Goal: Task Accomplishment & Management: Manage account settings

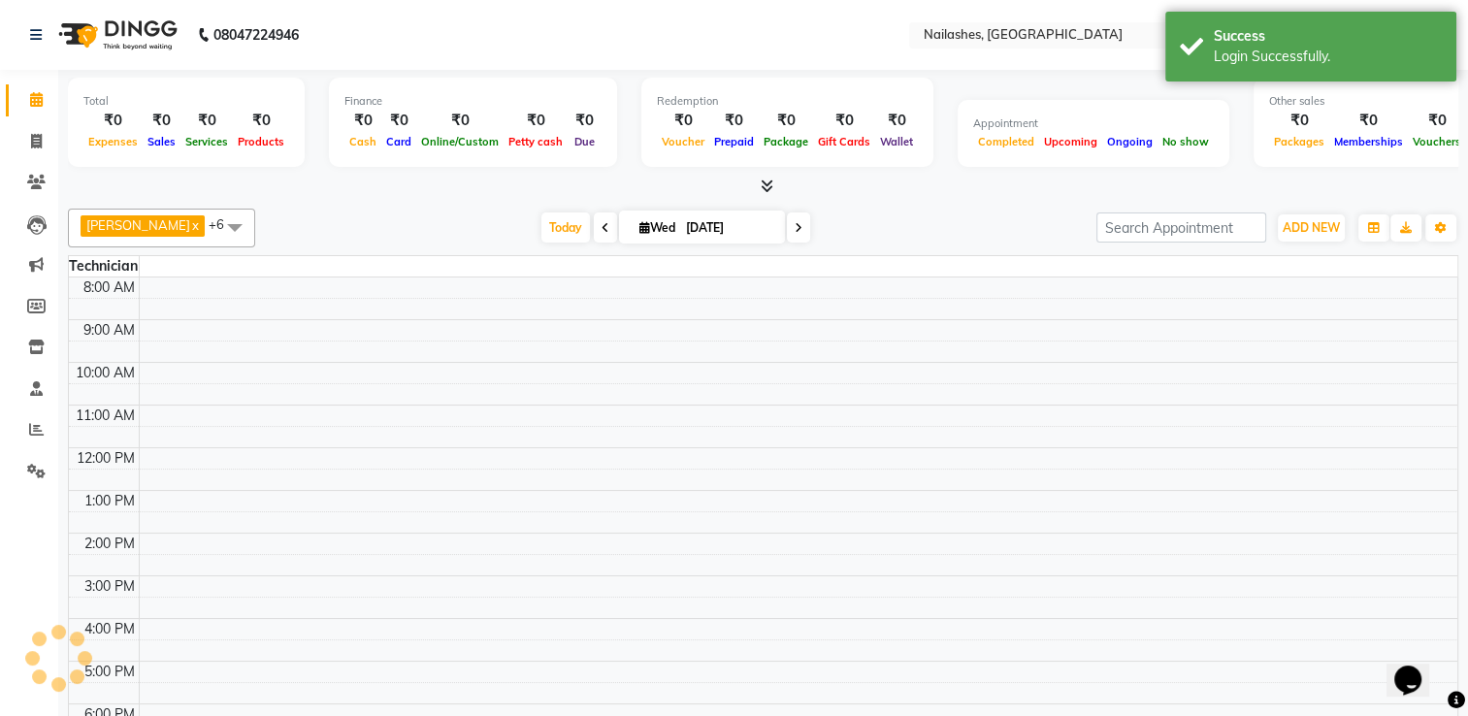
select select "en"
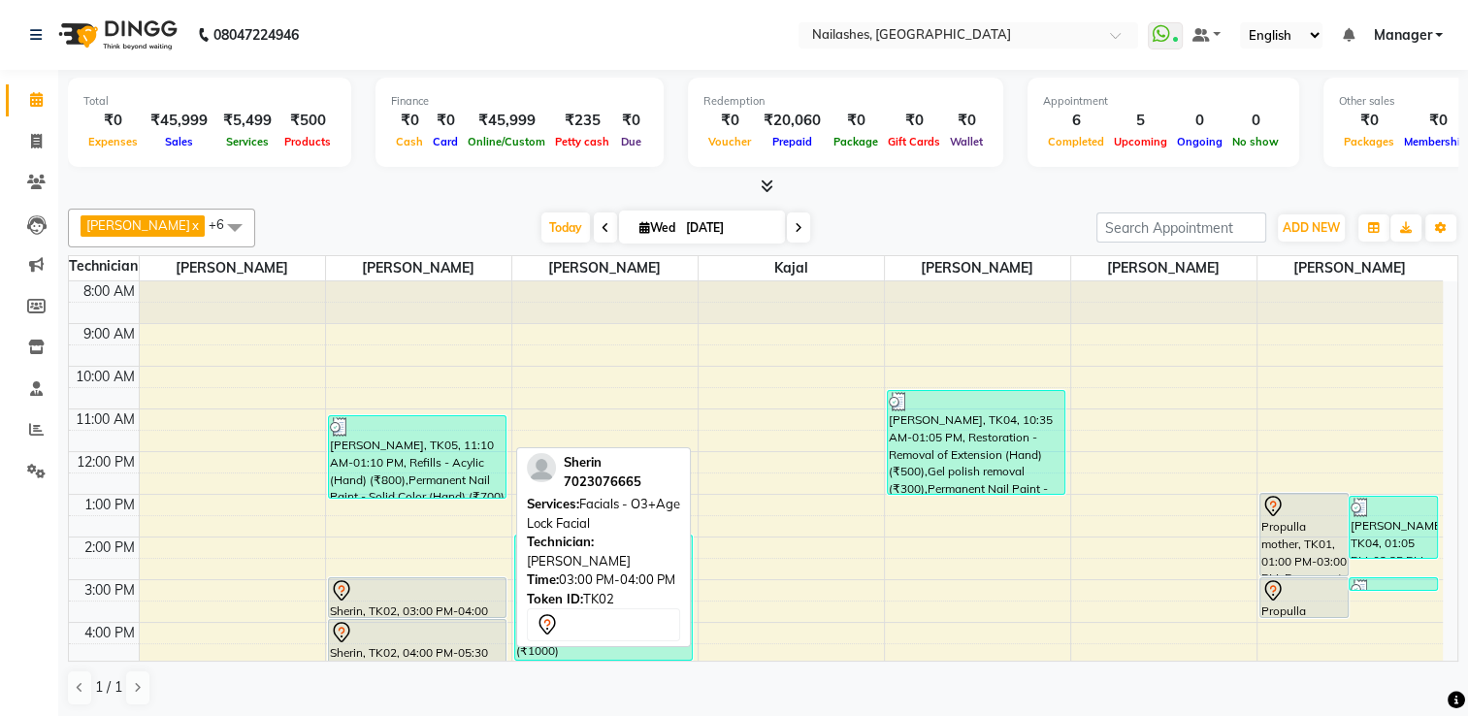
click at [388, 601] on div "Sherin, TK02, 03:00 PM-04:00 PM, Facials - O3+Age Lock Facial" at bounding box center [417, 597] width 177 height 39
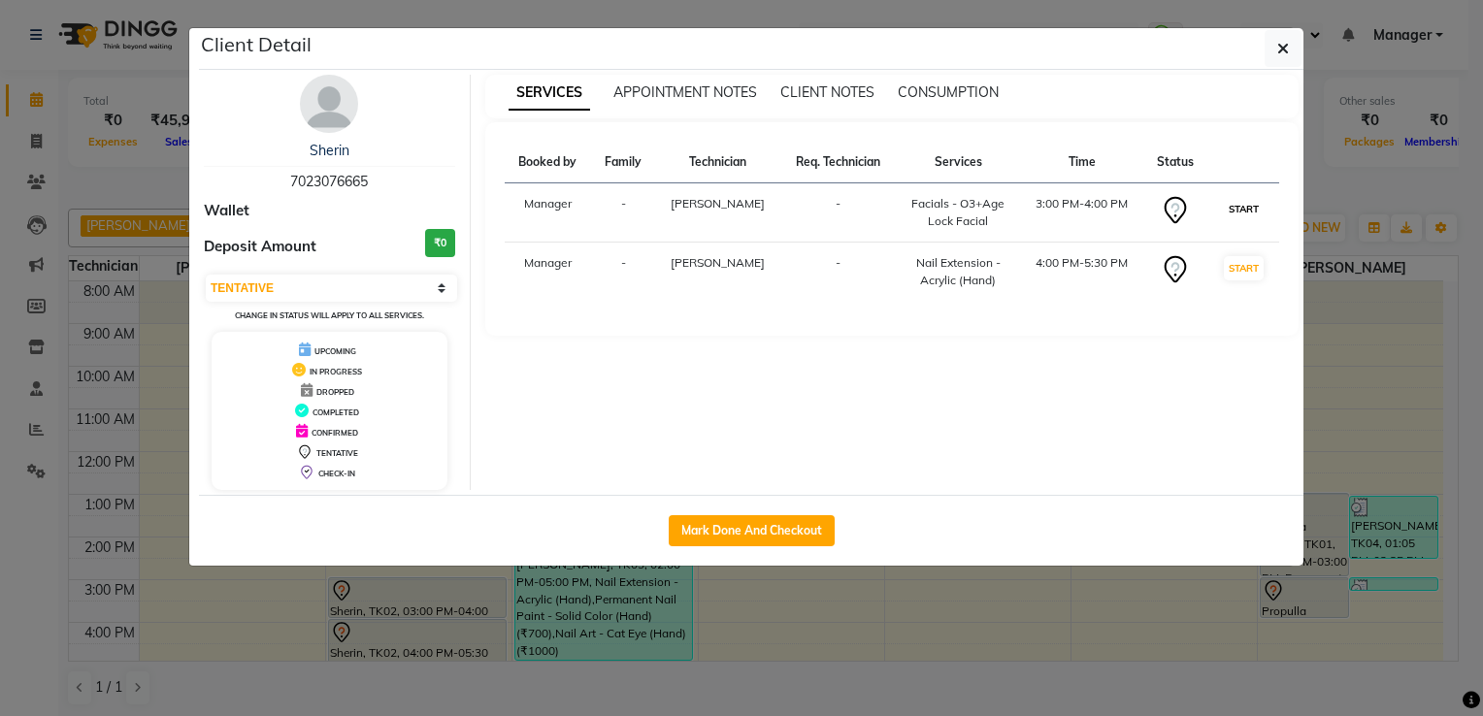
click at [1240, 205] on button "START" at bounding box center [1244, 209] width 40 height 24
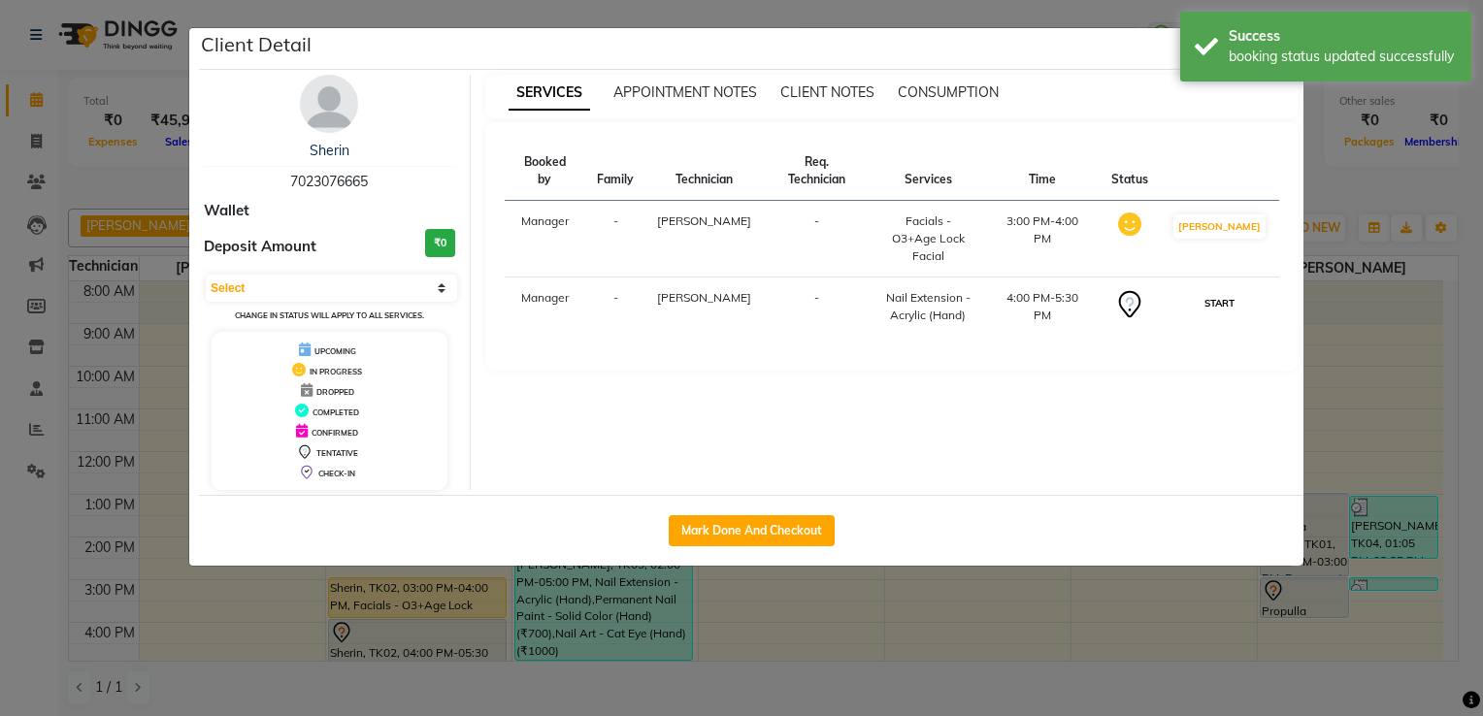
click at [1223, 291] on button "START" at bounding box center [1219, 303] width 40 height 24
select select "1"
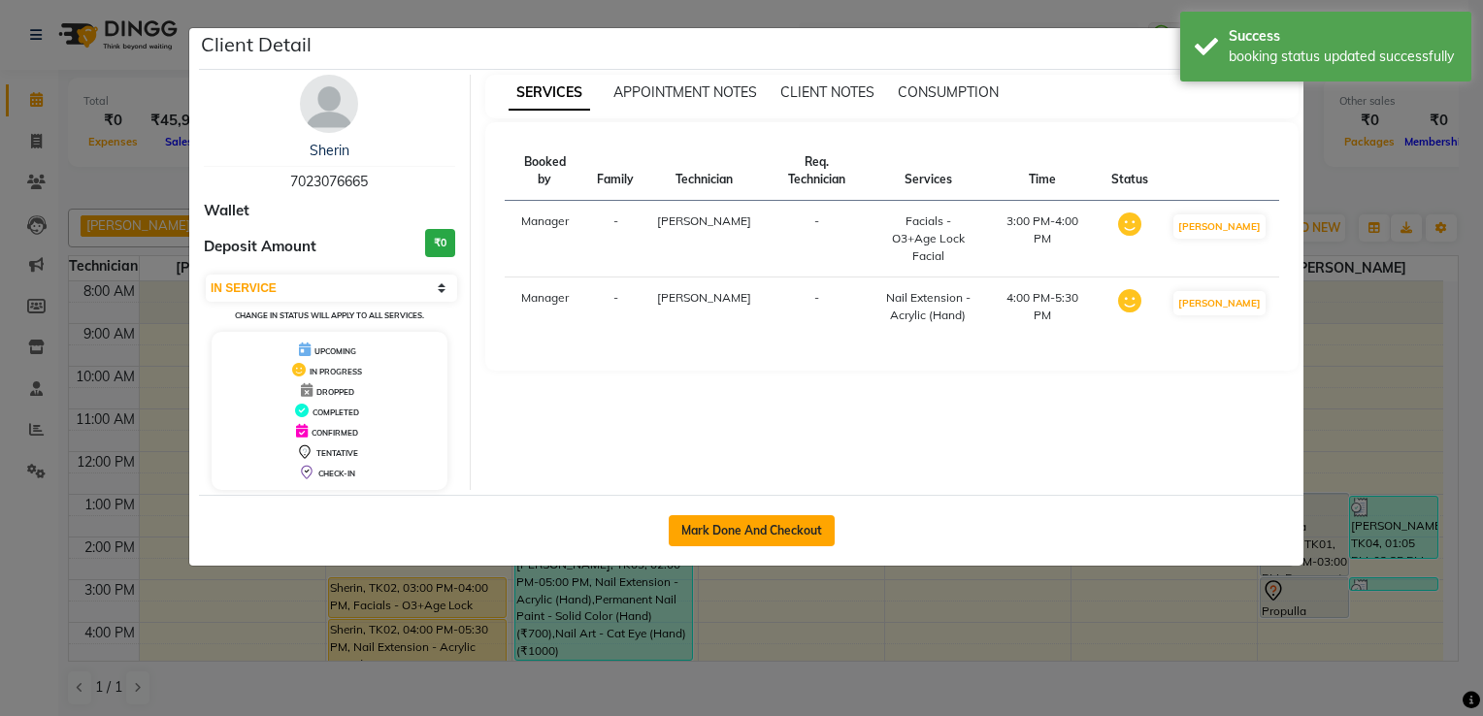
click at [772, 533] on button "Mark Done And Checkout" at bounding box center [752, 530] width 166 height 31
select select "service"
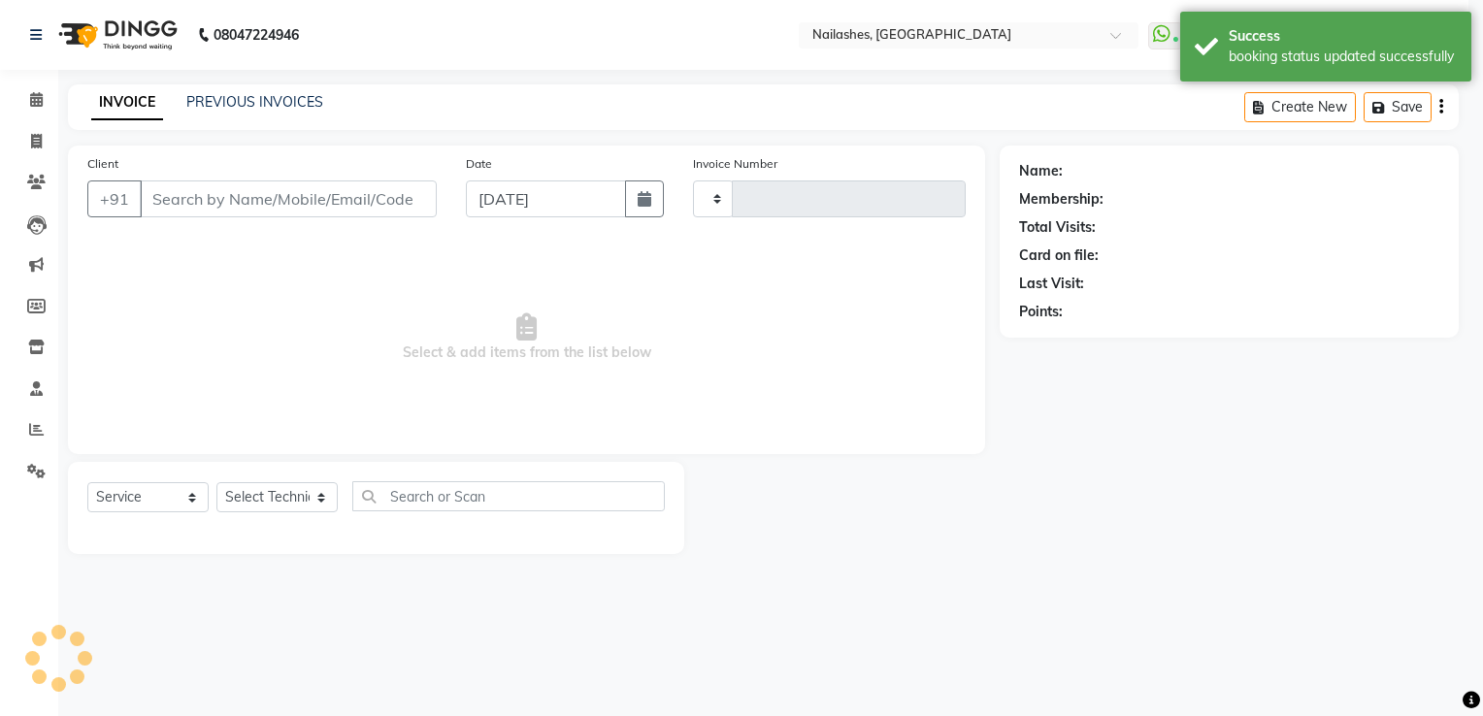
type input "1800"
select select "6579"
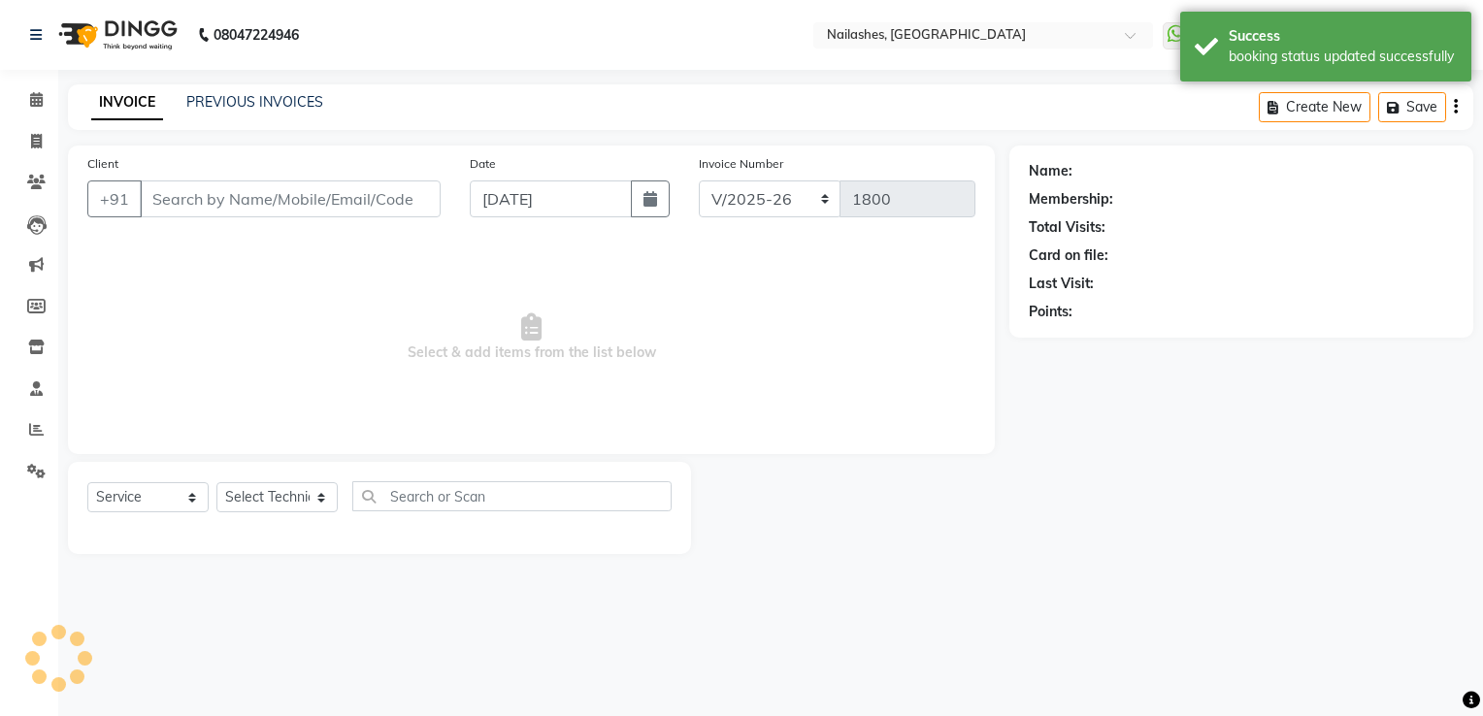
type input "70******65"
select select "84916"
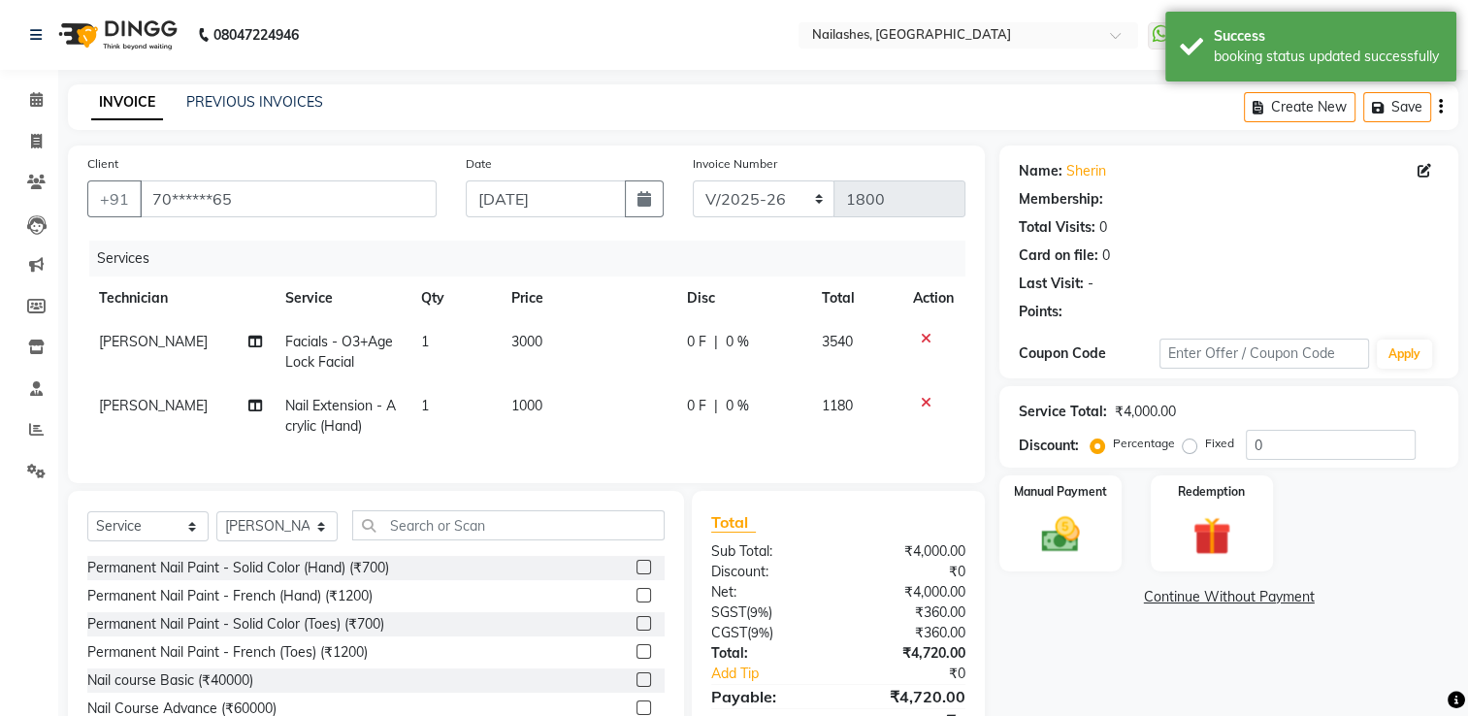
select select "1: Object"
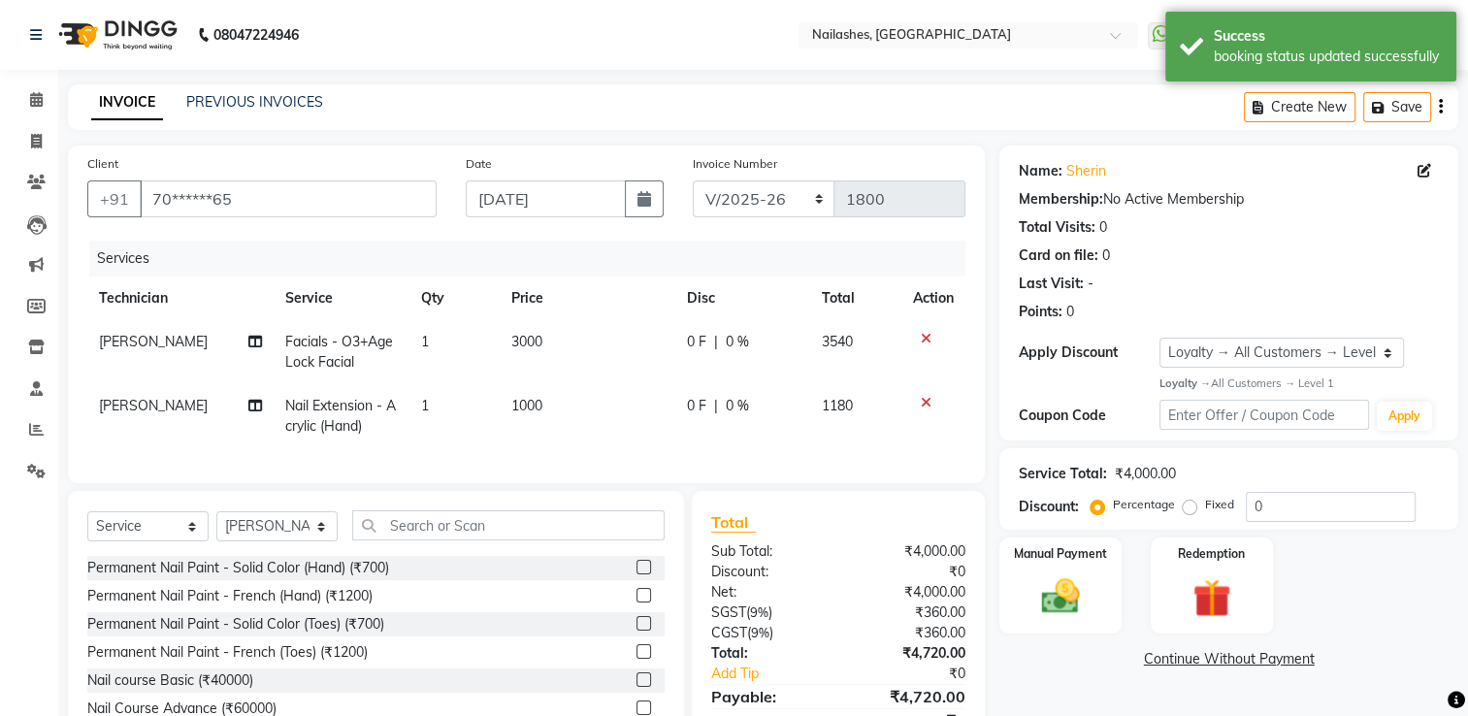
click at [132, 348] on span "[PERSON_NAME]" at bounding box center [153, 341] width 109 height 17
select select "84916"
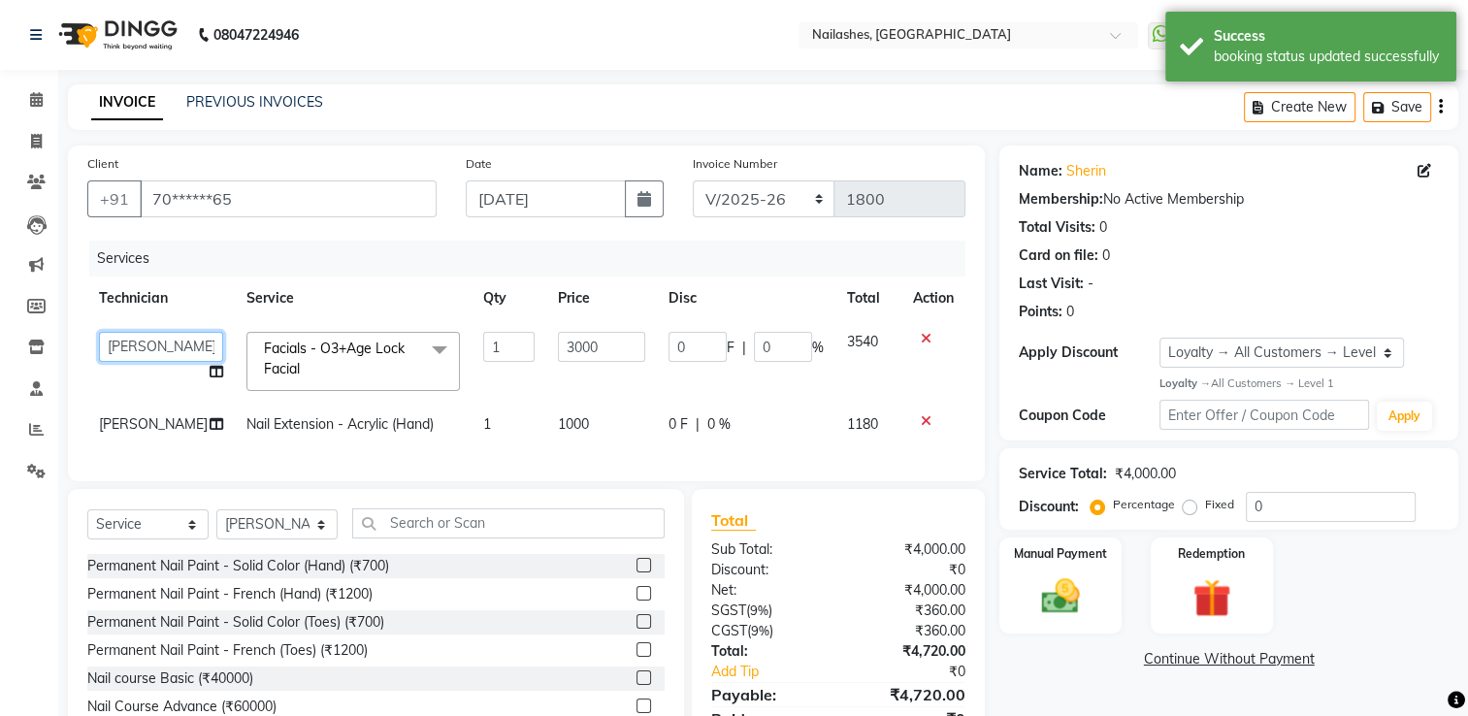
click at [132, 348] on select "ARISH Arvind Chandu Dipen Gulafshan John Kajal kelly Manager megha Nirjala Owne…" at bounding box center [161, 347] width 124 height 30
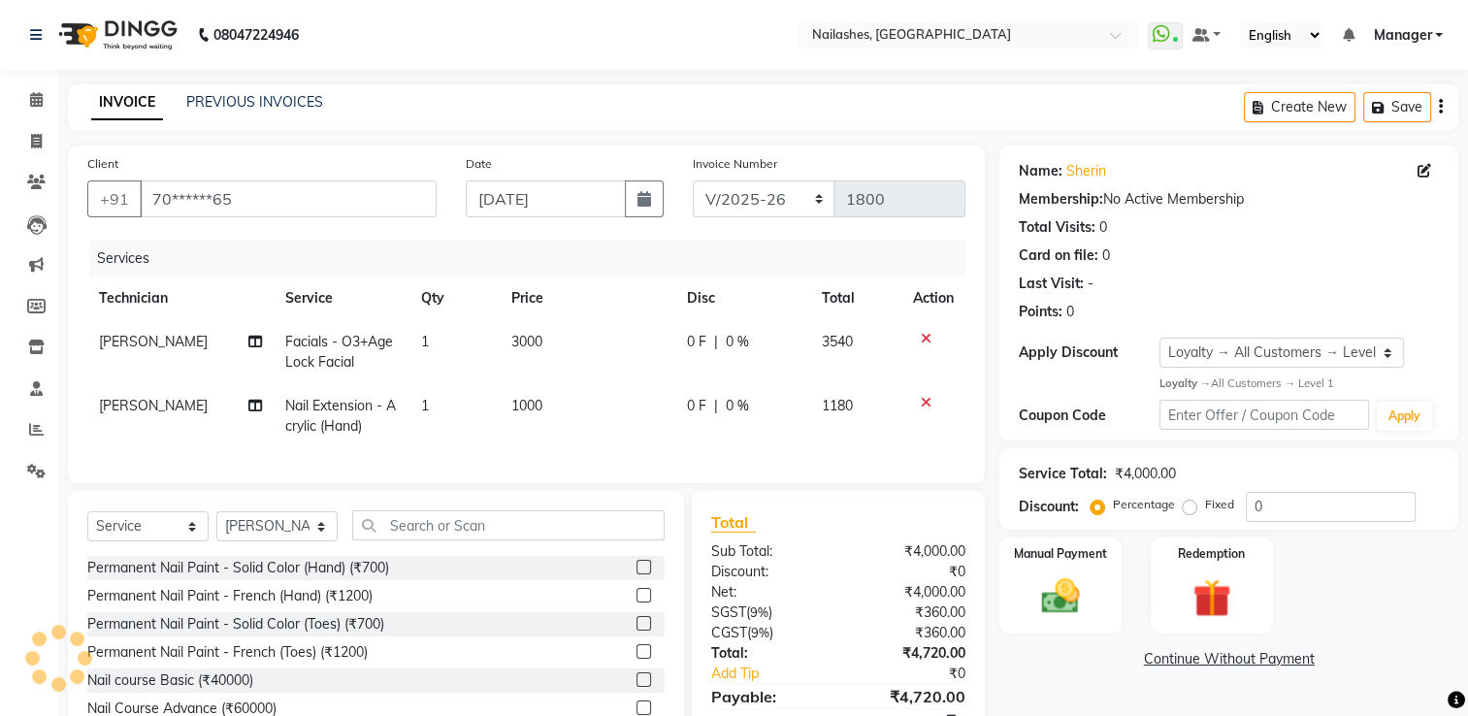
click at [928, 339] on icon at bounding box center [926, 339] width 11 height 14
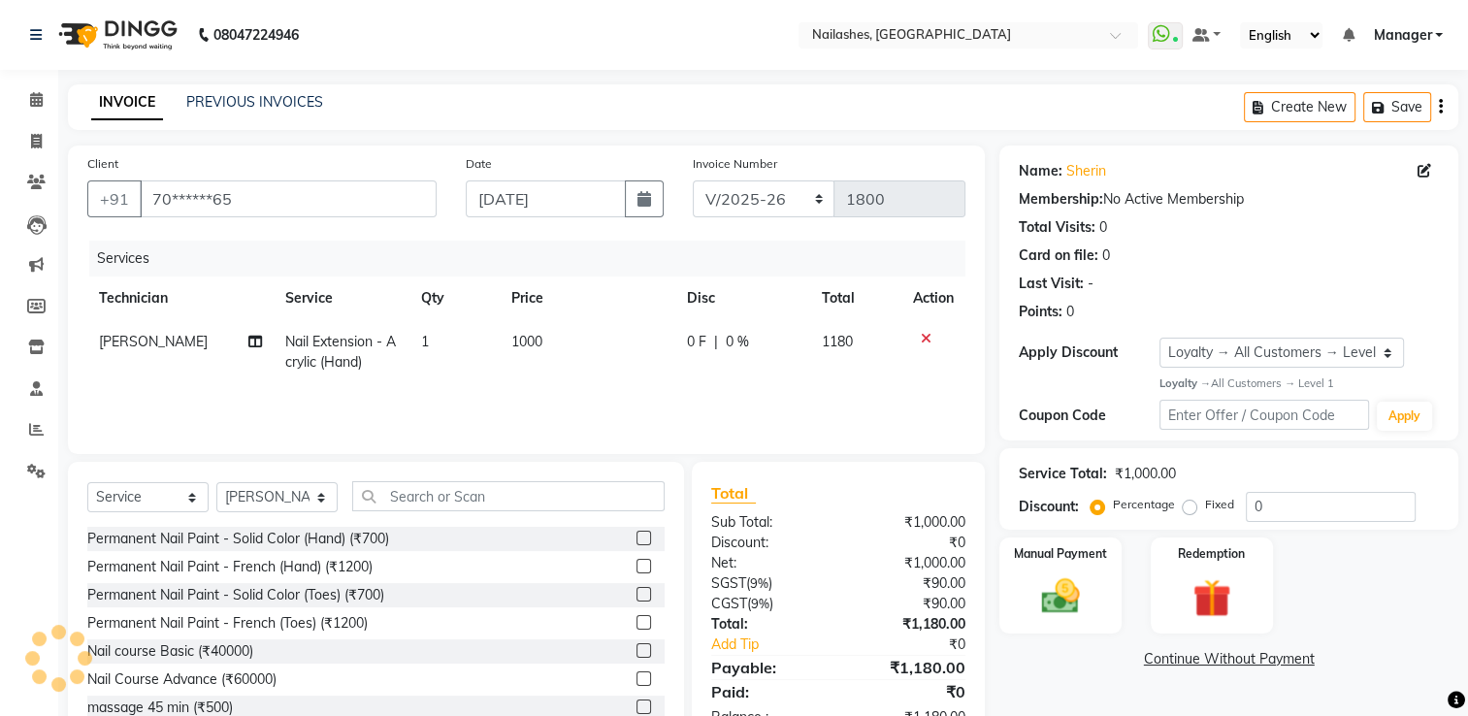
click at [928, 339] on icon at bounding box center [926, 339] width 11 height 14
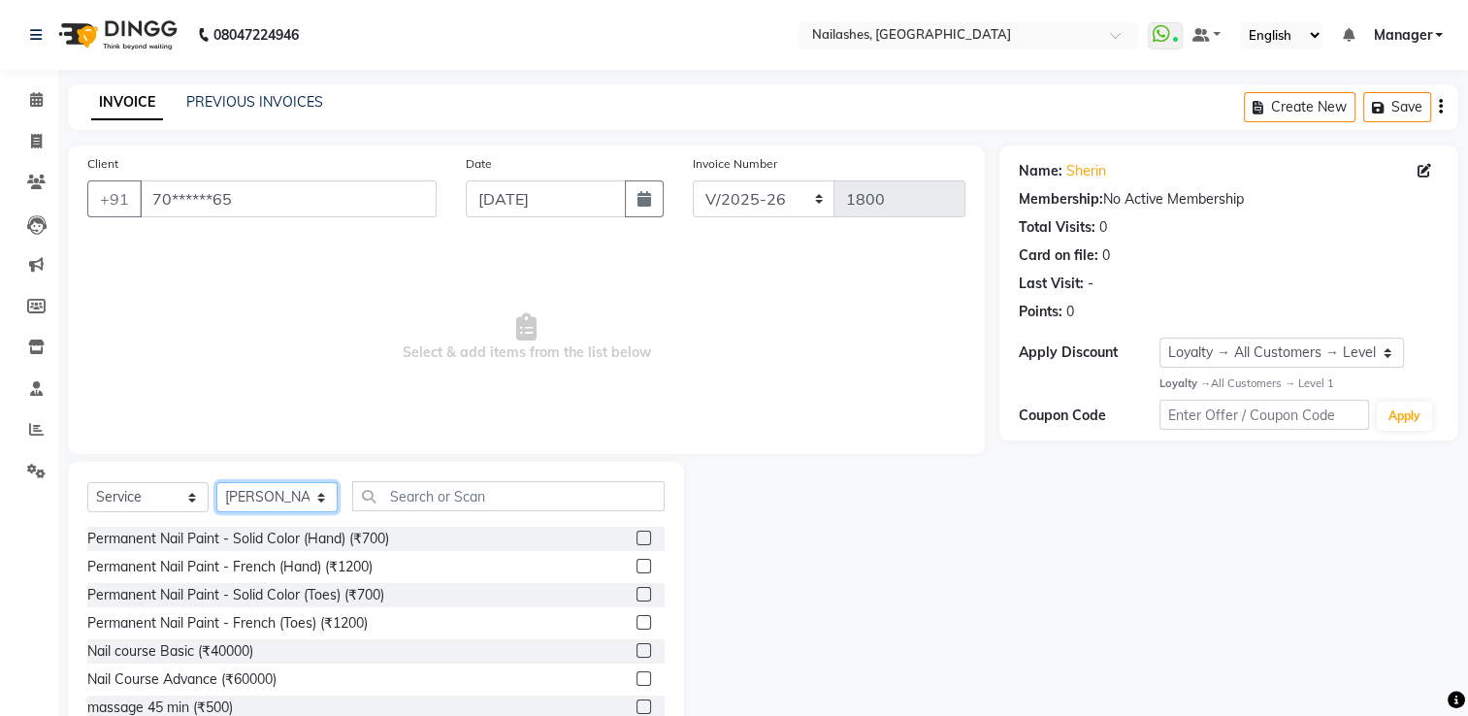
click at [271, 495] on select "Select Technician ARISH [PERSON_NAME] [PERSON_NAME] [PERSON_NAME] [PERSON_NAME]…" at bounding box center [276, 497] width 121 height 30
select select "65406"
click at [216, 483] on select "Select Technician ARISH [PERSON_NAME] [PERSON_NAME] [PERSON_NAME] [PERSON_NAME]…" at bounding box center [276, 497] width 121 height 30
click at [449, 500] on input "text" at bounding box center [508, 496] width 312 height 30
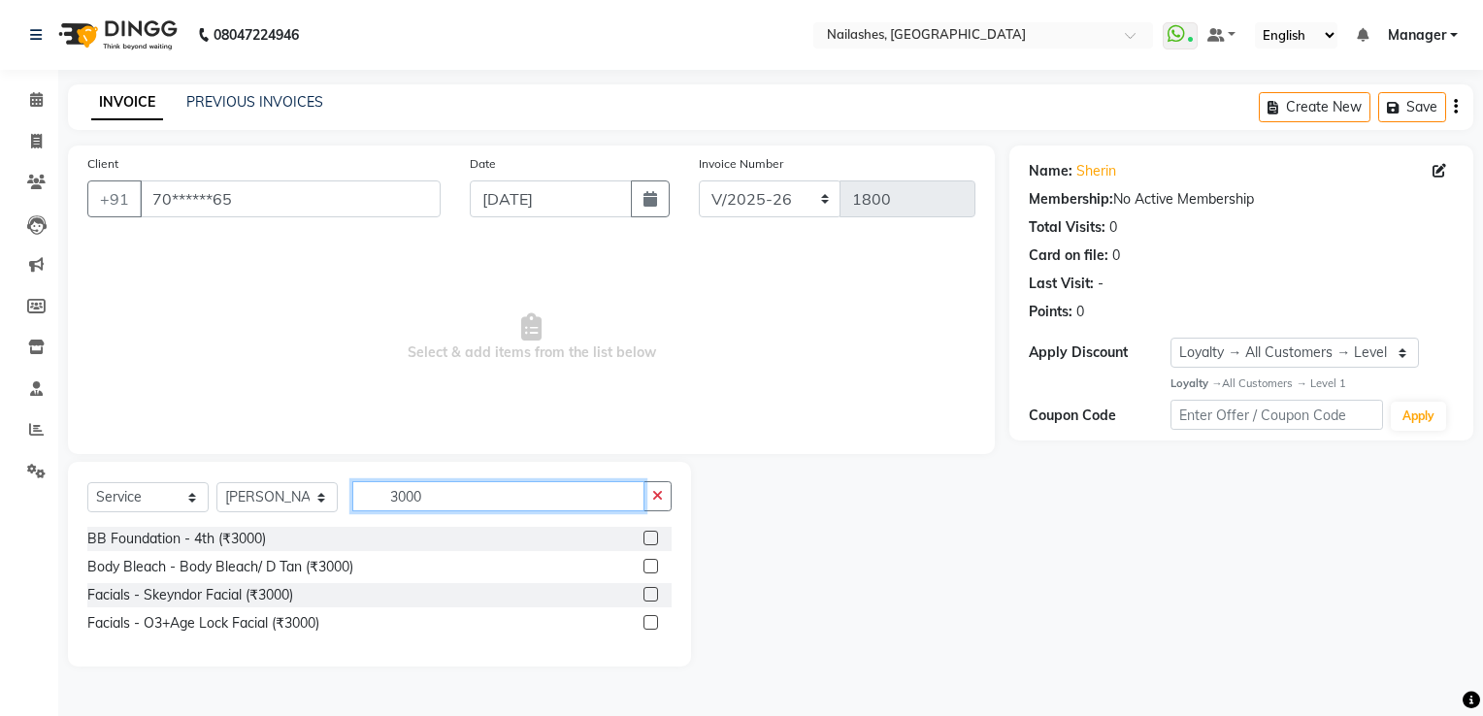
type input "3000"
click at [648, 624] on label at bounding box center [650, 622] width 15 height 15
click at [648, 624] on input "checkbox" at bounding box center [649, 623] width 13 height 13
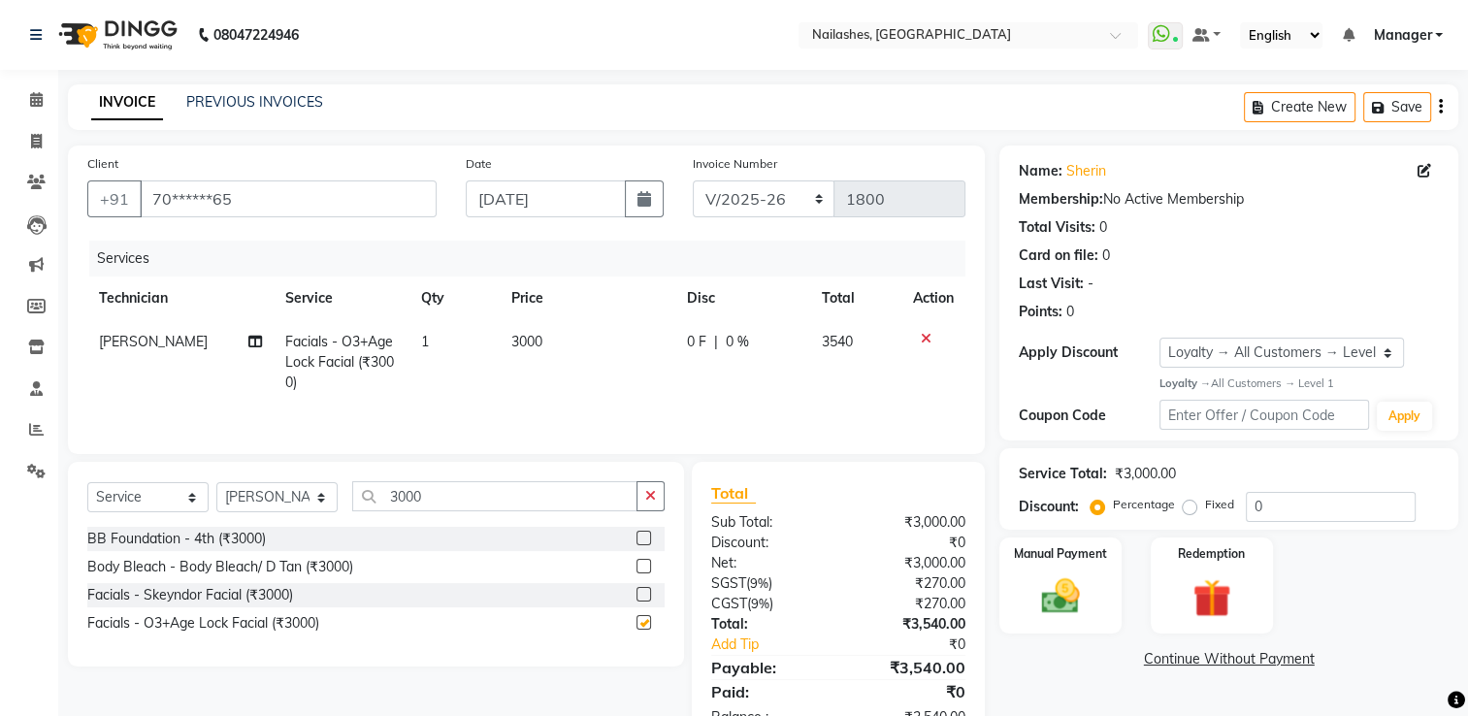
checkbox input "false"
click at [462, 502] on input "3000" at bounding box center [494, 496] width 285 height 30
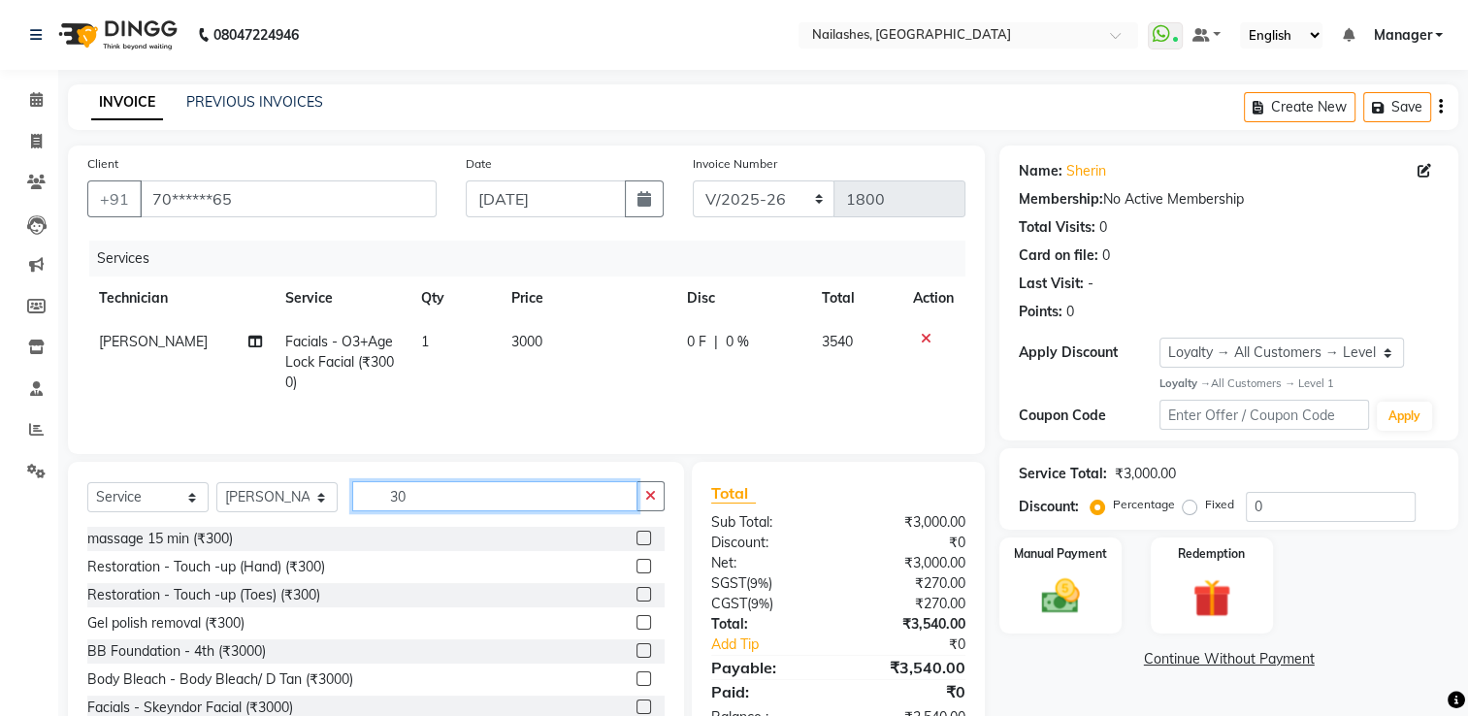
type input "3"
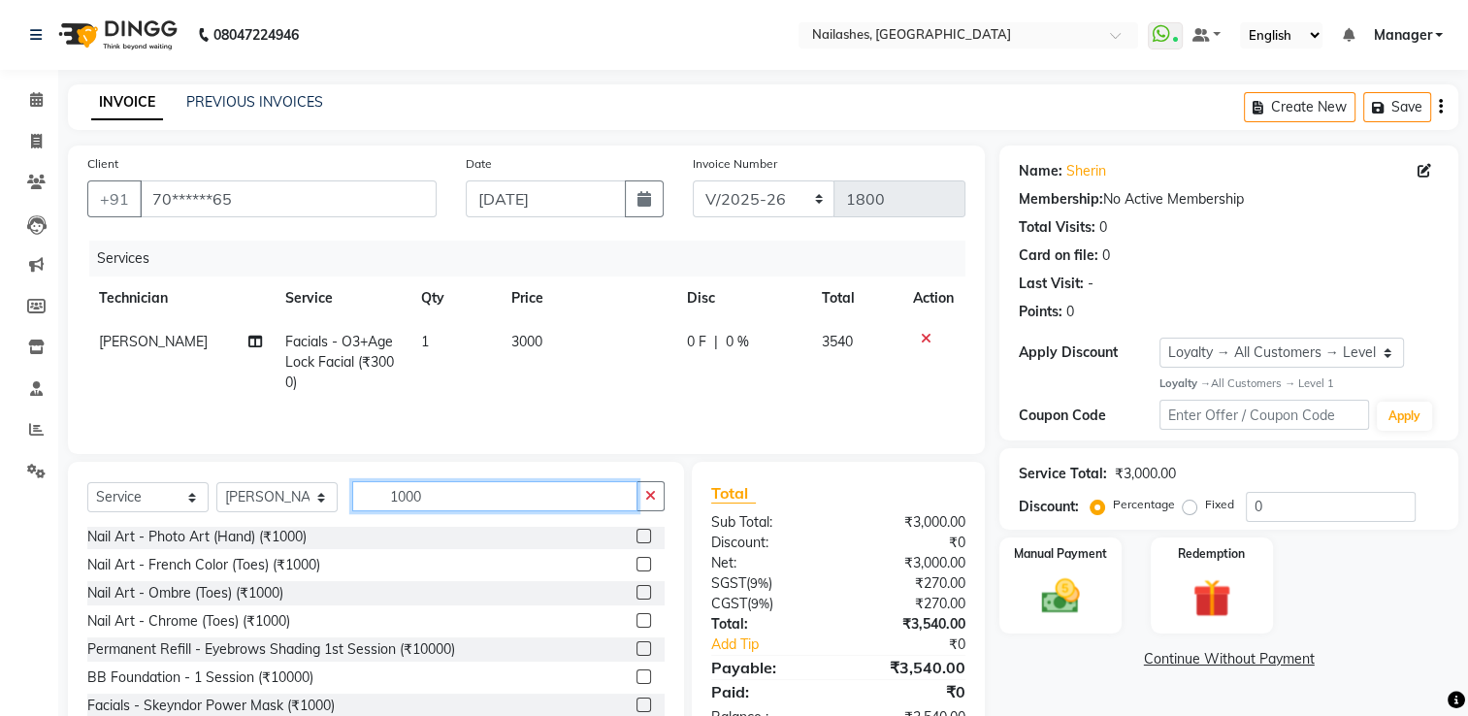
scroll to position [62, 0]
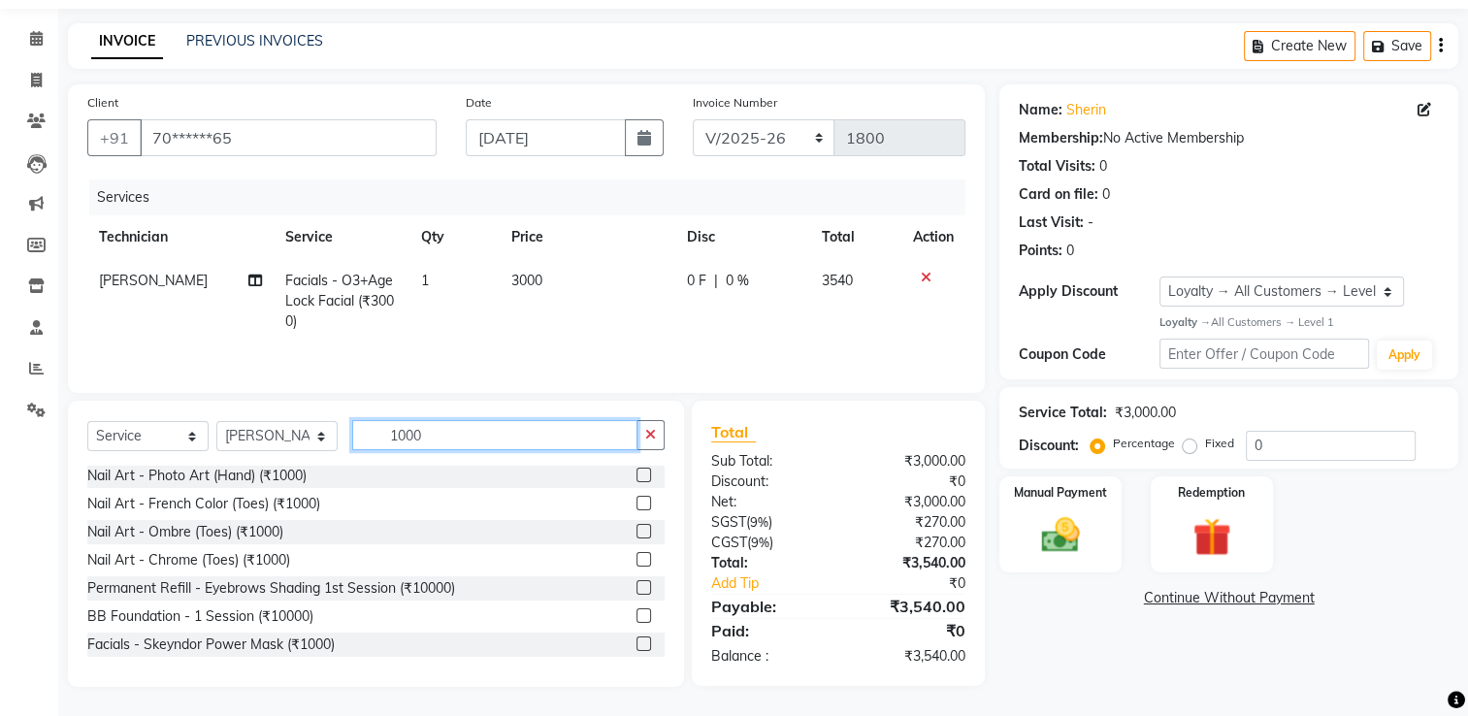
click at [456, 433] on input "1000" at bounding box center [494, 435] width 285 height 30
type input "1"
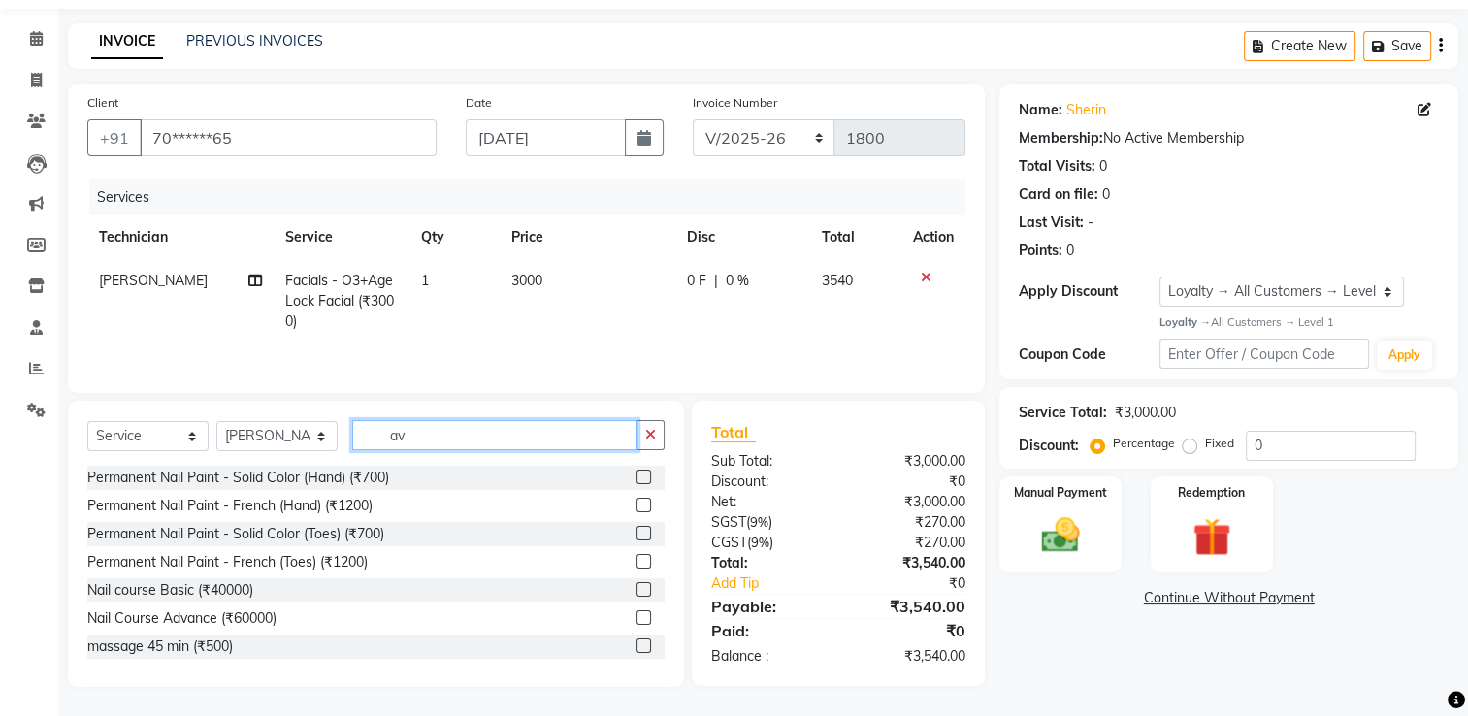
scroll to position [60, 0]
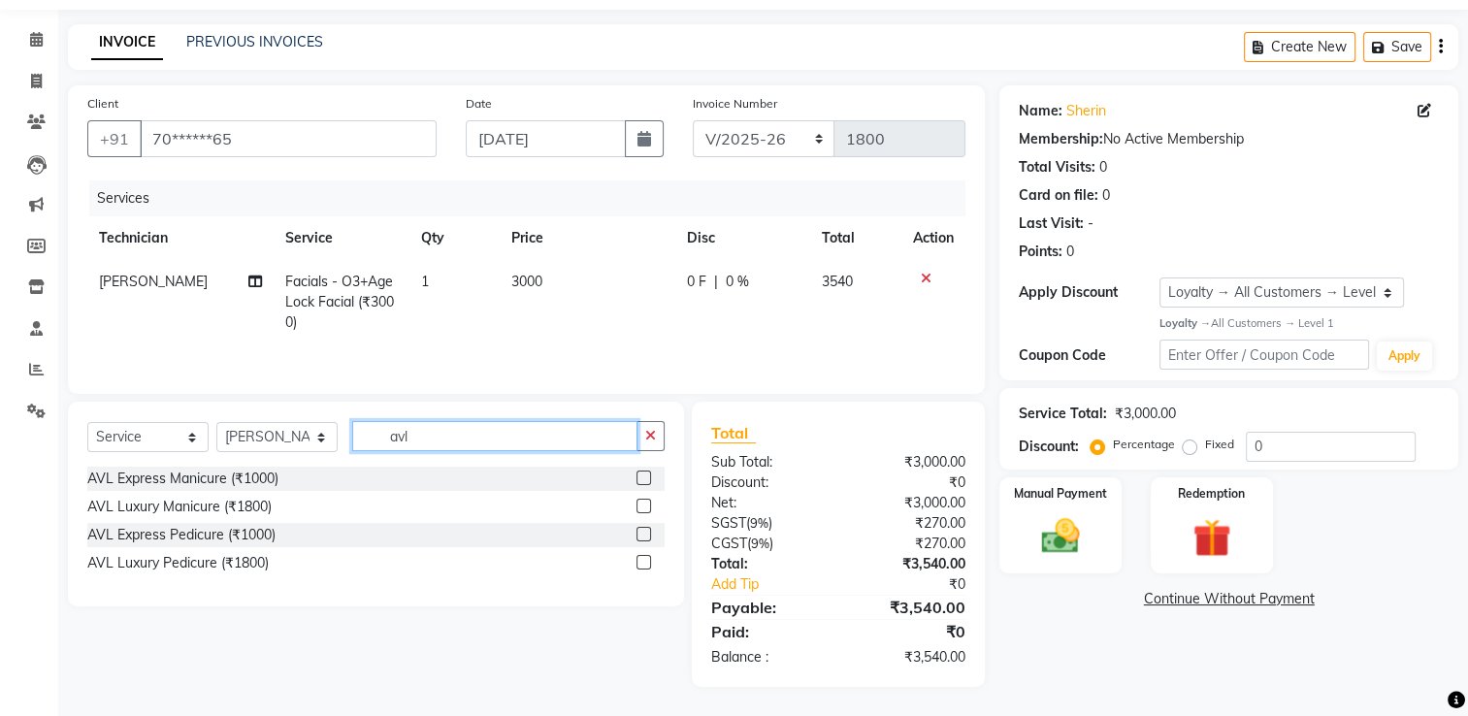
type input "avl"
click at [645, 563] on label at bounding box center [644, 562] width 15 height 15
click at [645, 563] on input "checkbox" at bounding box center [643, 563] width 13 height 13
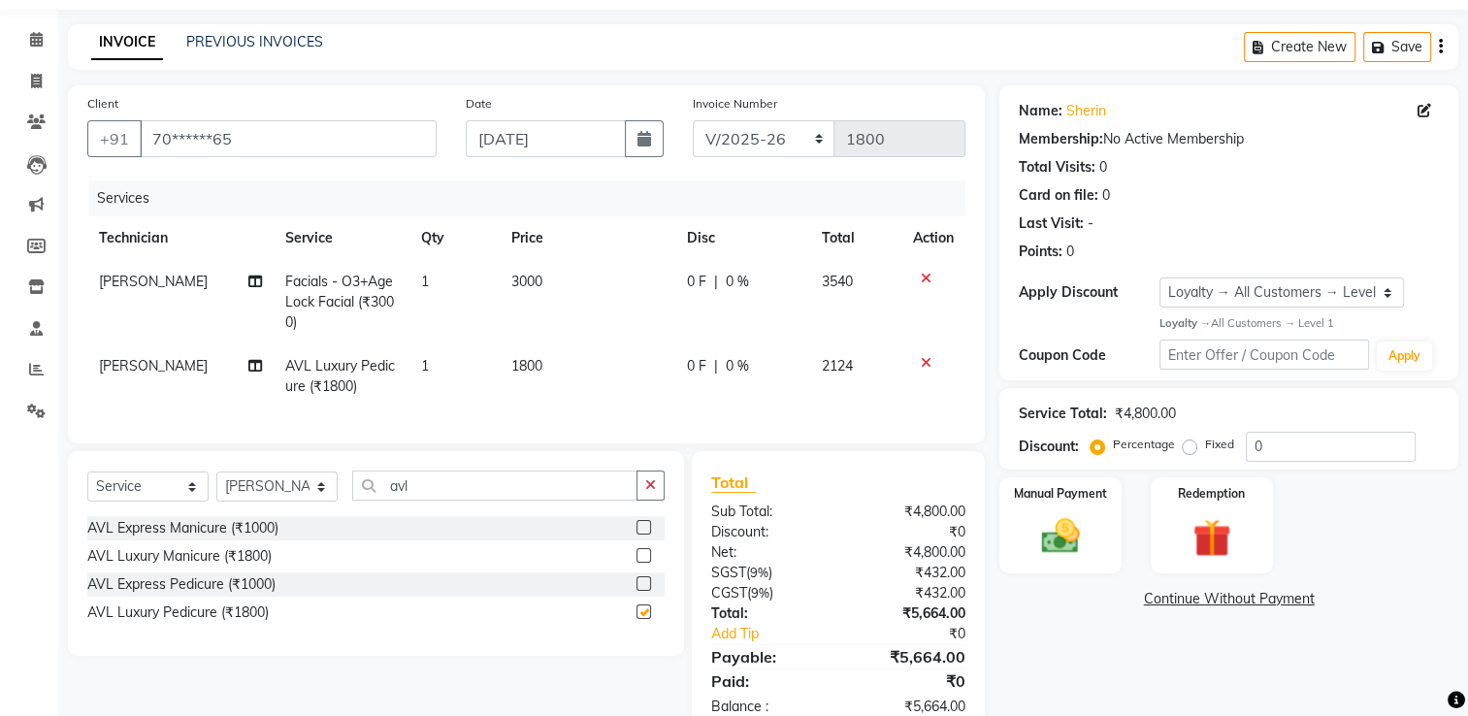
checkbox input "false"
click at [924, 360] on icon at bounding box center [926, 363] width 11 height 14
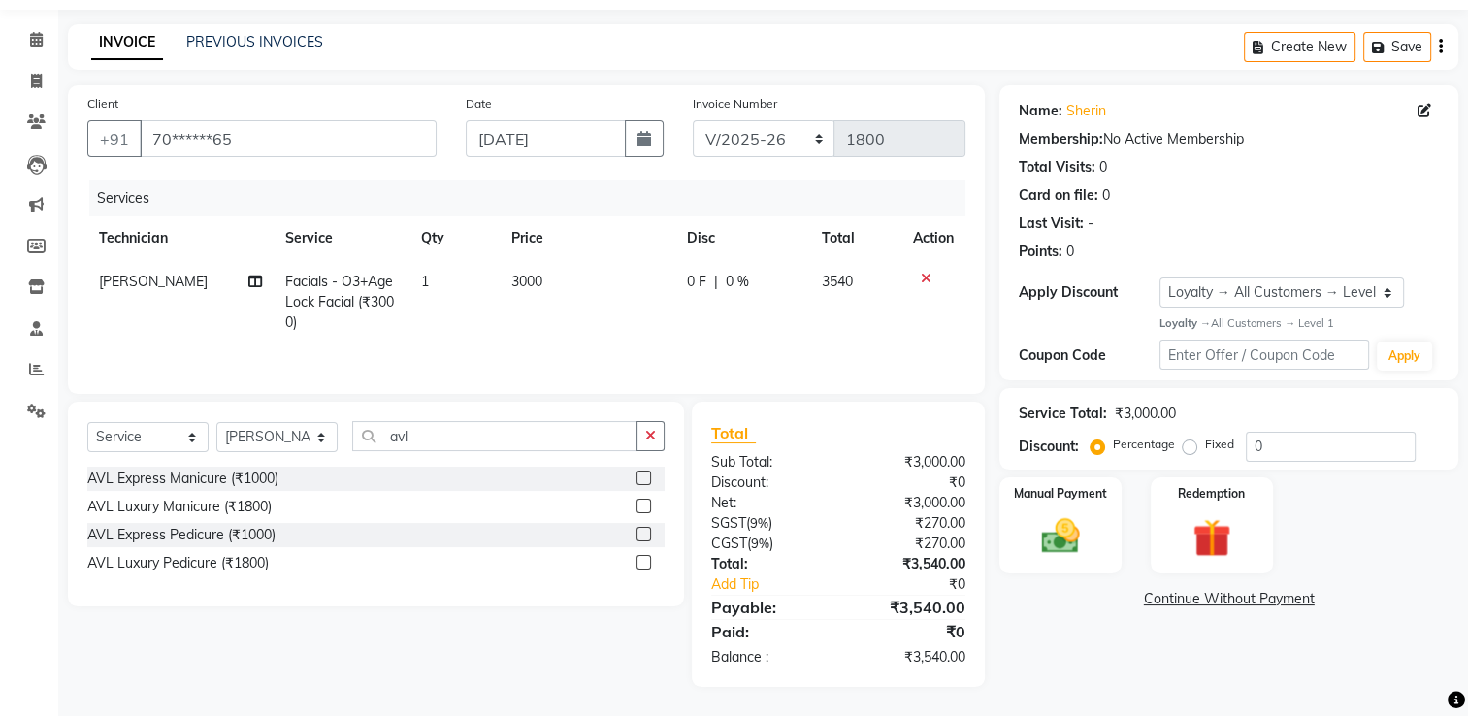
click at [649, 532] on label at bounding box center [644, 534] width 15 height 15
click at [649, 532] on input "checkbox" at bounding box center [643, 535] width 13 height 13
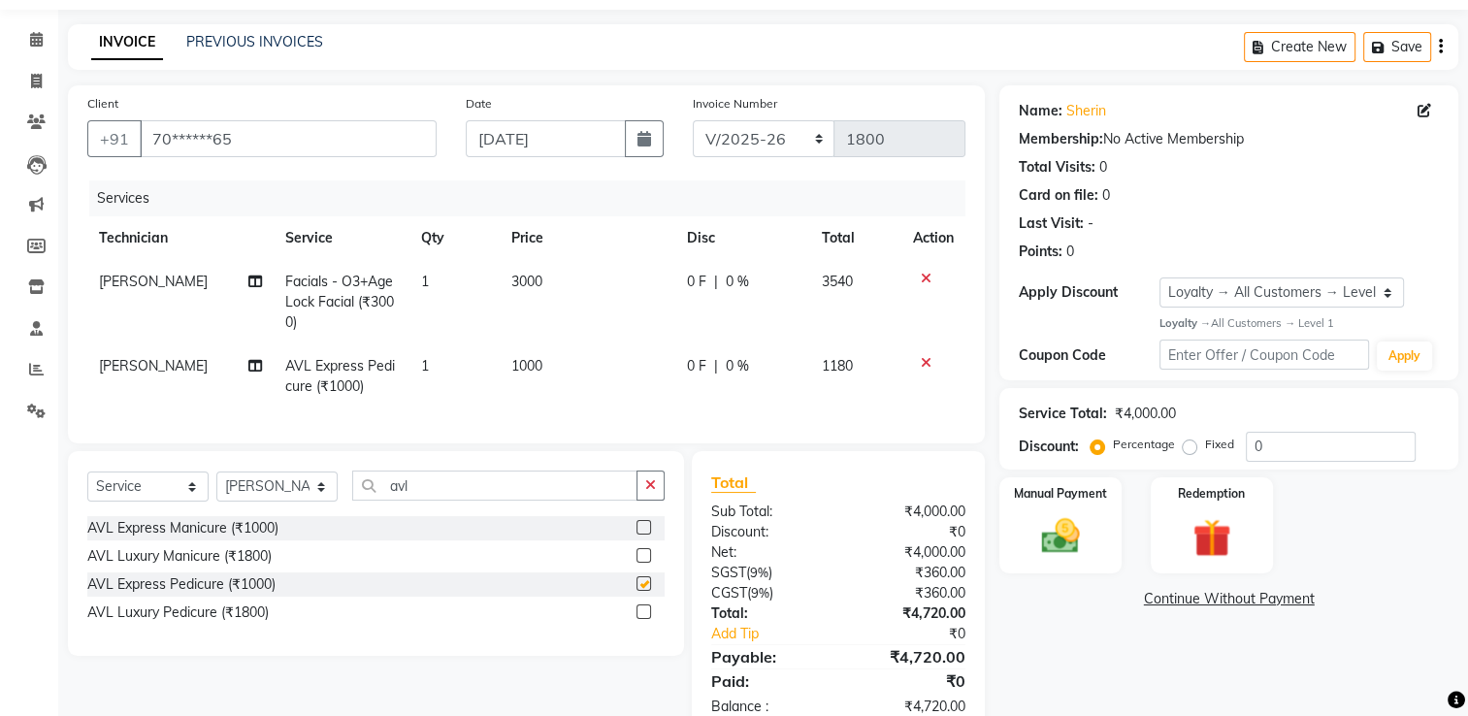
checkbox input "false"
click at [644, 535] on label at bounding box center [644, 527] width 15 height 15
click at [644, 535] on input "checkbox" at bounding box center [643, 528] width 13 height 13
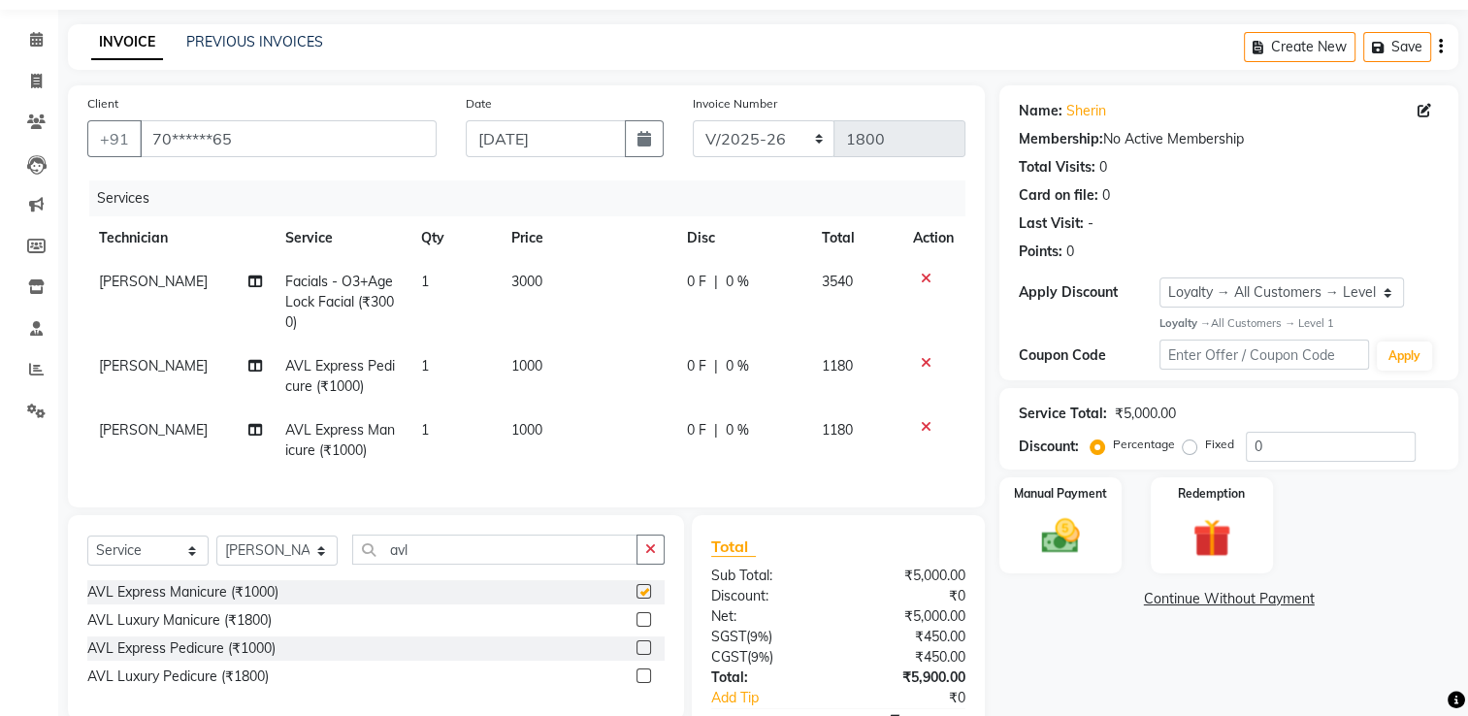
checkbox input "false"
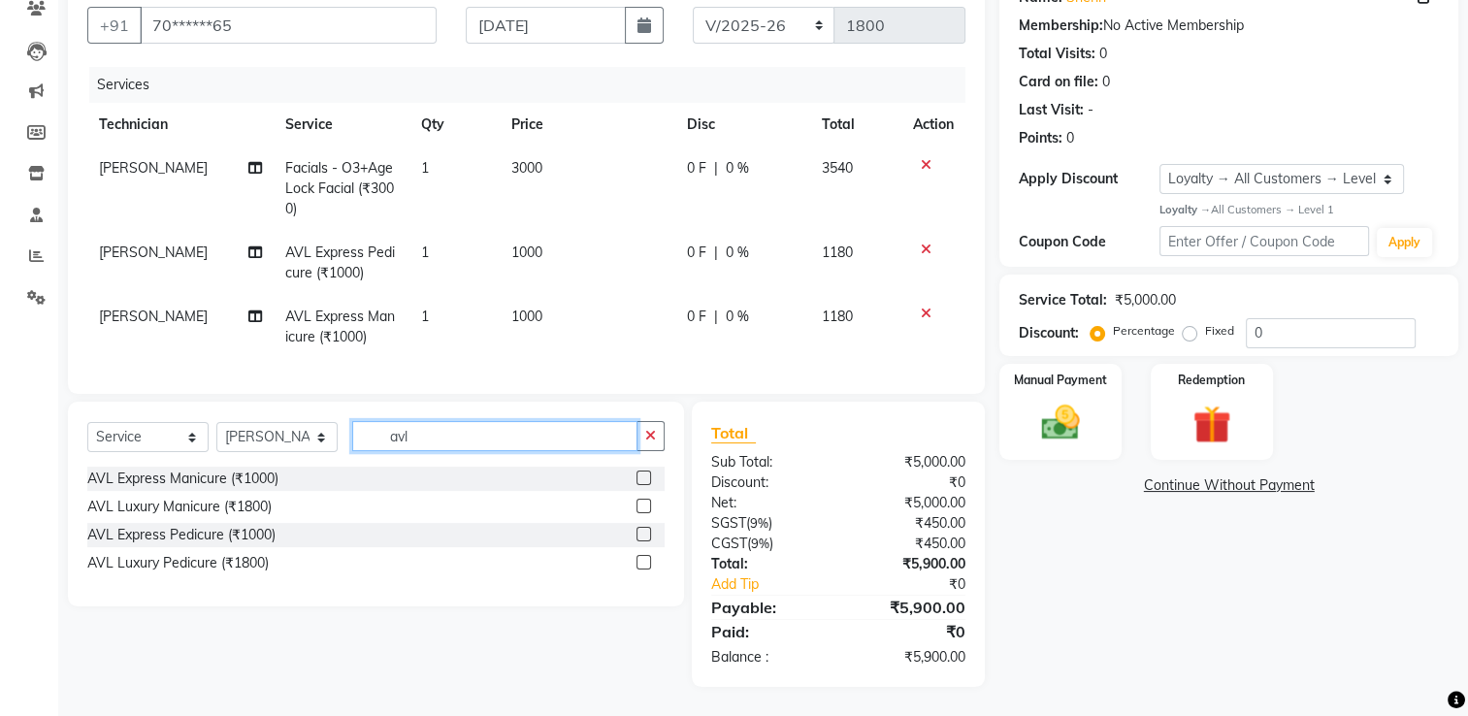
click at [443, 441] on input "avl" at bounding box center [494, 436] width 285 height 30
type input "a"
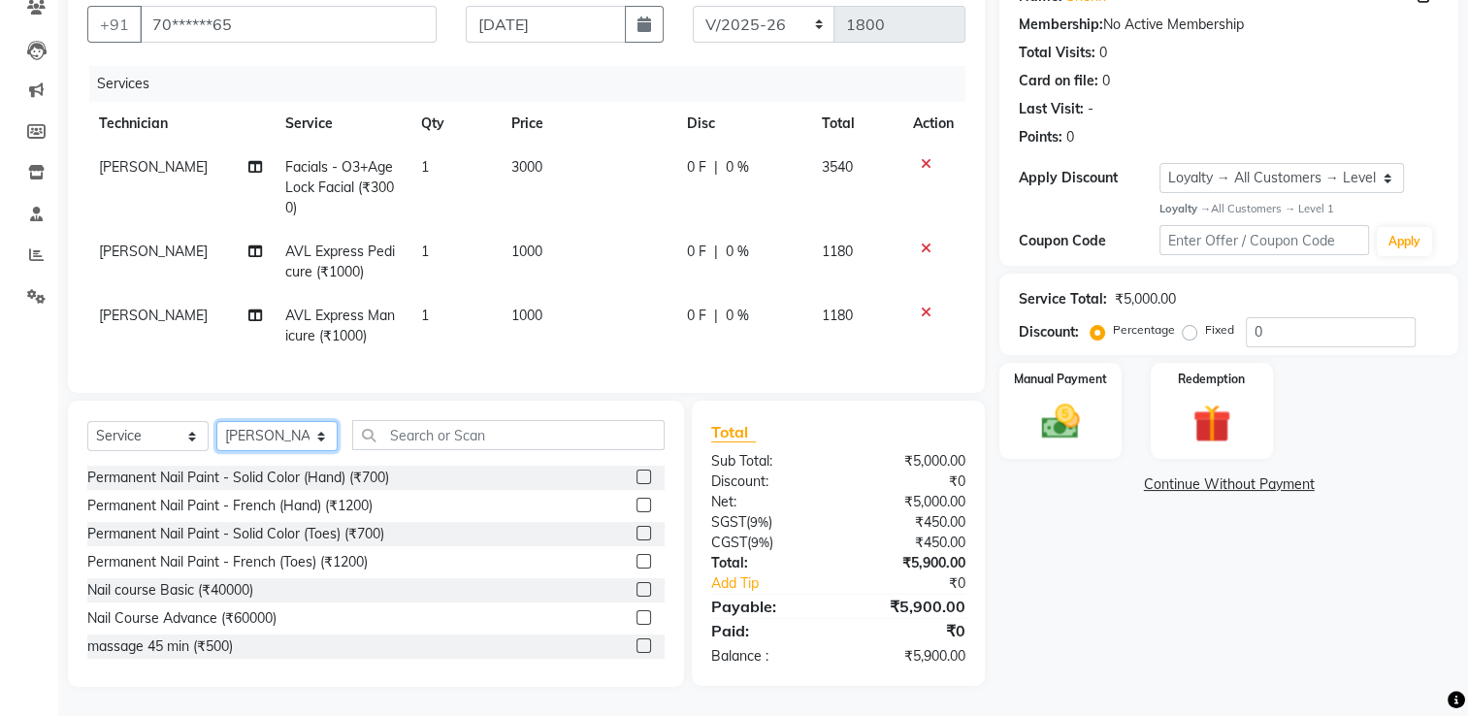
click at [274, 441] on select "Select Technician ARISH [PERSON_NAME] [PERSON_NAME] [PERSON_NAME] [PERSON_NAME]…" at bounding box center [276, 436] width 121 height 30
select select "68736"
click at [216, 423] on select "Select Technician ARISH [PERSON_NAME] [PERSON_NAME] [PERSON_NAME] [PERSON_NAME]…" at bounding box center [276, 436] width 121 height 30
click at [442, 429] on input "text" at bounding box center [508, 435] width 312 height 30
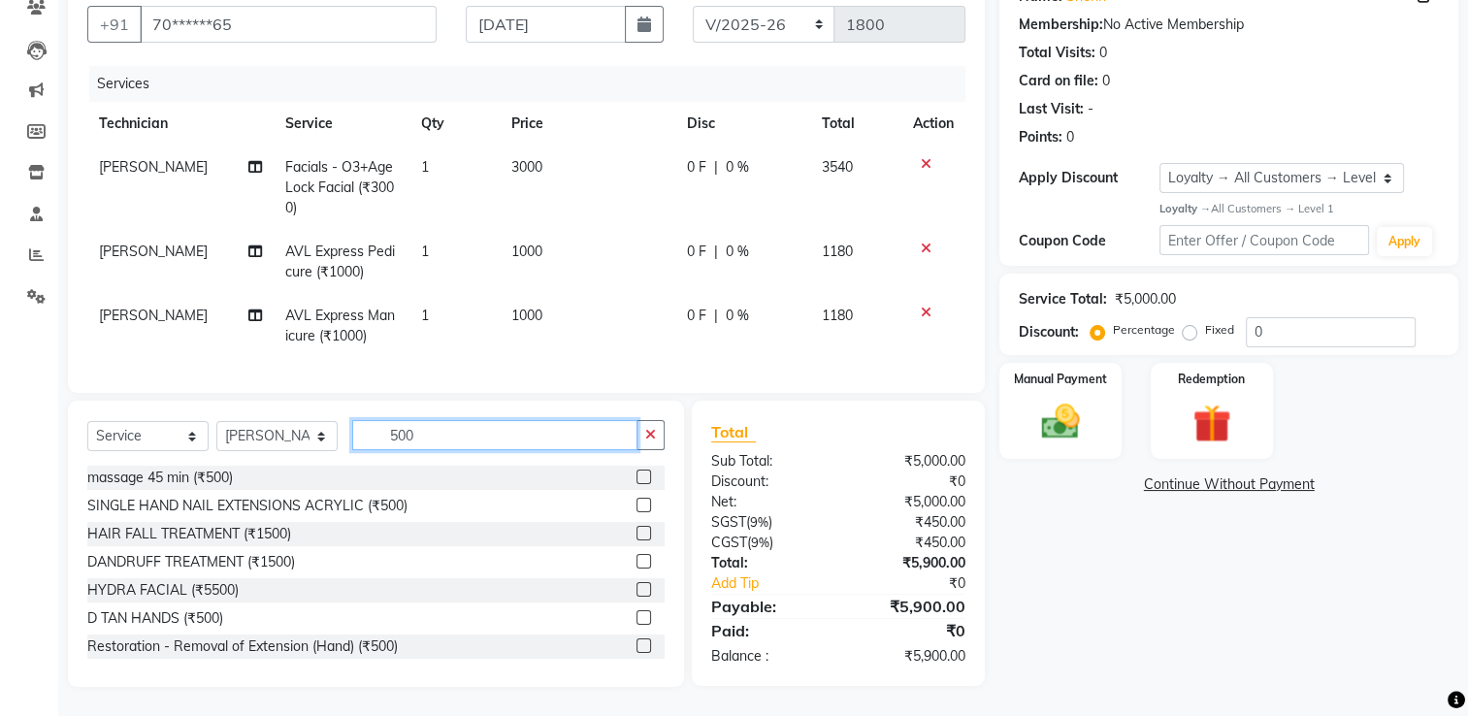
type input "500"
click at [637, 506] on label at bounding box center [644, 505] width 15 height 15
click at [637, 506] on input "checkbox" at bounding box center [643, 506] width 13 height 13
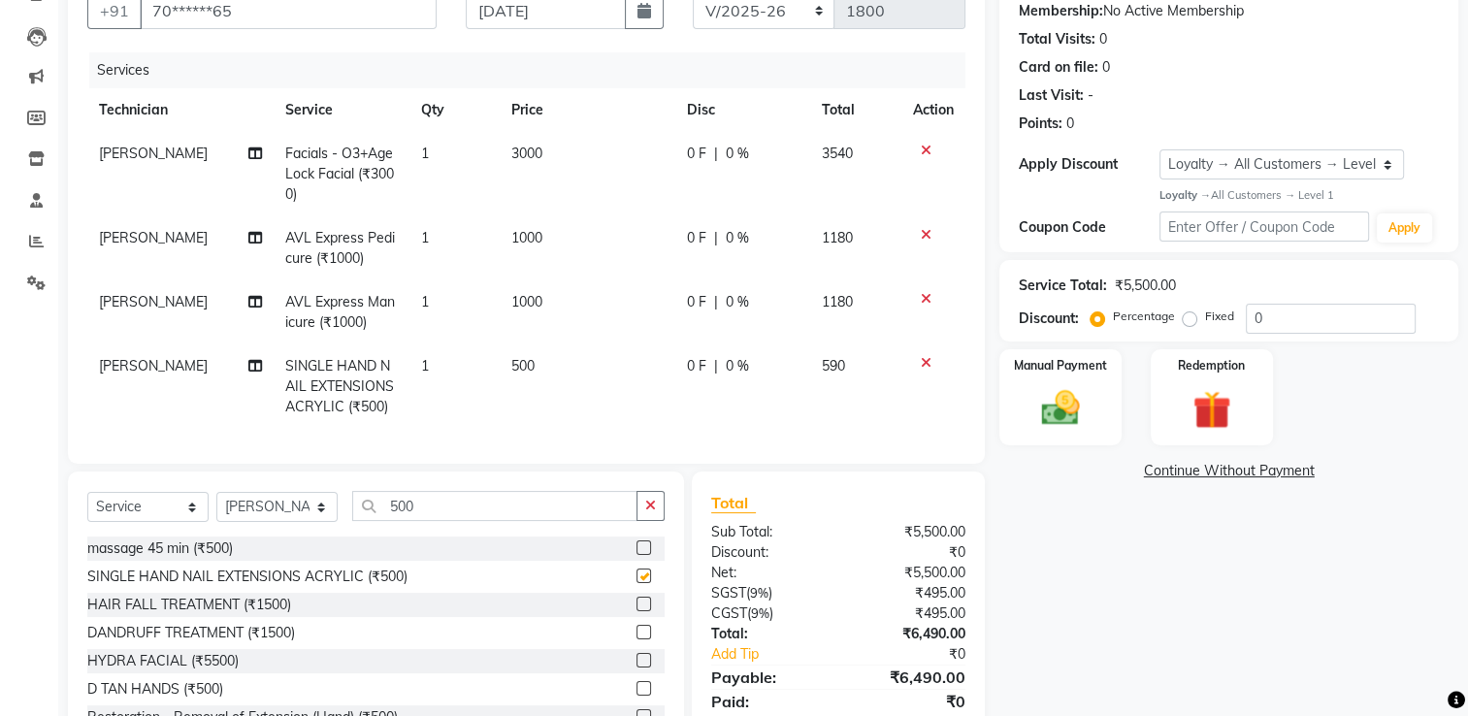
checkbox input "false"
click at [450, 521] on input "500" at bounding box center [494, 506] width 285 height 30
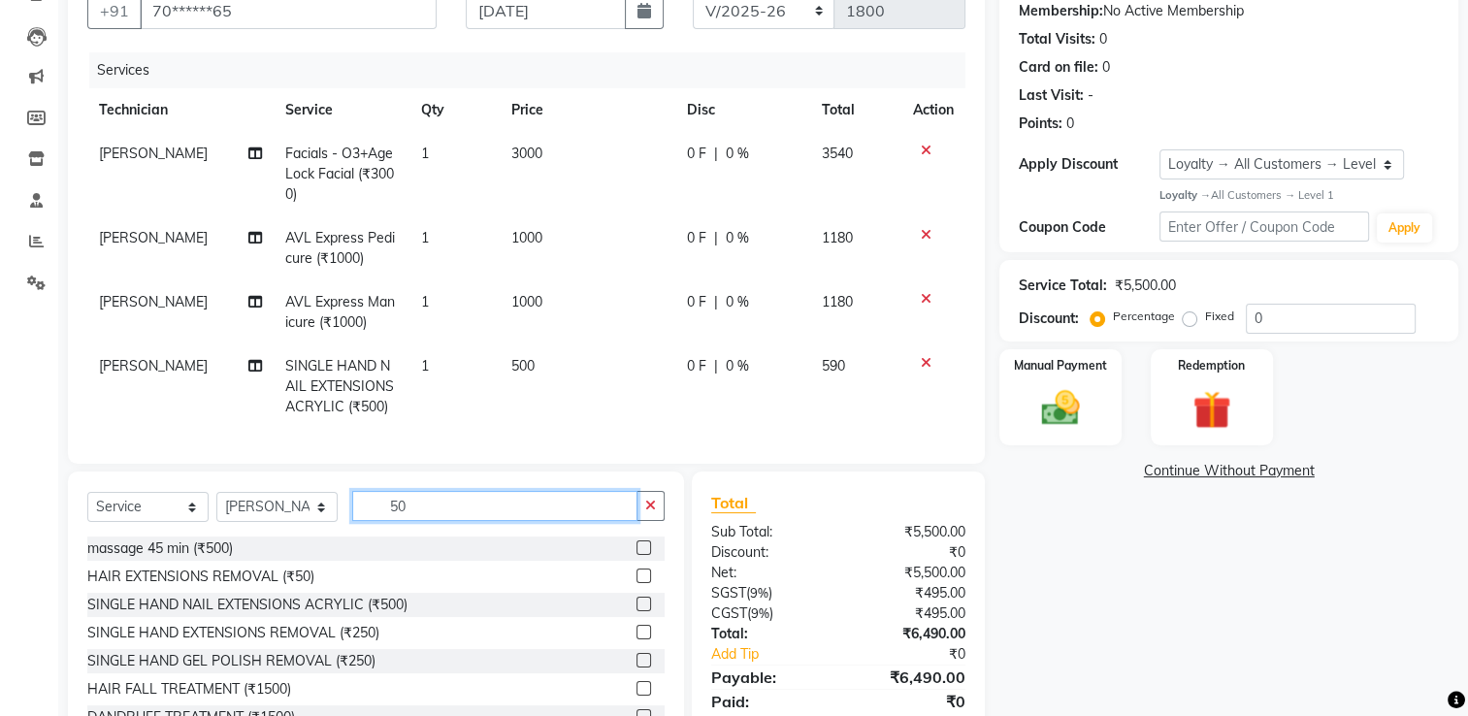
type input "5"
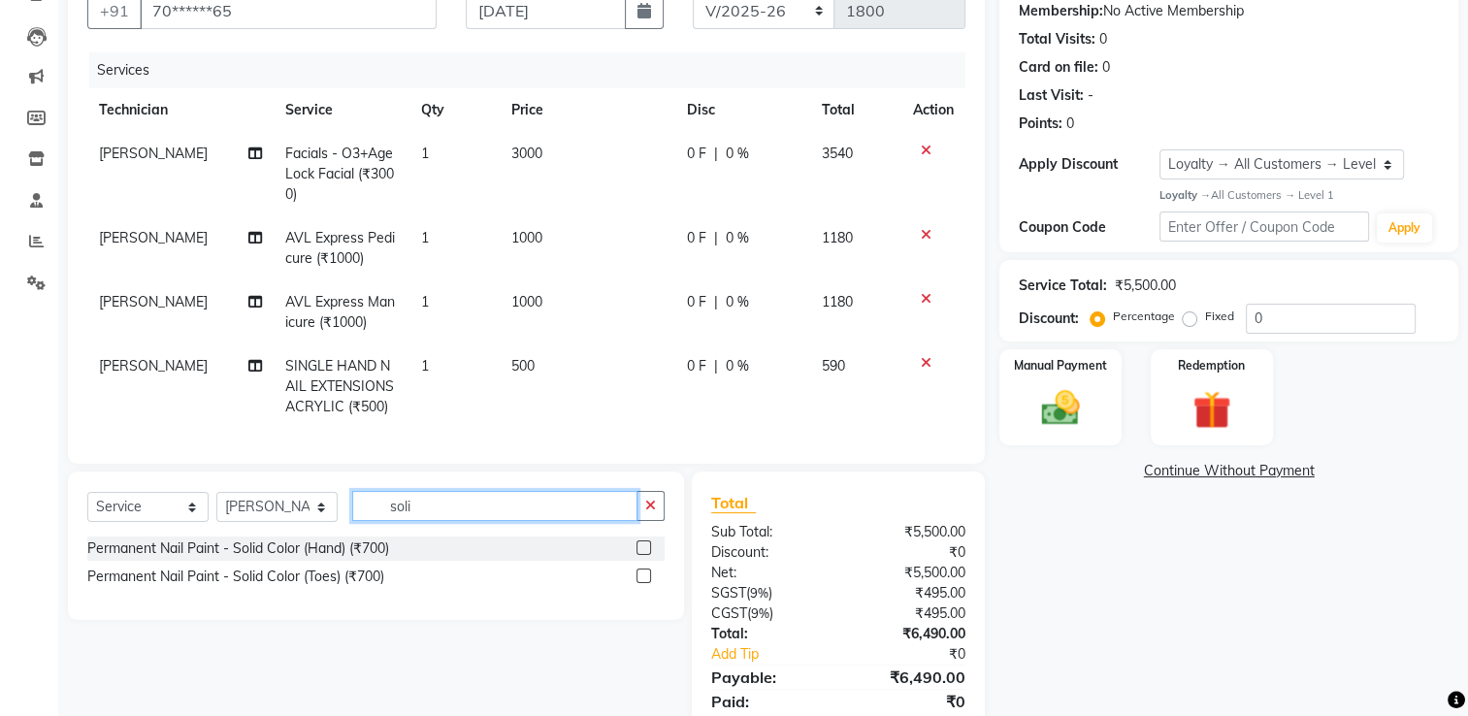
type input "soli"
click at [643, 555] on label at bounding box center [644, 547] width 15 height 15
click at [643, 555] on input "checkbox" at bounding box center [643, 548] width 13 height 13
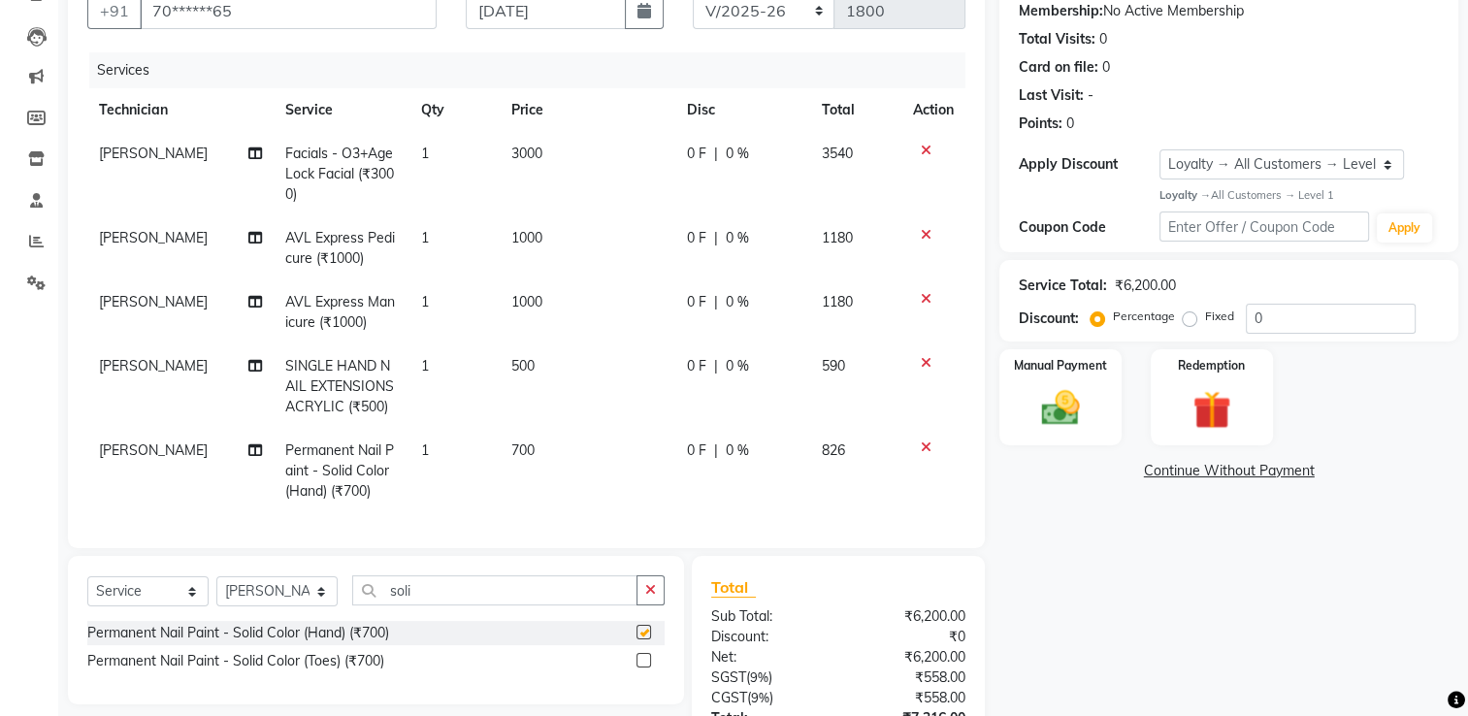
checkbox input "false"
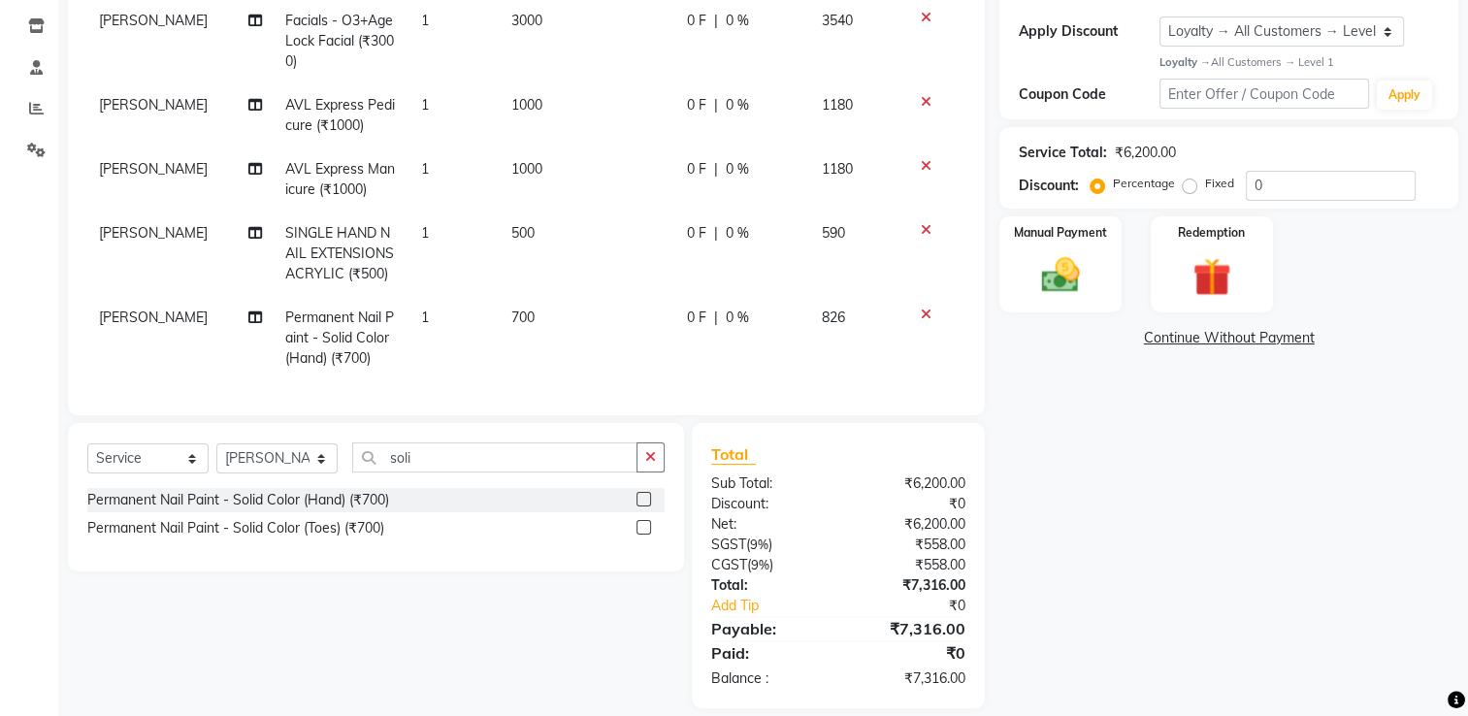
scroll to position [263, 0]
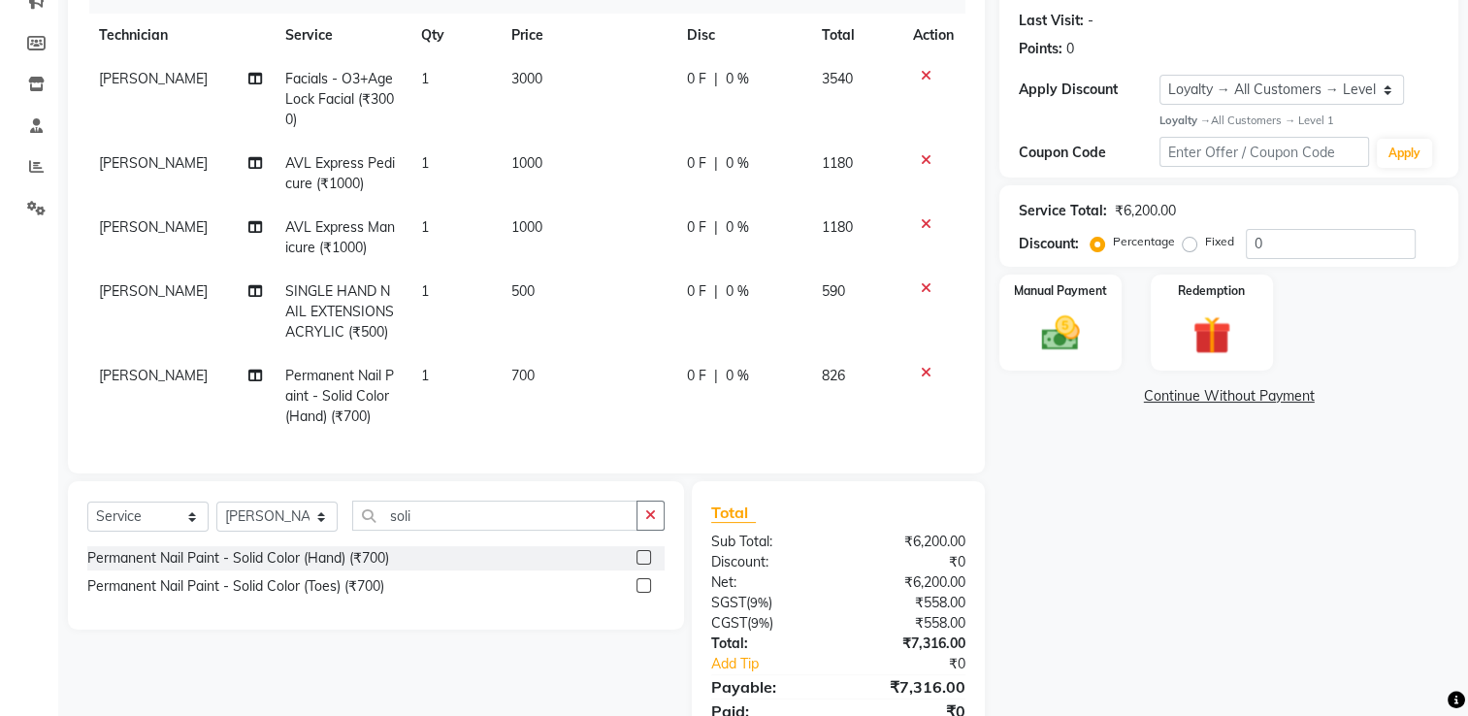
click at [726, 73] on span "0 %" at bounding box center [737, 79] width 23 height 20
select select "65406"
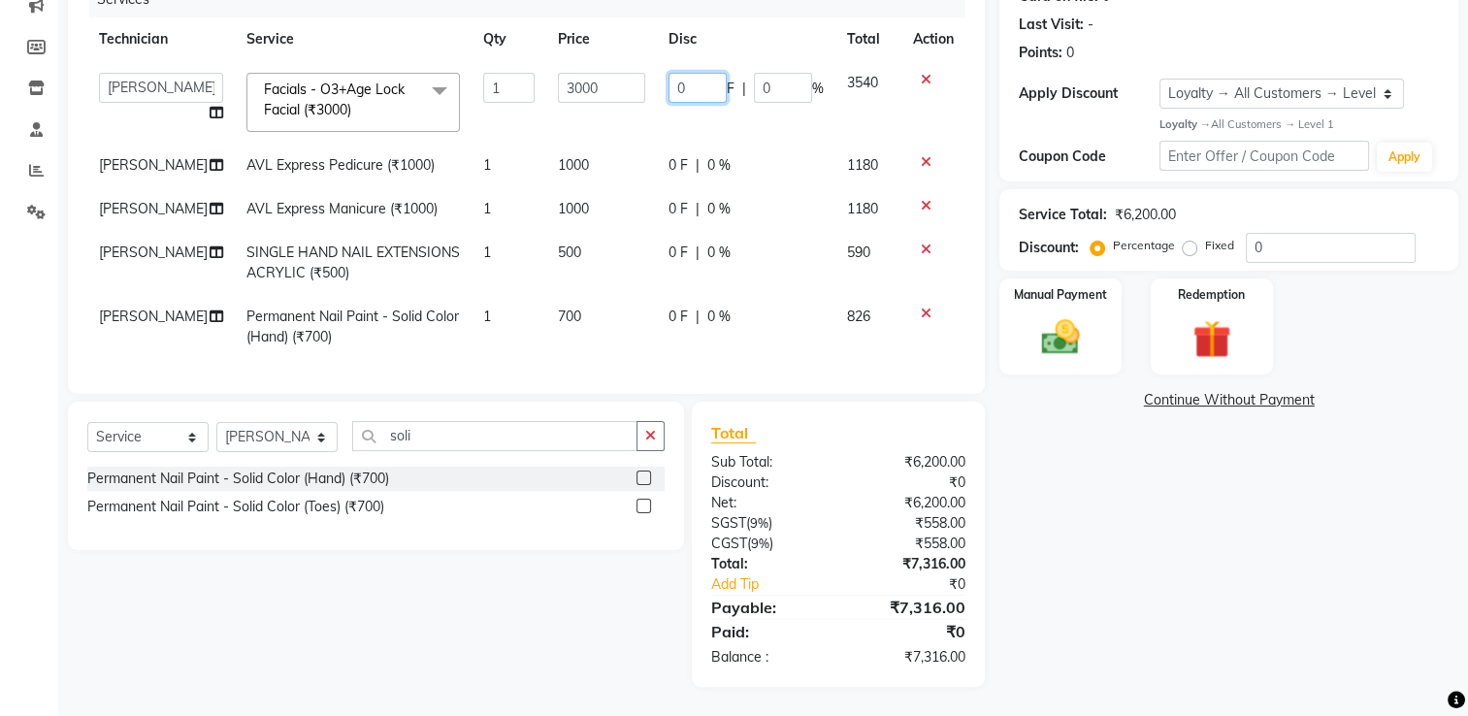
click at [696, 77] on input "0" at bounding box center [698, 88] width 58 height 30
type input "20"
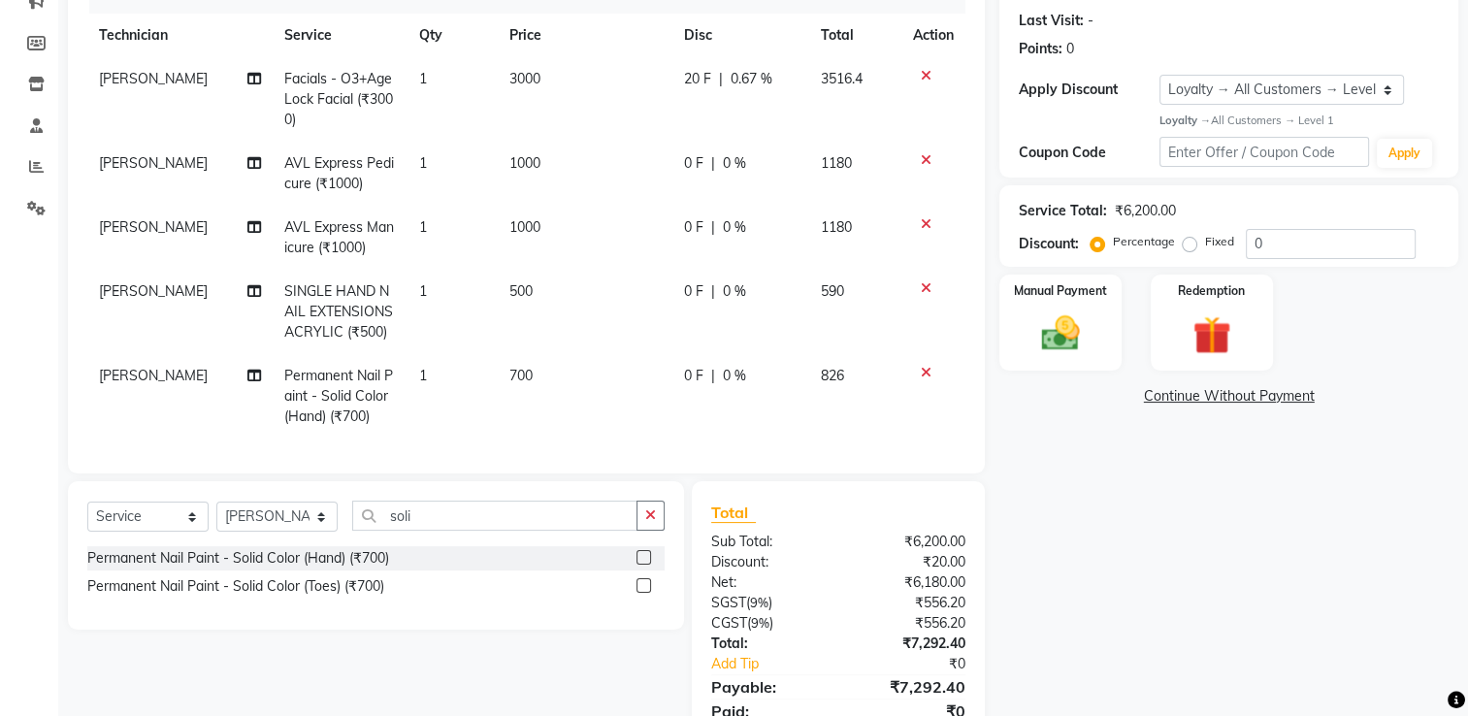
click at [696, 126] on td "20 F | 0.67 %" at bounding box center [740, 99] width 137 height 84
select select "65406"
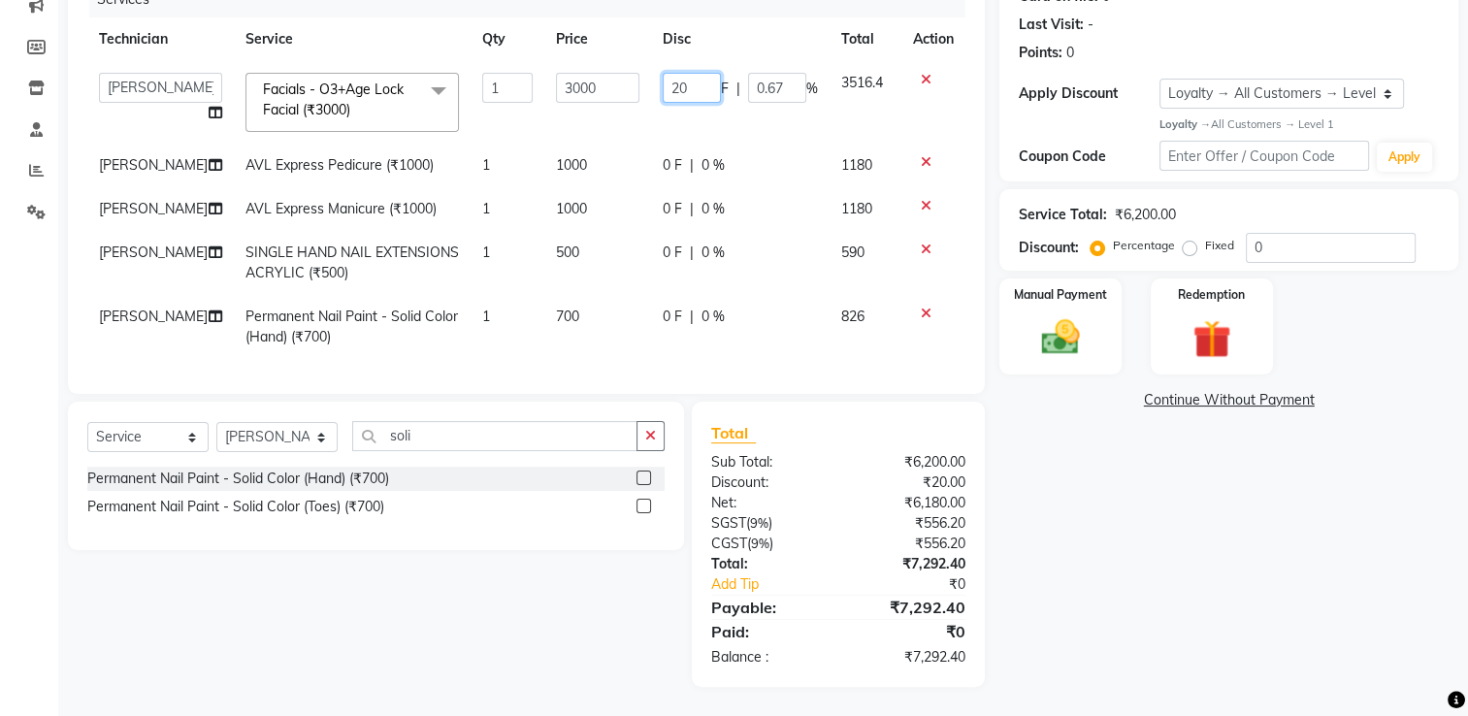
click at [689, 82] on input "20" at bounding box center [692, 88] width 58 height 30
type input "2"
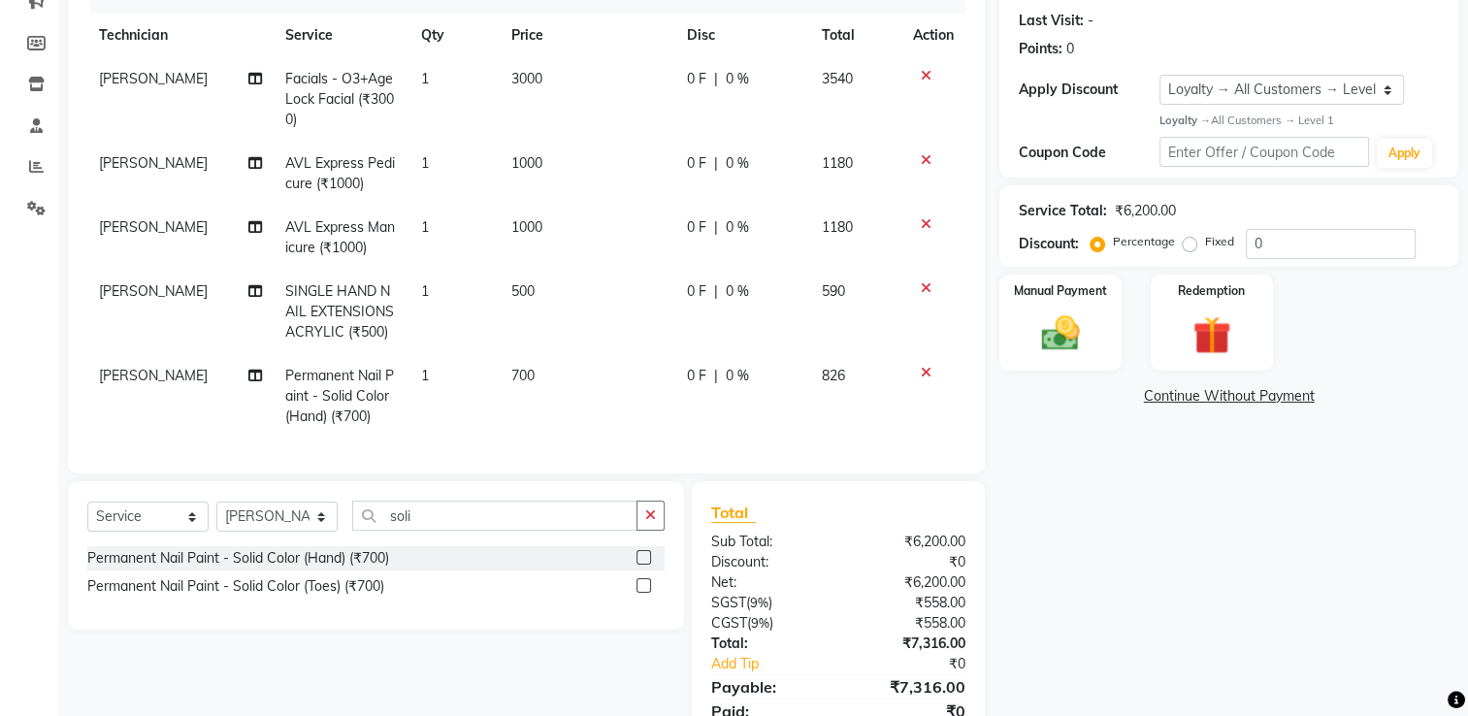
click at [756, 123] on td "0 F | 0 %" at bounding box center [742, 99] width 135 height 84
select select "65406"
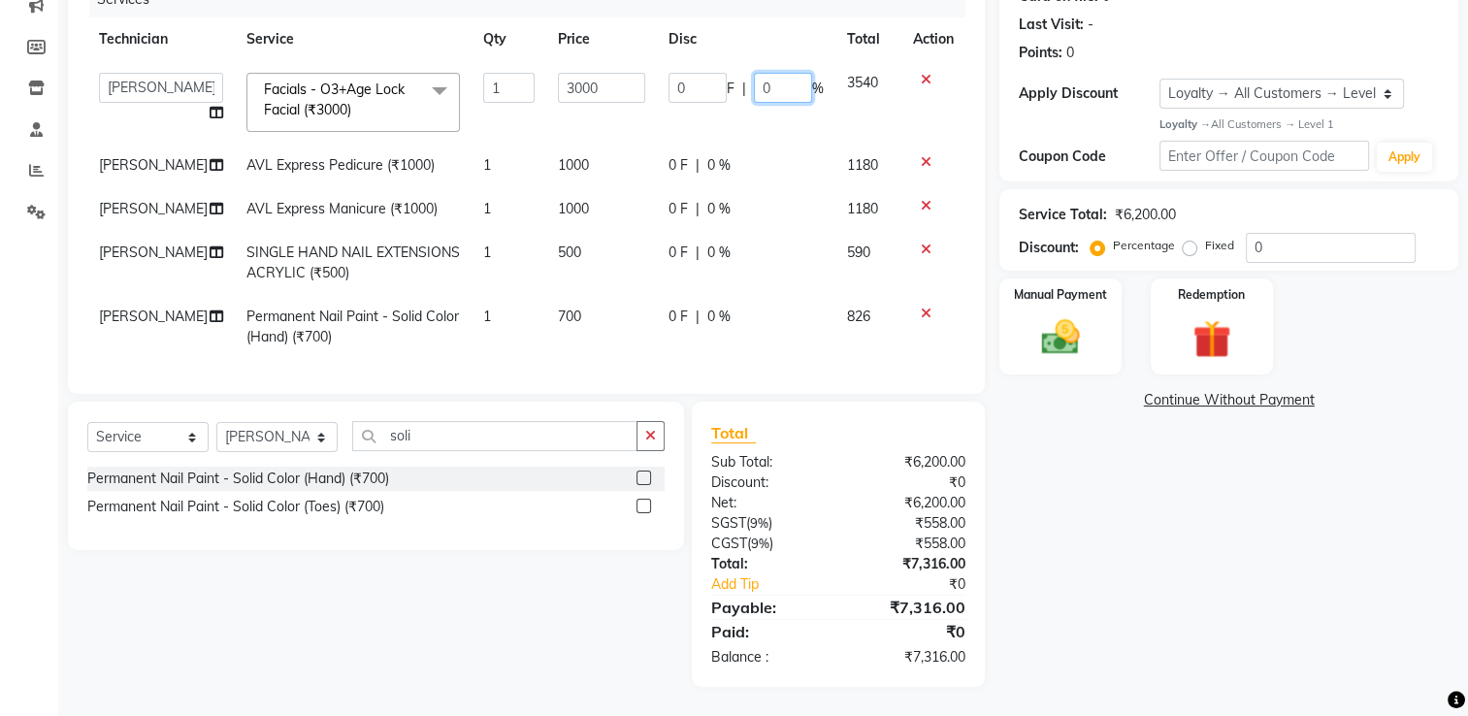
click at [770, 82] on input "0" at bounding box center [783, 88] width 58 height 30
type input "20"
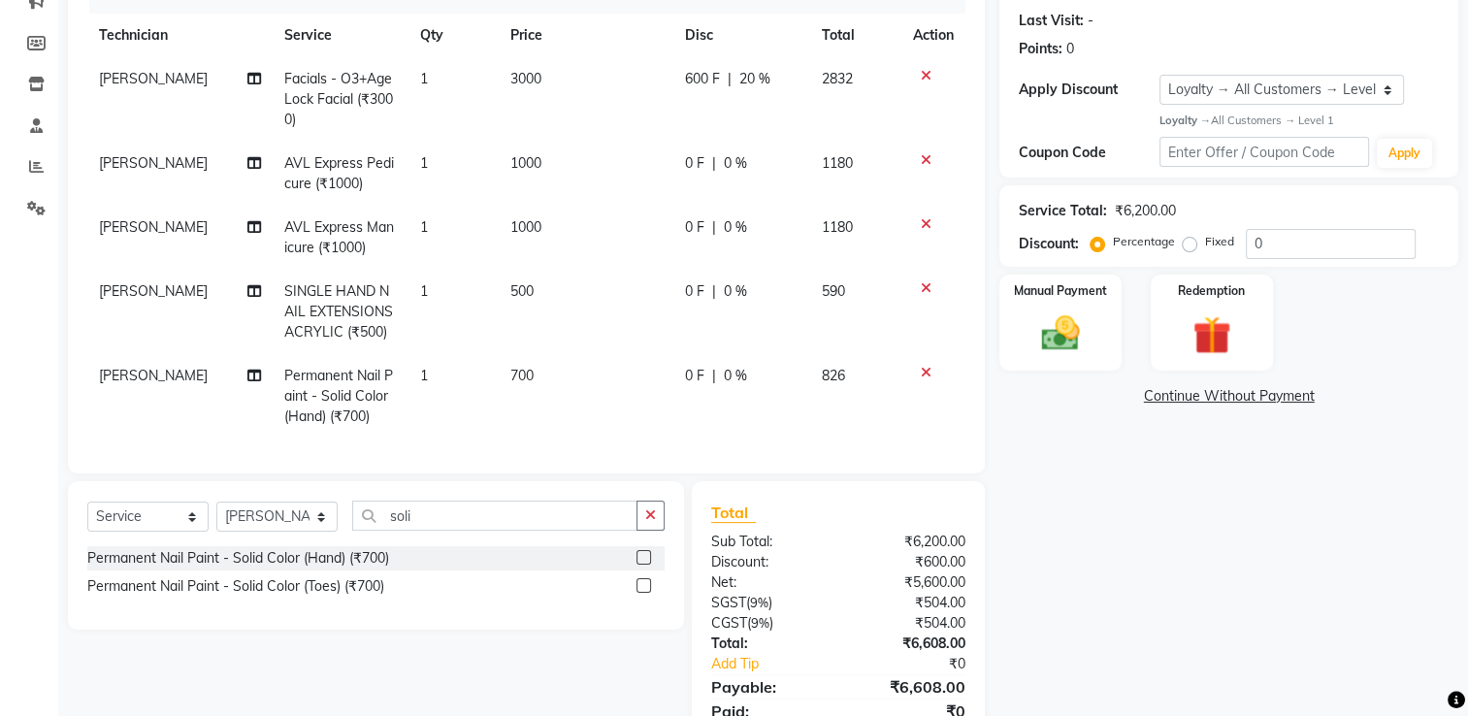
click at [777, 127] on td "600 F | 20 %" at bounding box center [741, 99] width 137 height 84
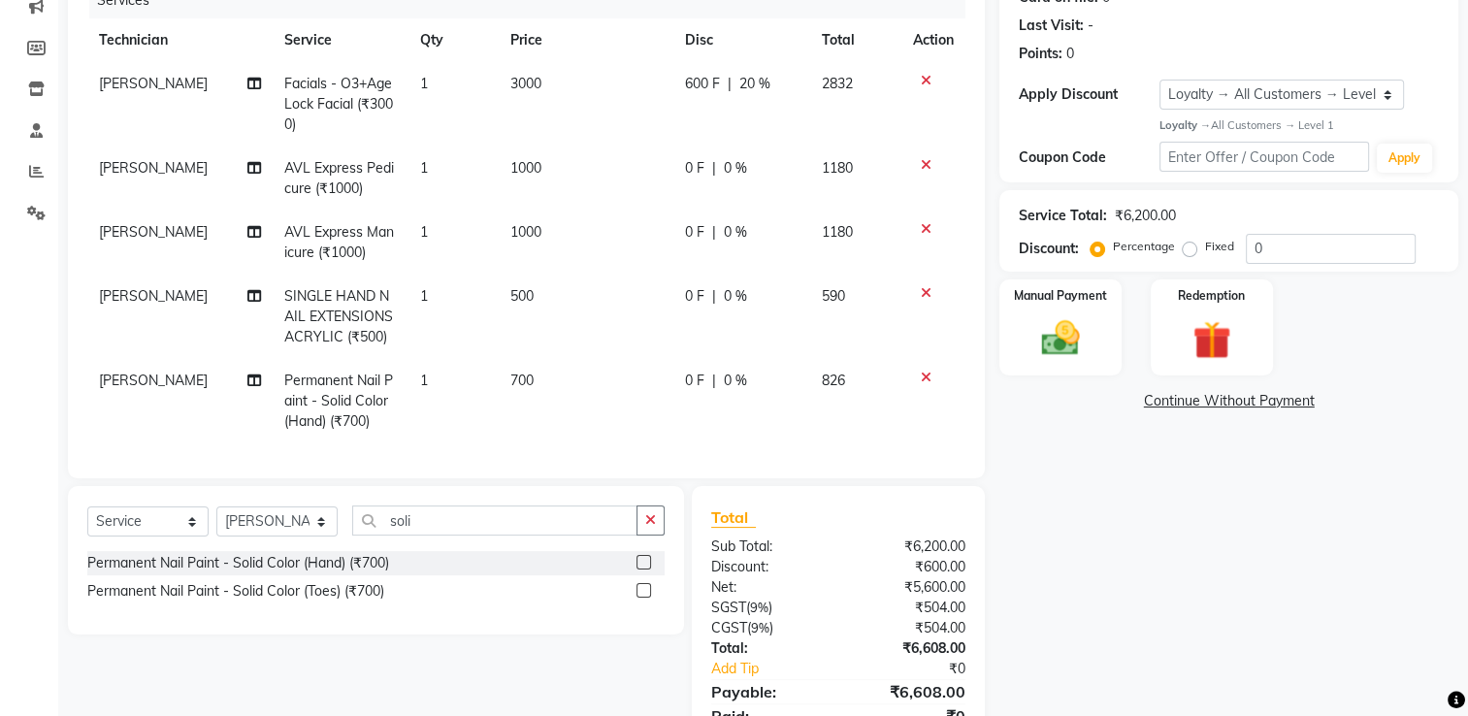
select select "65406"
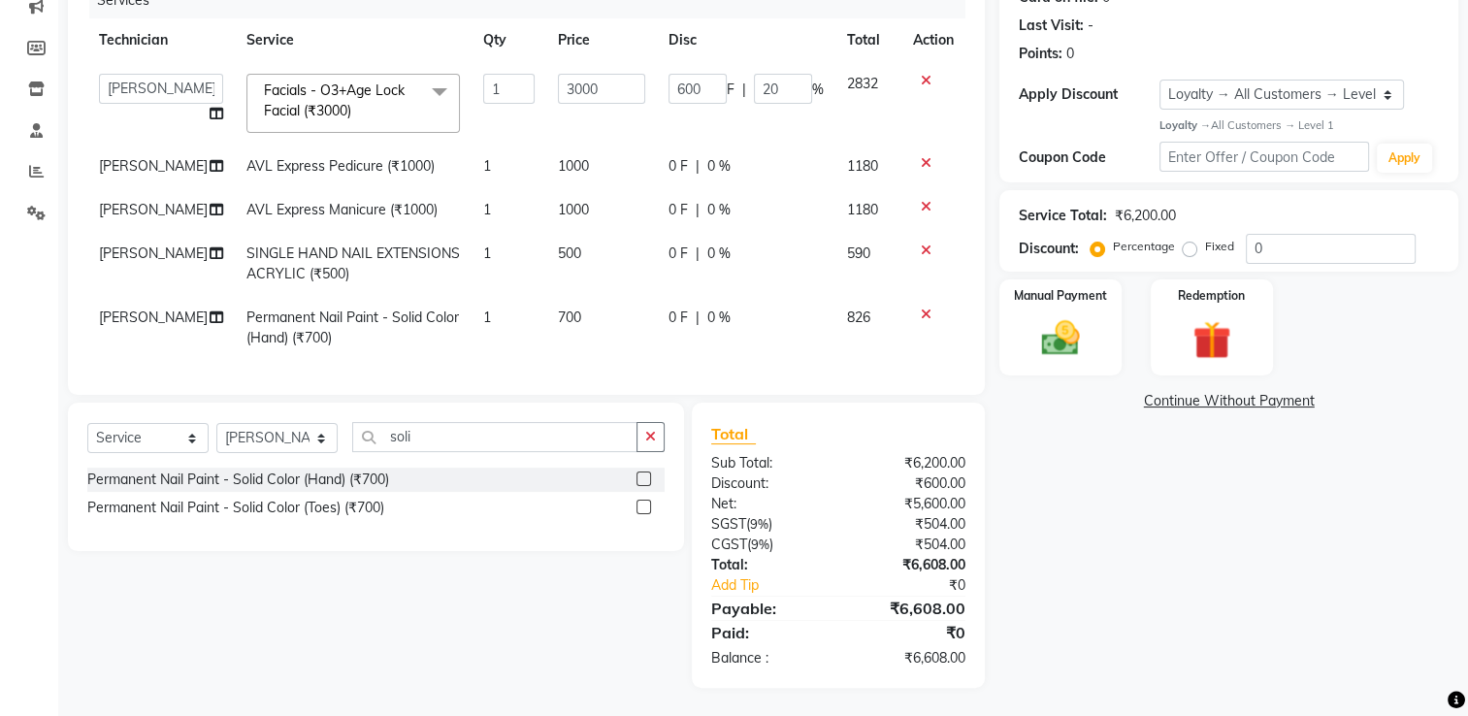
click at [750, 299] on td "0 F | 0 %" at bounding box center [746, 328] width 179 height 64
select select "68736"
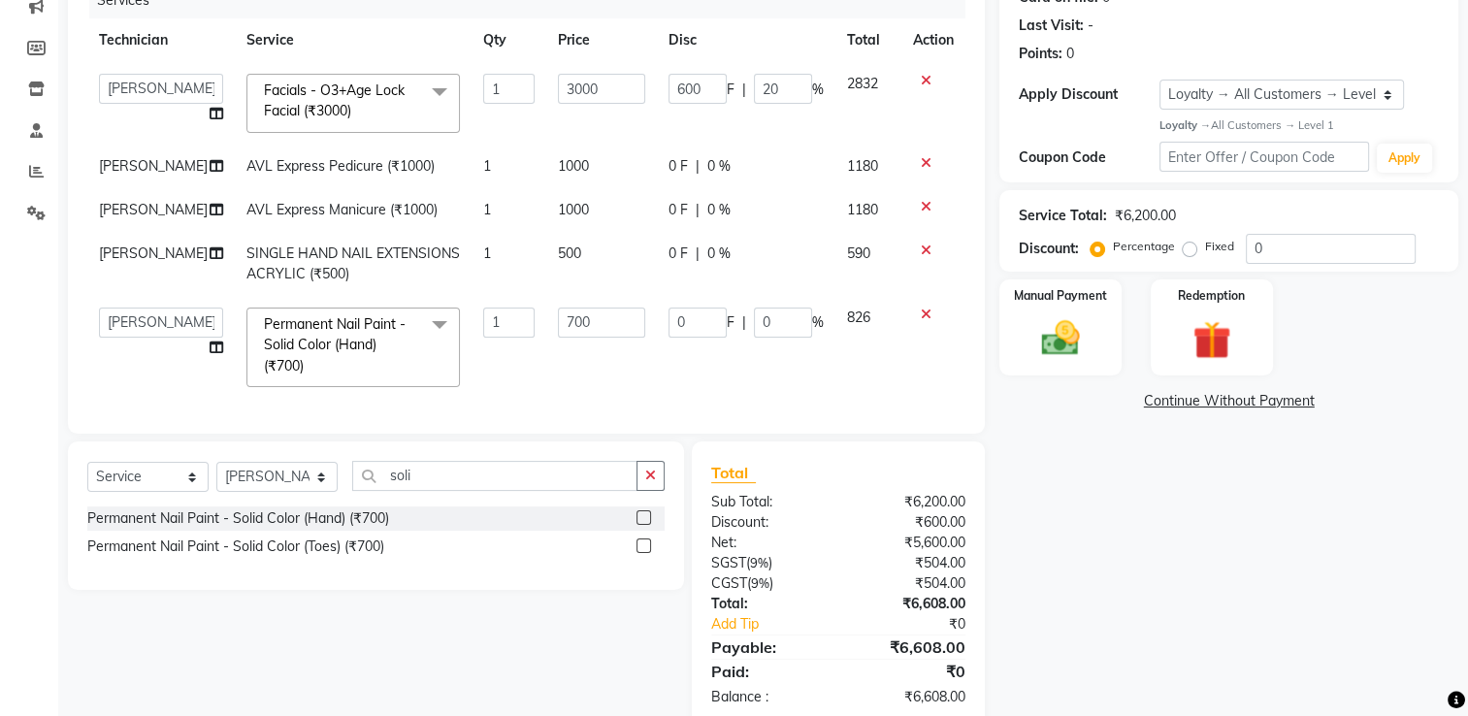
scroll to position [263, 0]
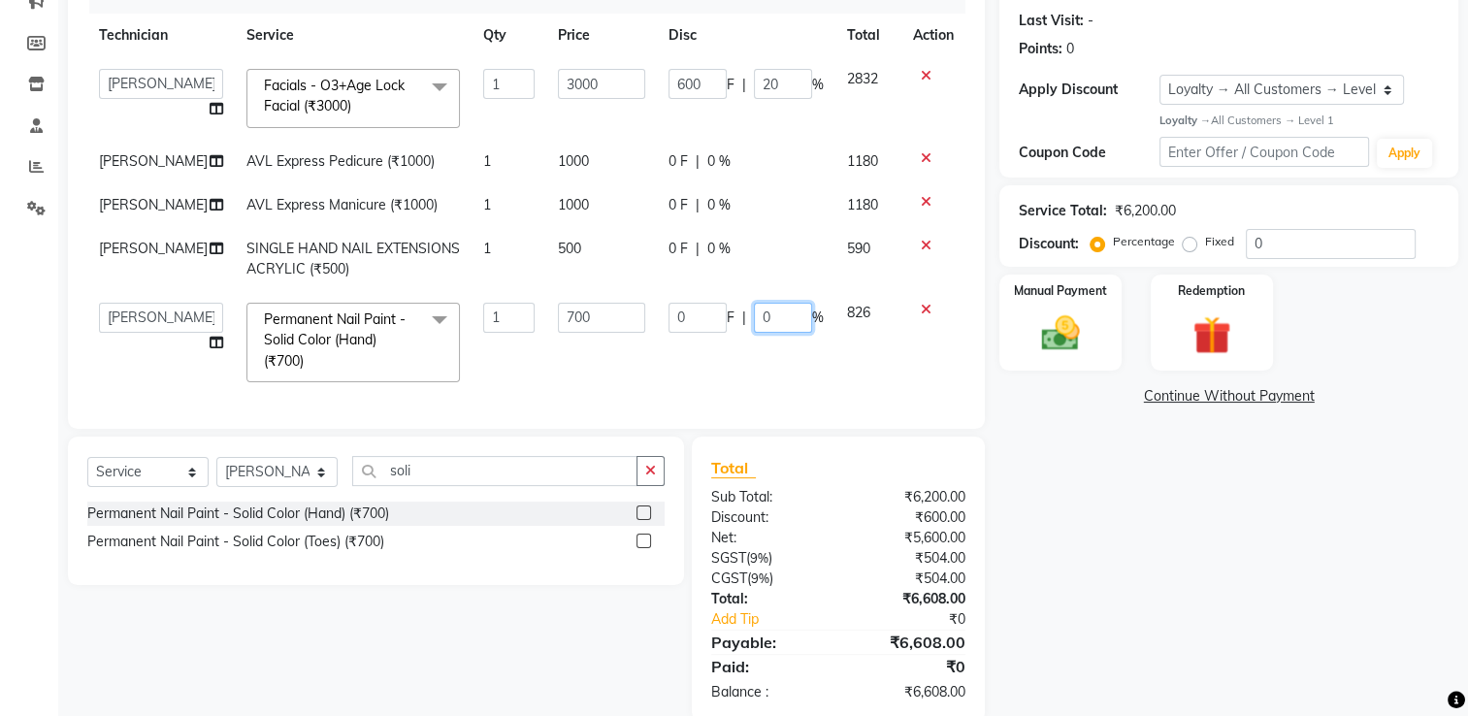
click at [783, 316] on input "0" at bounding box center [783, 318] width 58 height 30
type input "10"
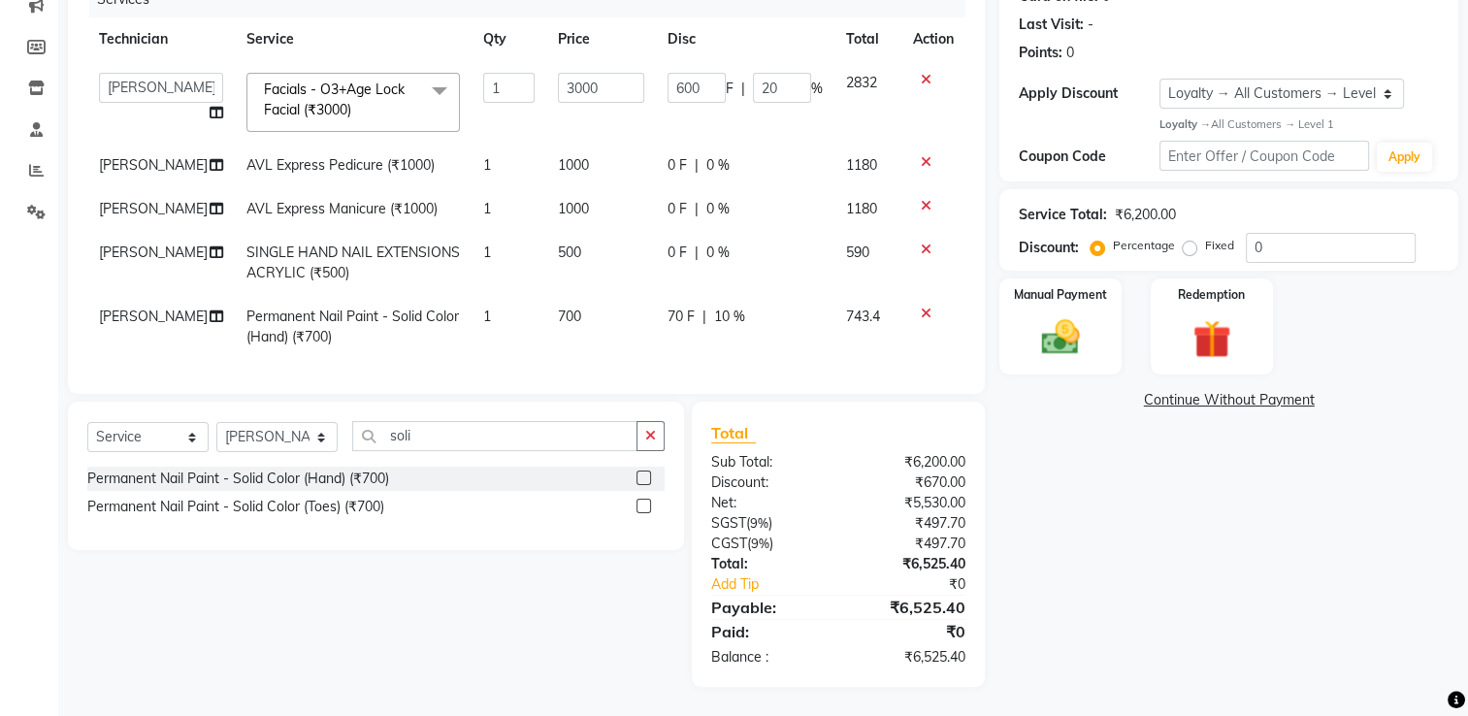
click at [736, 281] on td "0 F | 0 %" at bounding box center [745, 263] width 179 height 64
select select "68736"
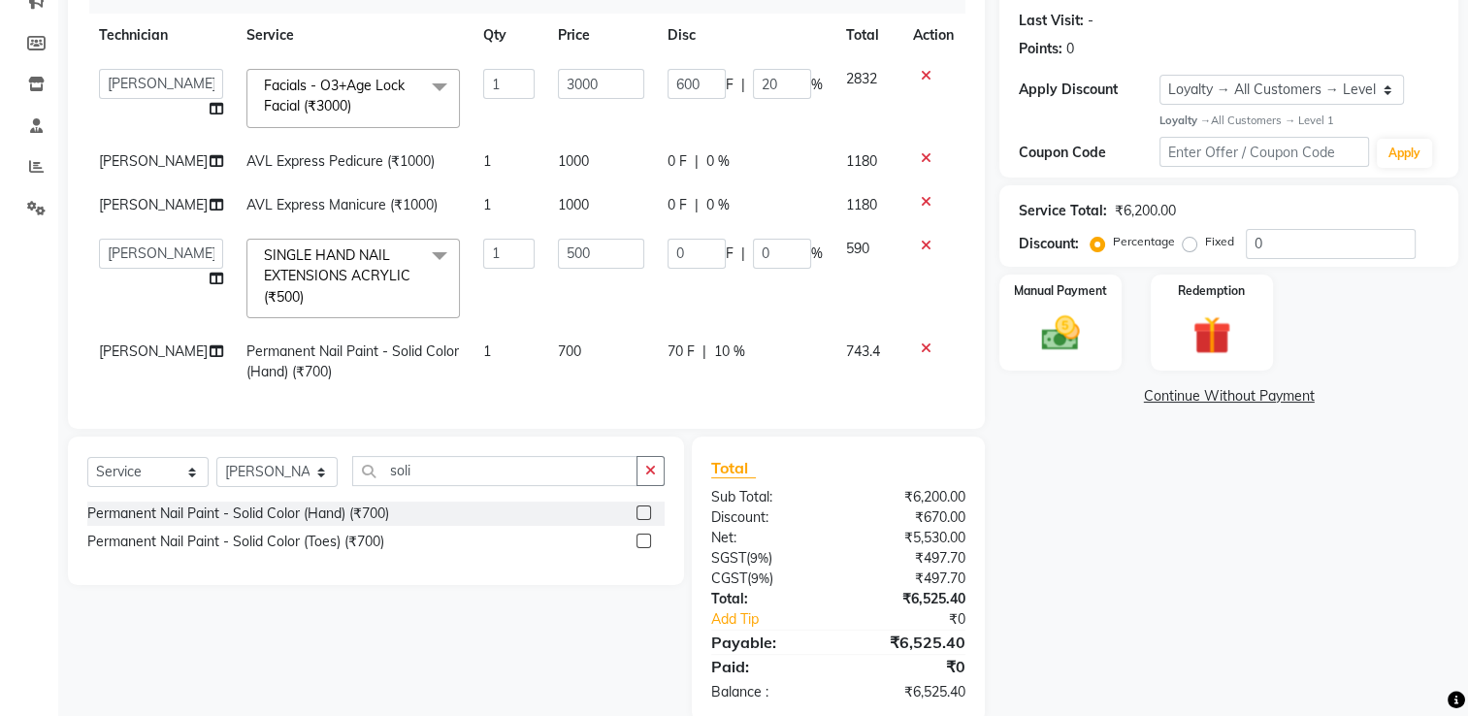
click at [734, 248] on div "0 F | 0 %" at bounding box center [745, 254] width 155 height 30
click at [763, 250] on input "0" at bounding box center [782, 254] width 58 height 30
type input "10"
click at [788, 307] on tbody "ARISH Arvind Chandu Dipen Gulafshan John Kajal kelly Manager megha Nirjala Owne…" at bounding box center [526, 225] width 878 height 337
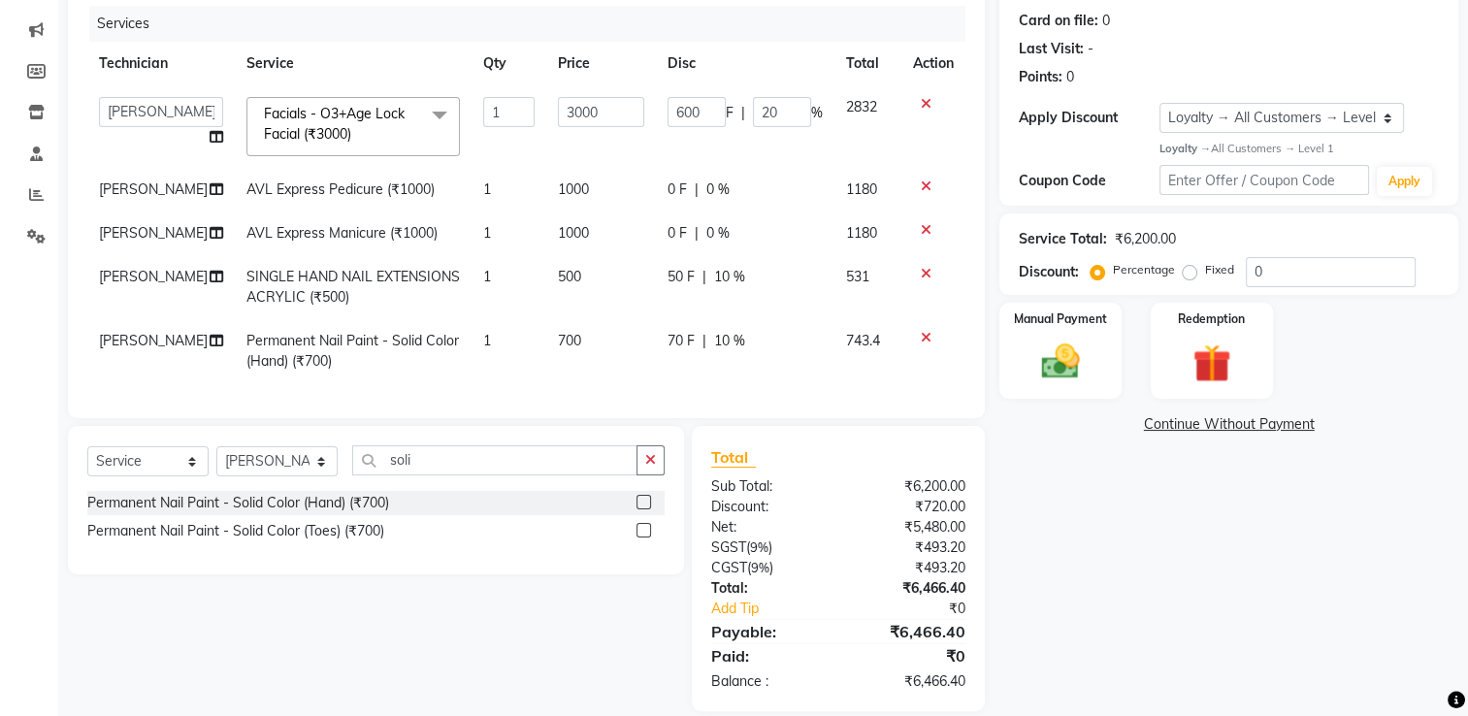
scroll to position [273, 0]
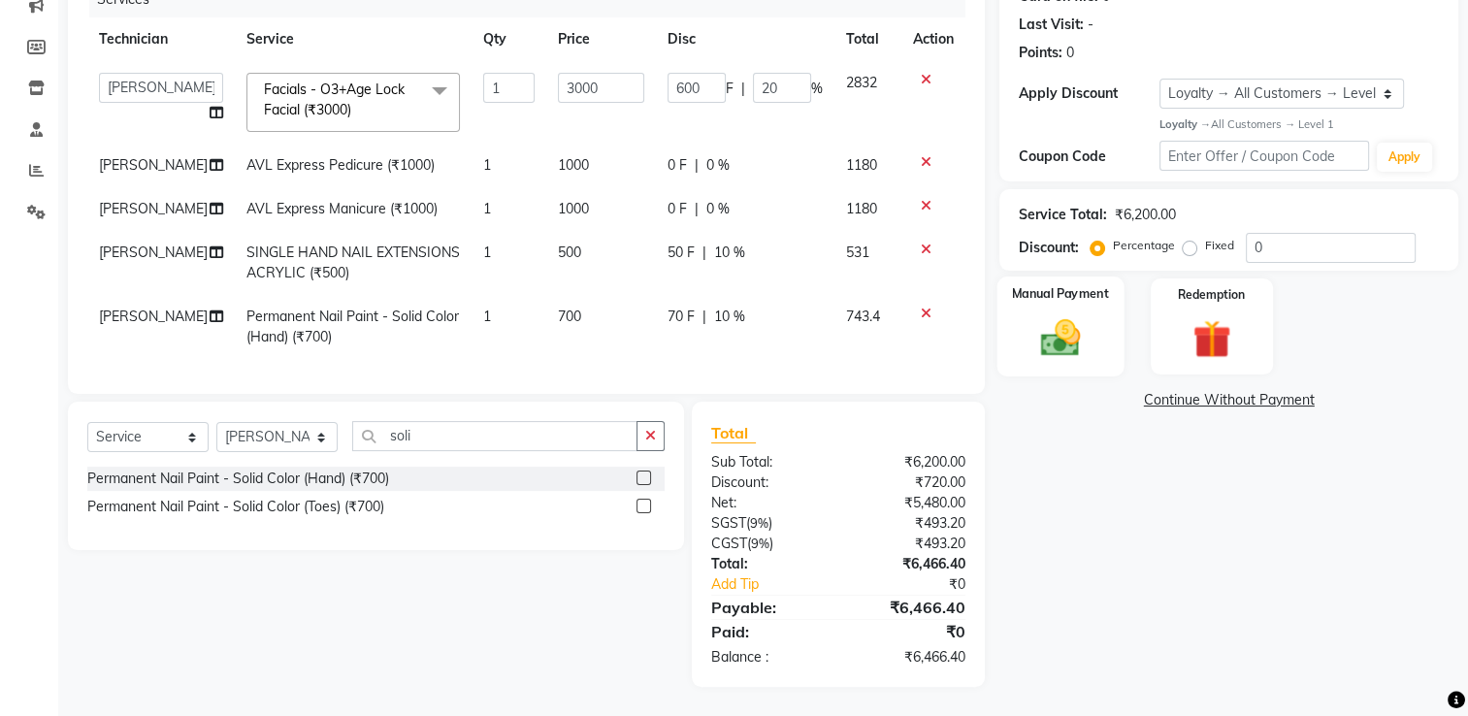
click at [1075, 326] on img at bounding box center [1061, 337] width 65 height 46
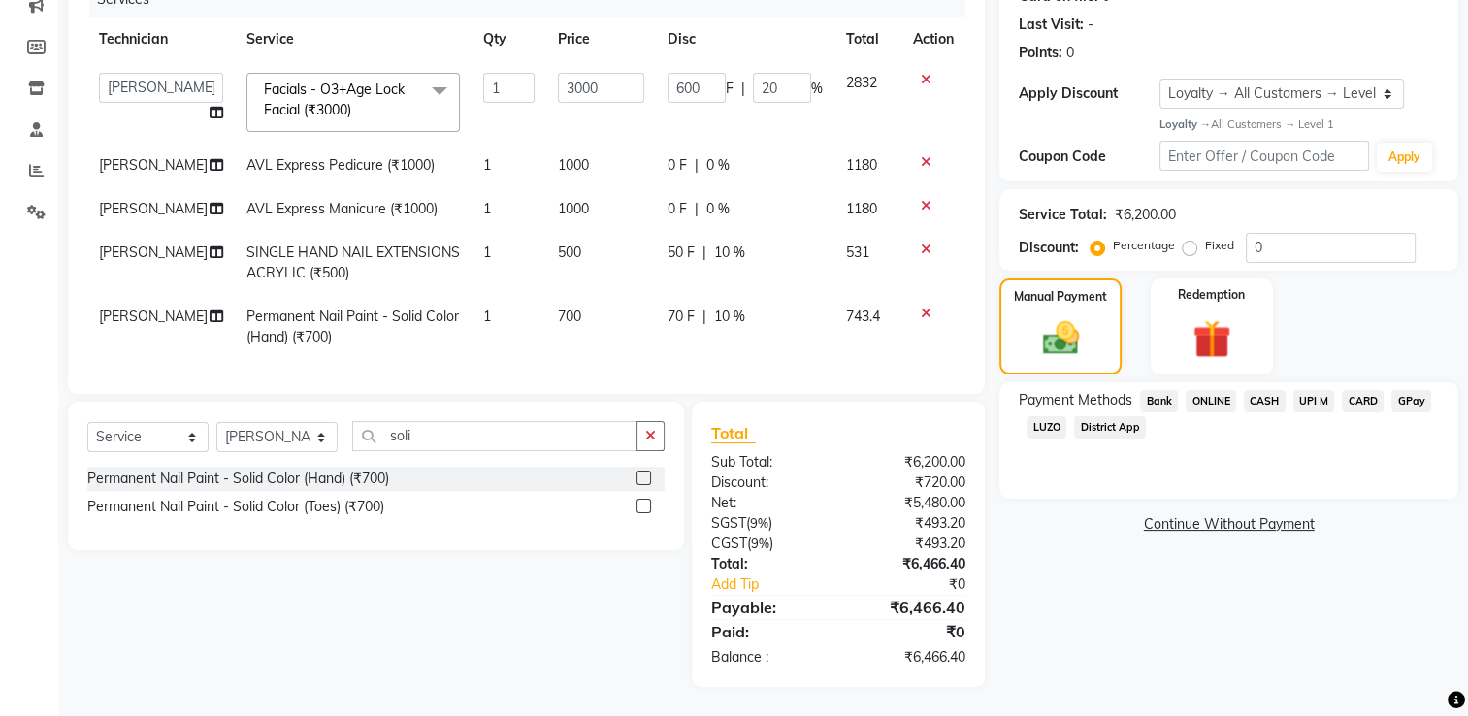
click at [1315, 390] on span "UPI M" at bounding box center [1314, 401] width 42 height 22
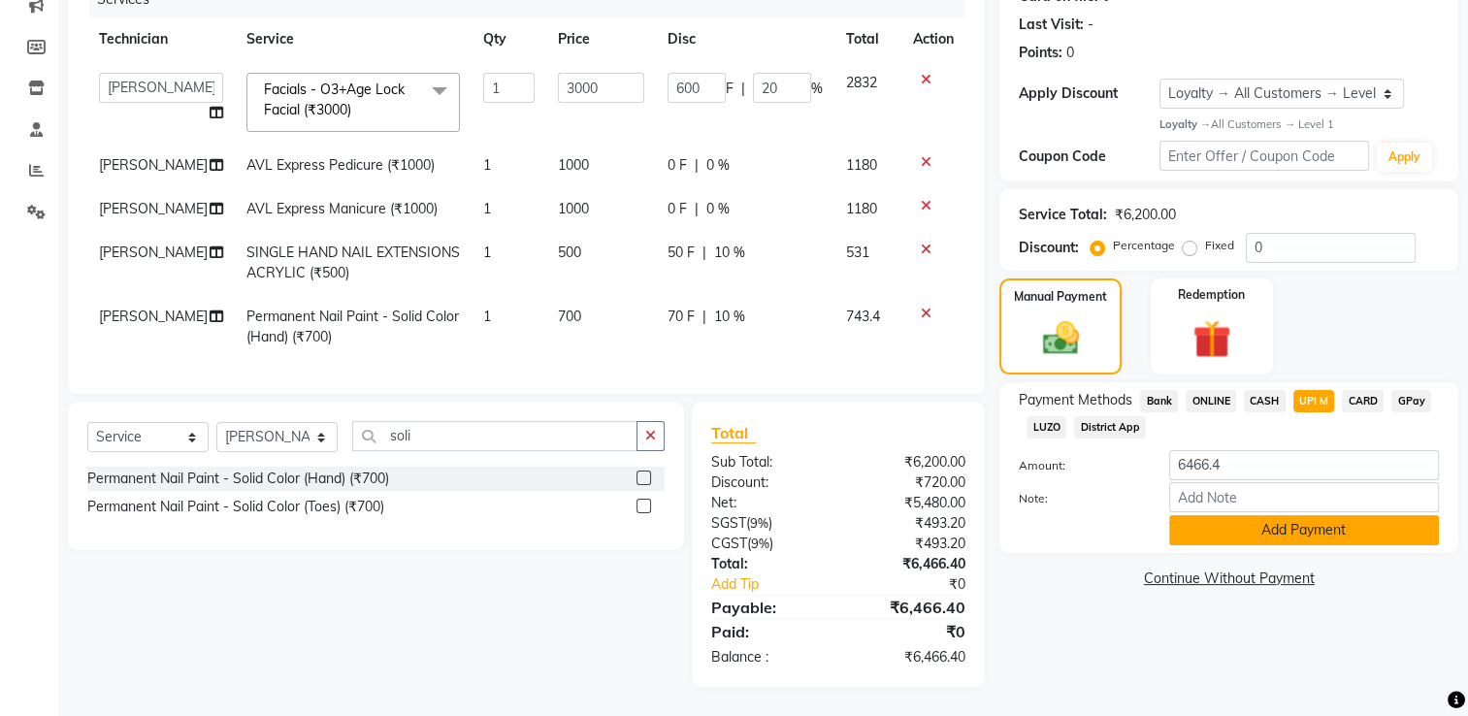
click at [1289, 518] on button "Add Payment" at bounding box center [1304, 530] width 270 height 30
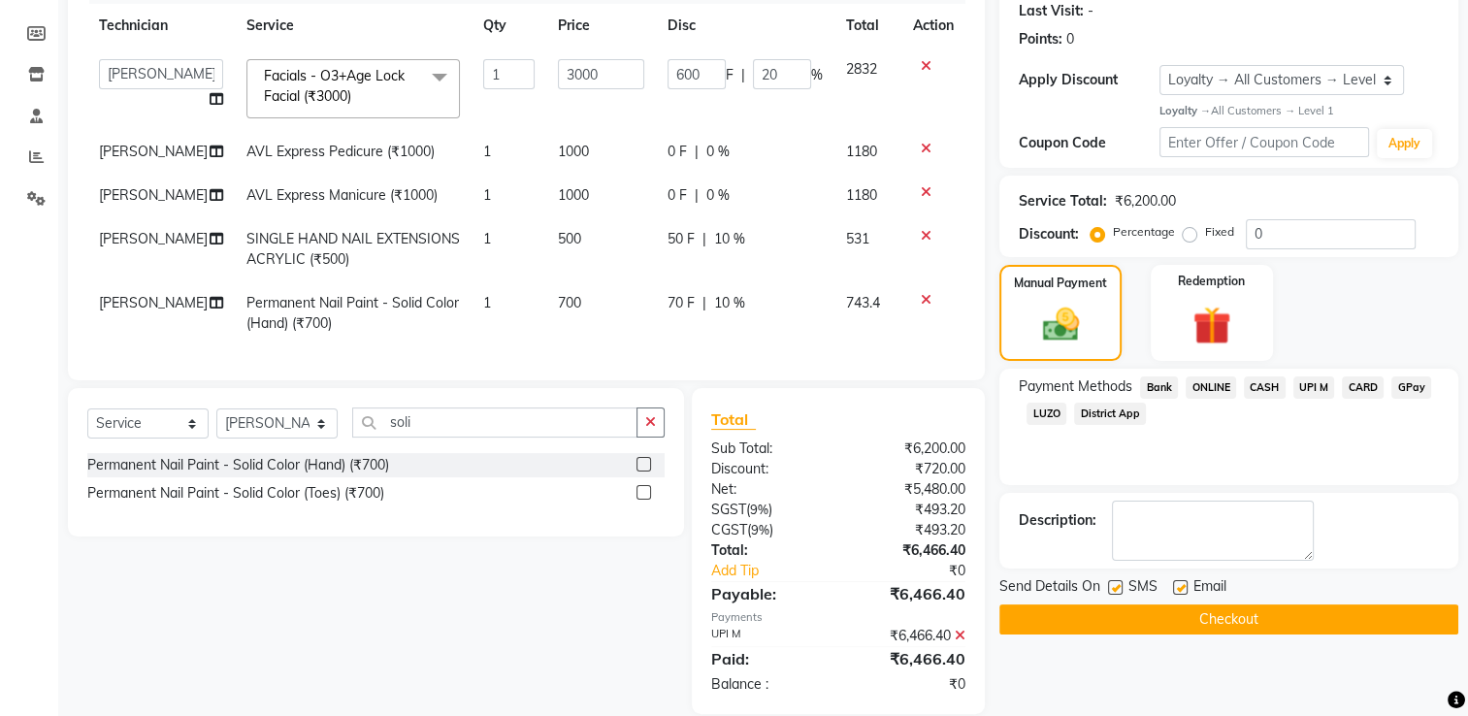
scroll to position [411, 0]
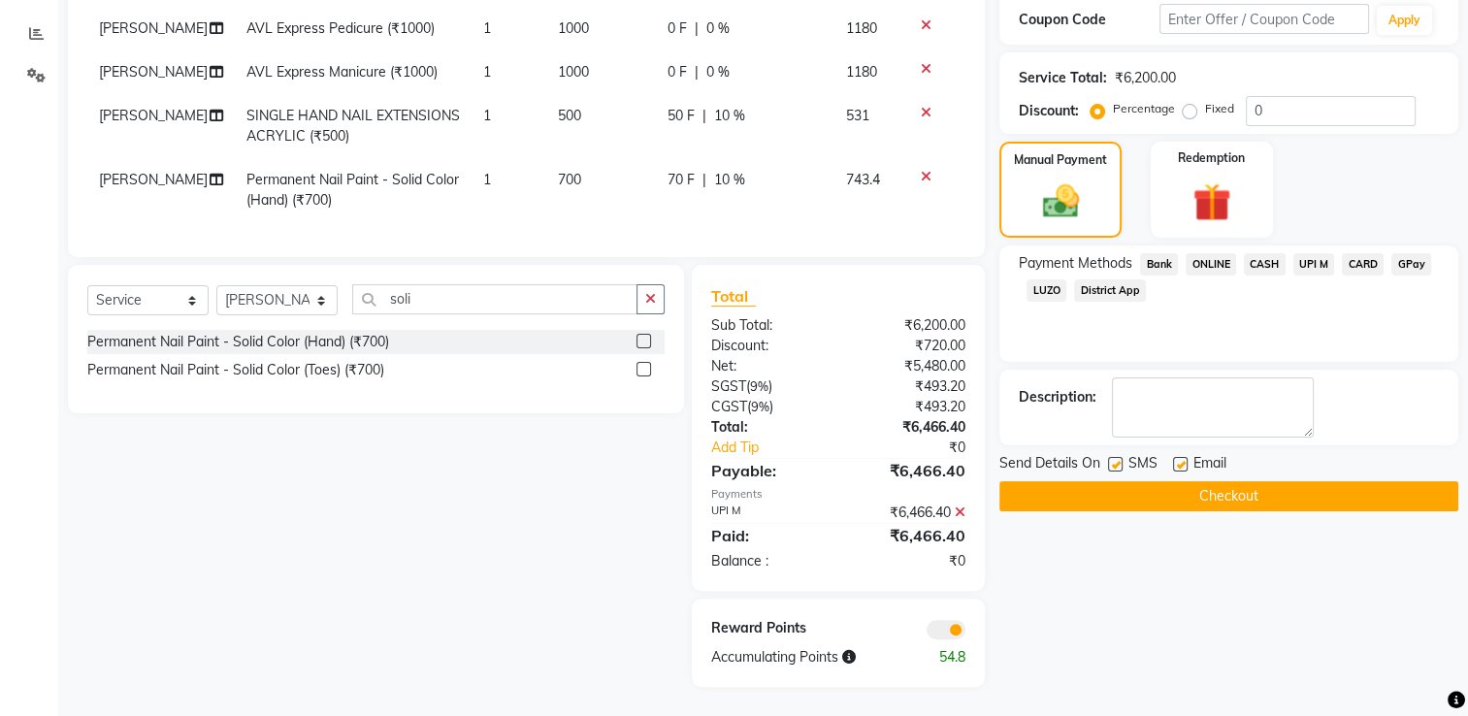
click at [1214, 486] on button "Checkout" at bounding box center [1228, 496] width 459 height 30
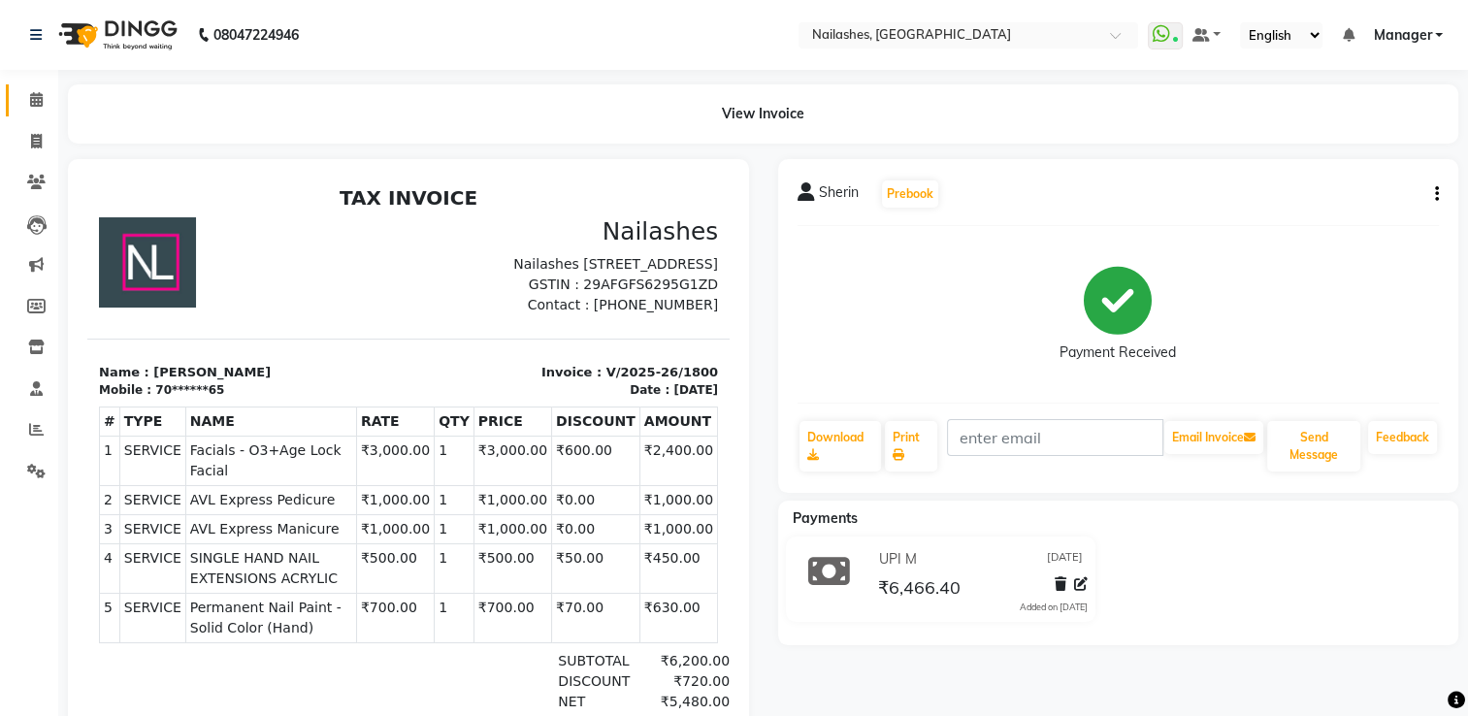
click at [31, 87] on link "Calendar" at bounding box center [29, 100] width 47 height 32
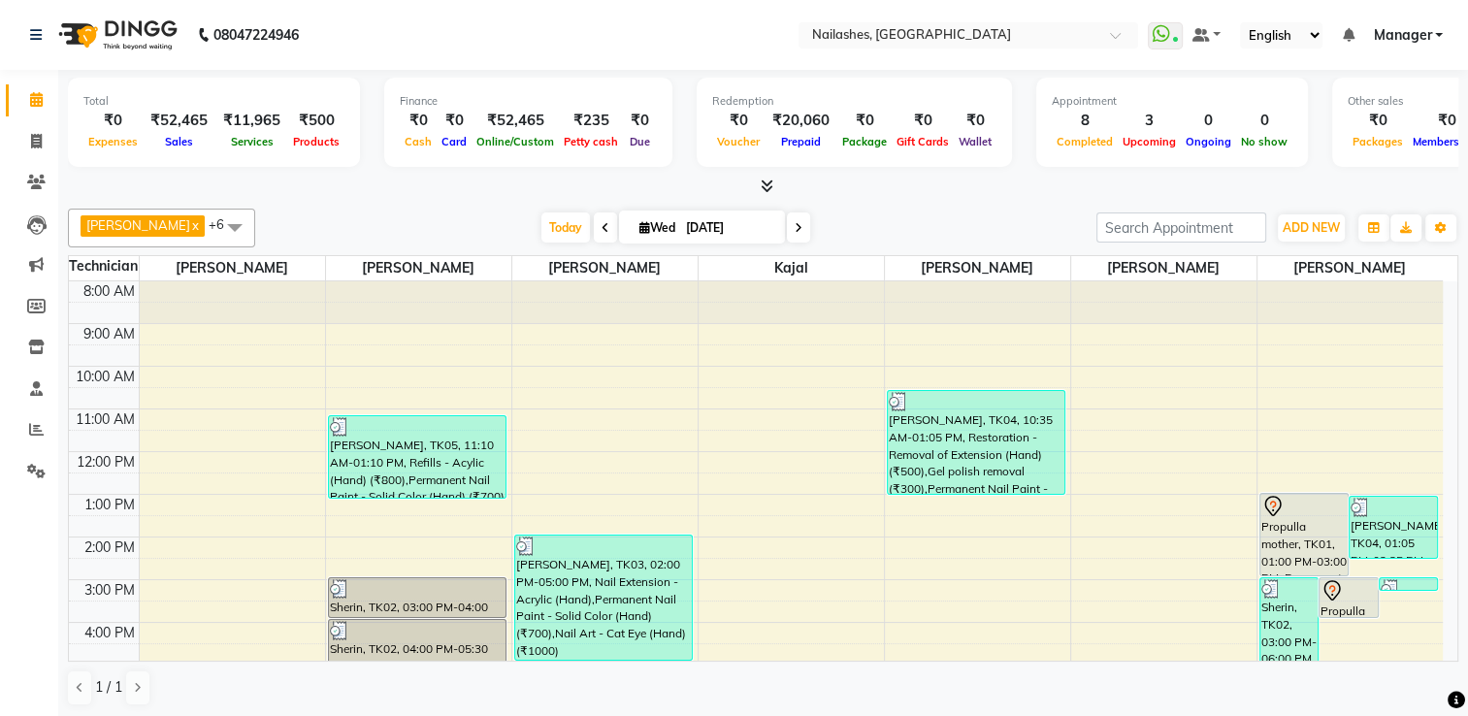
click at [761, 179] on icon at bounding box center [767, 186] width 13 height 15
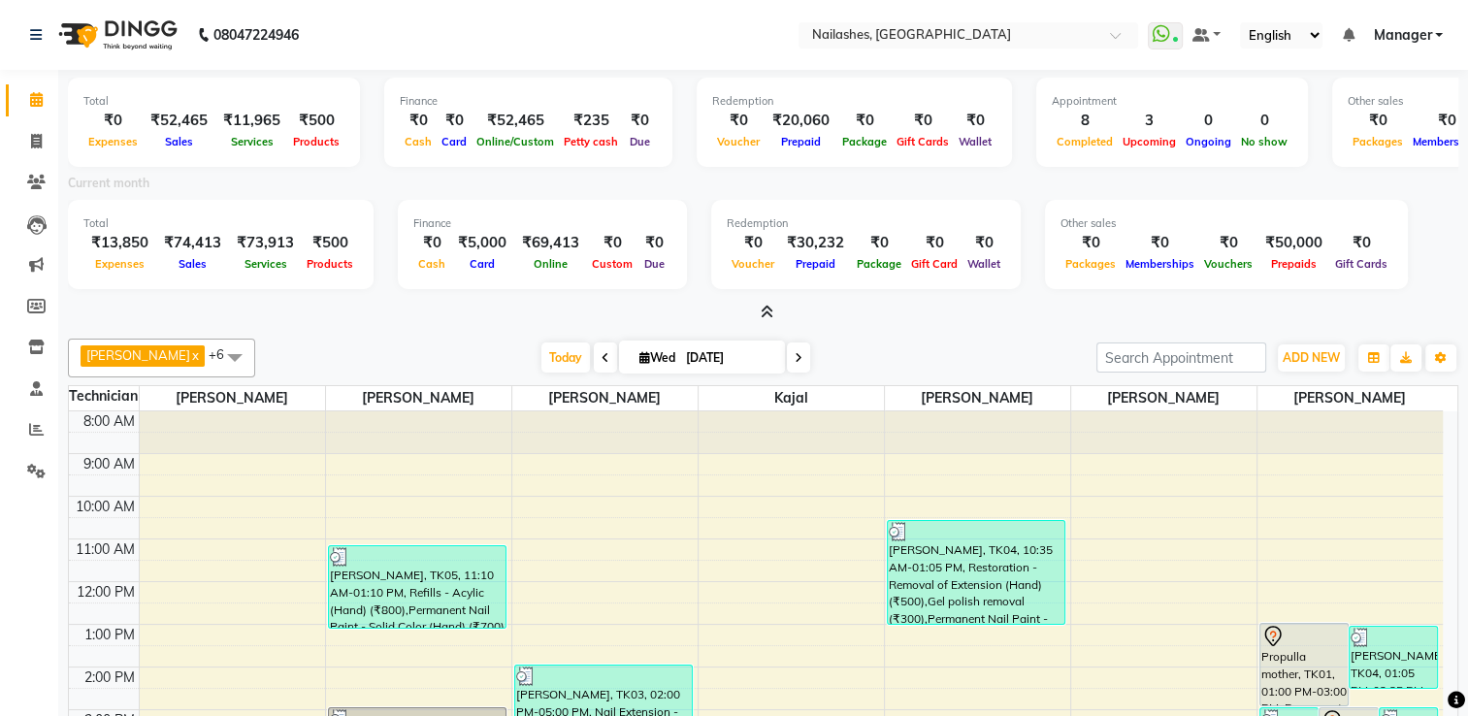
click at [41, 157] on li "Invoice" at bounding box center [29, 142] width 58 height 42
click at [45, 144] on span at bounding box center [36, 142] width 34 height 22
select select "service"
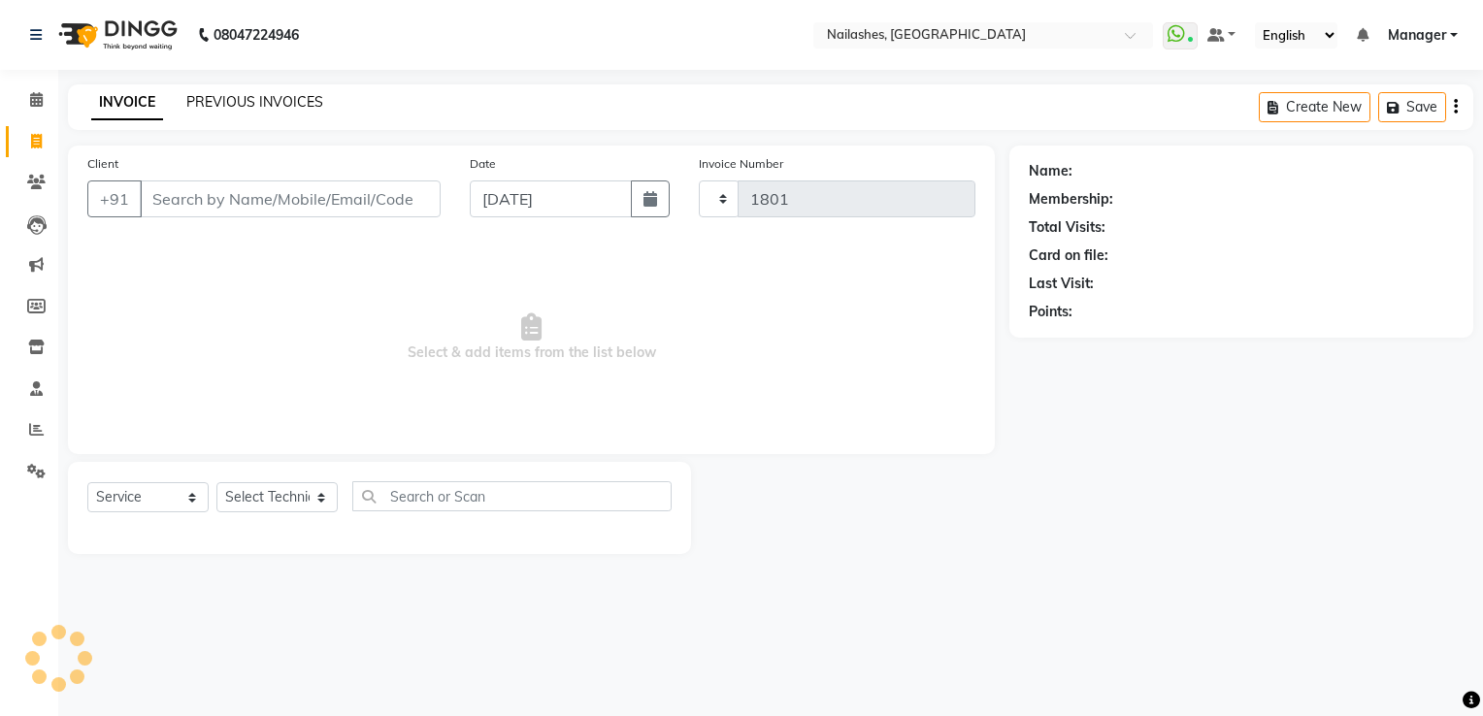
click at [226, 107] on link "PREVIOUS INVOICES" at bounding box center [254, 101] width 137 height 17
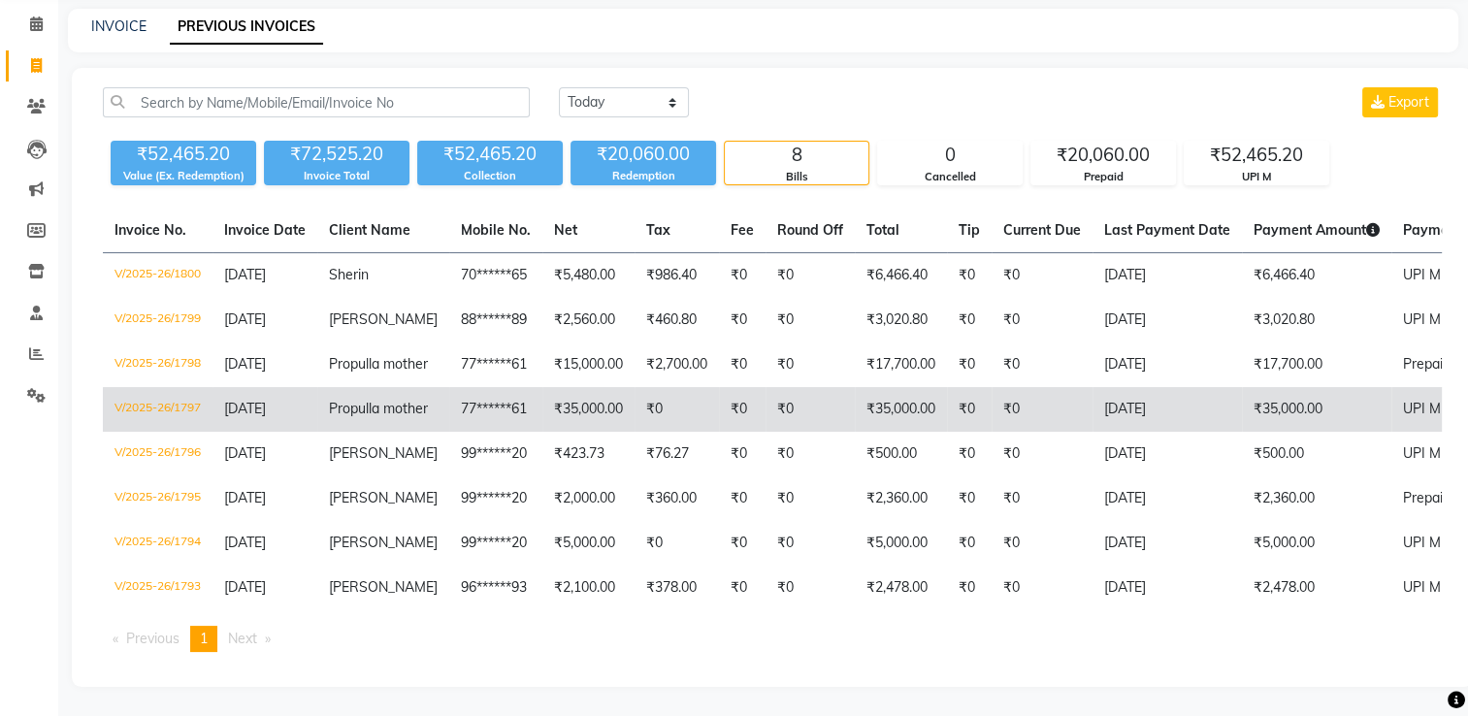
scroll to position [129, 0]
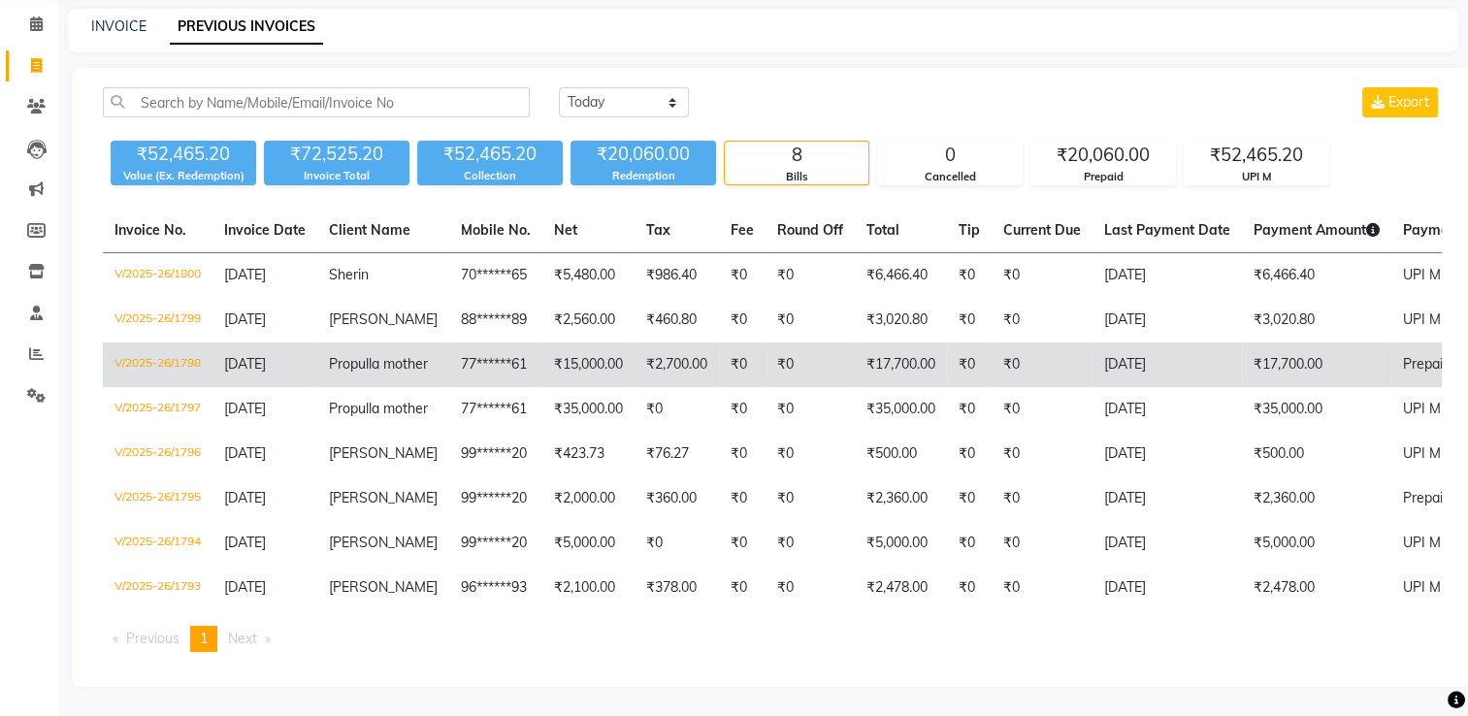
click at [482, 343] on td "77******61" at bounding box center [495, 365] width 93 height 45
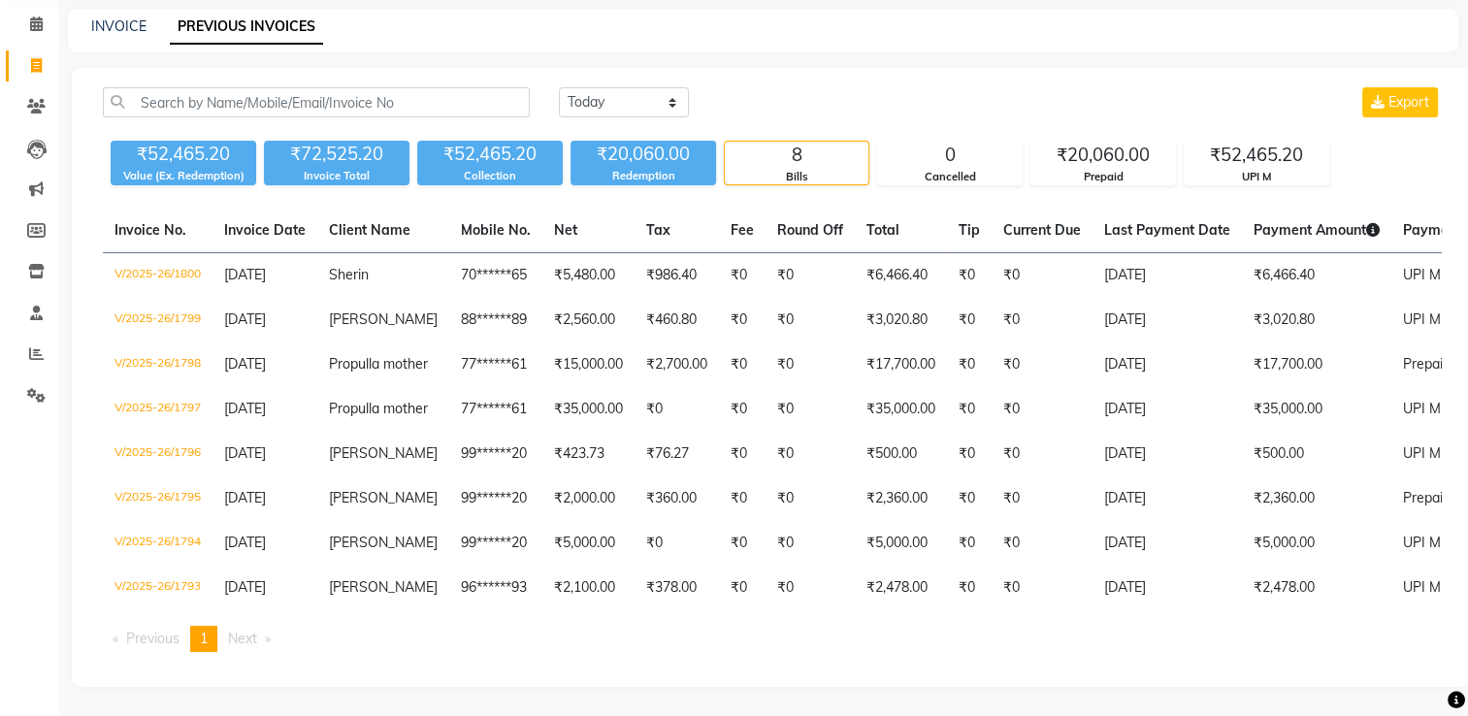
scroll to position [0, 0]
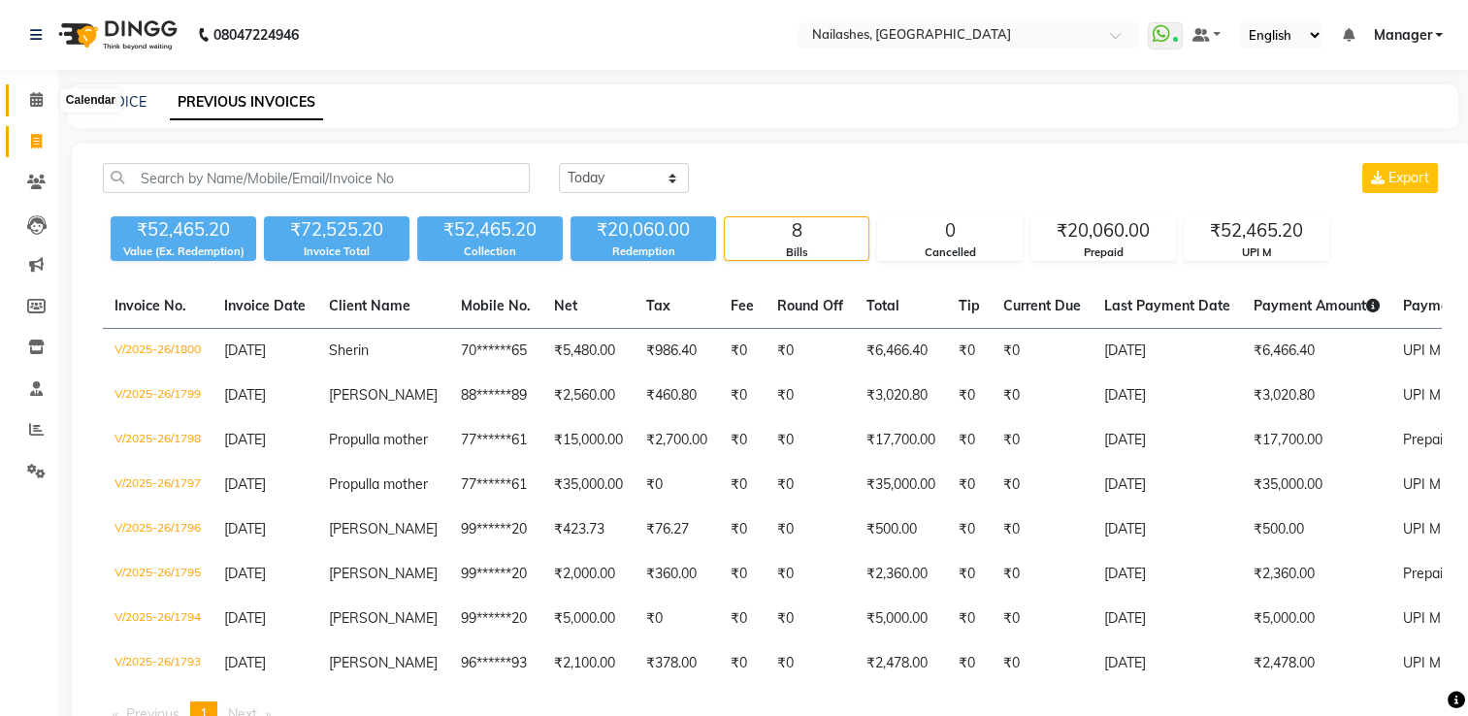
click at [39, 107] on icon at bounding box center [36, 99] width 13 height 15
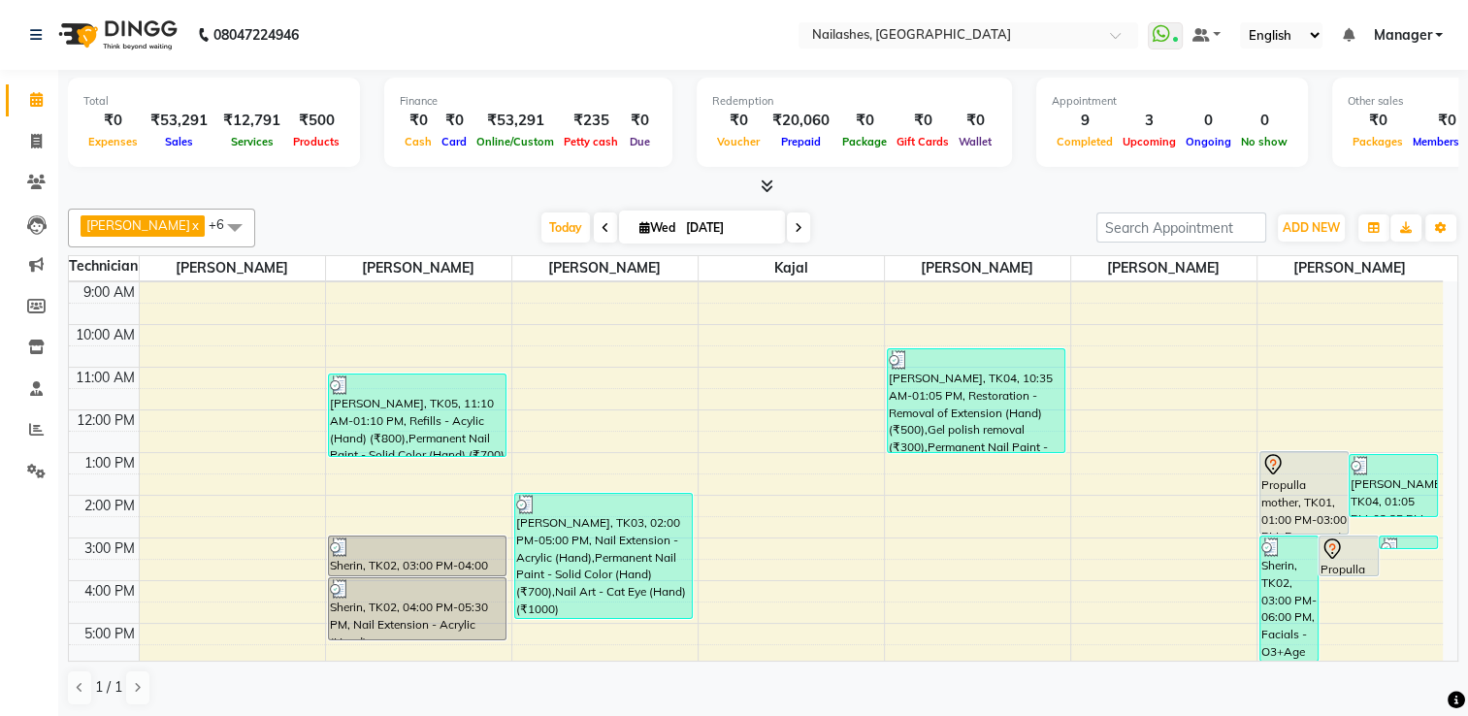
scroll to position [97, 0]
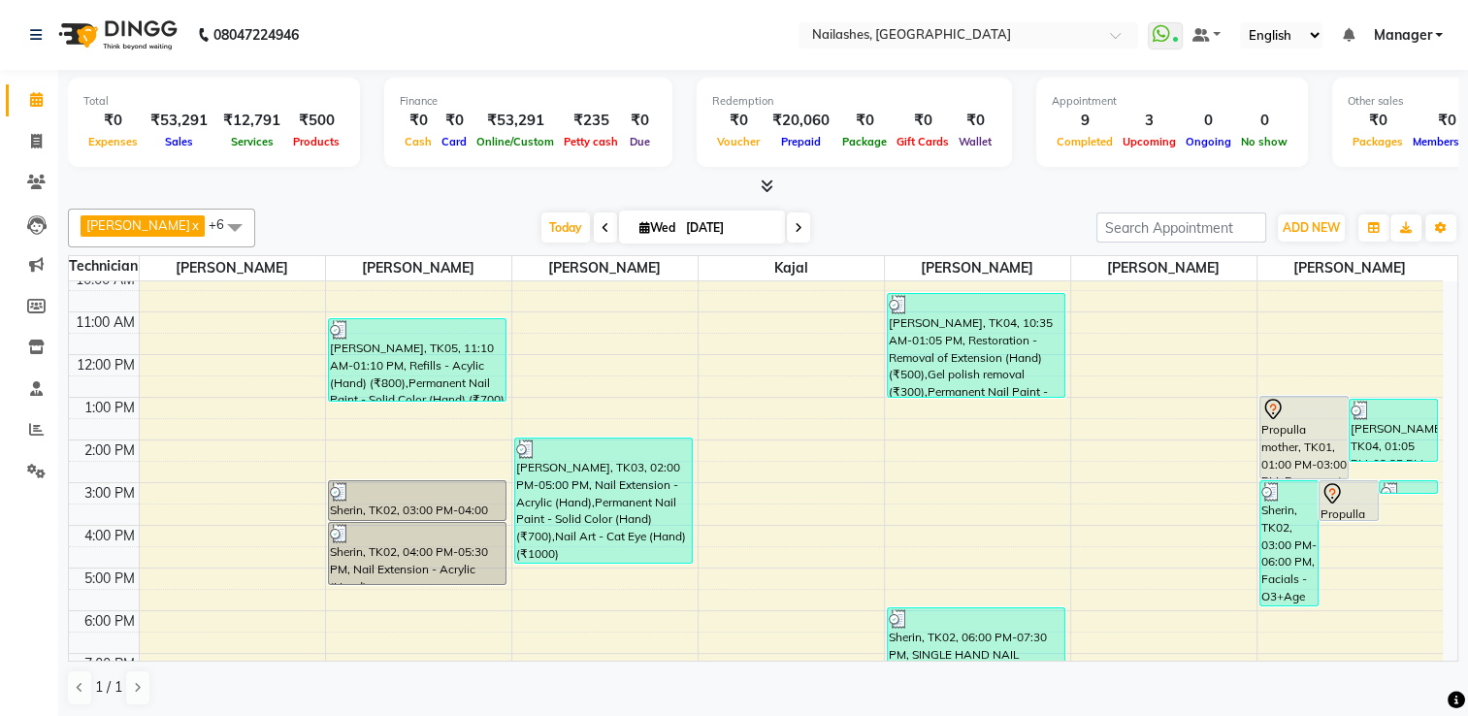
click at [330, 68] on nav "08047224946 Select Location × Nailashes, Sarjapur Road WhatsApp Status ✕ Status…" at bounding box center [734, 35] width 1468 height 70
click at [294, 81] on div "Total ₹0 Expenses ₹53,291 Sales ₹12,791 Services ₹500 Products" at bounding box center [214, 122] width 292 height 89
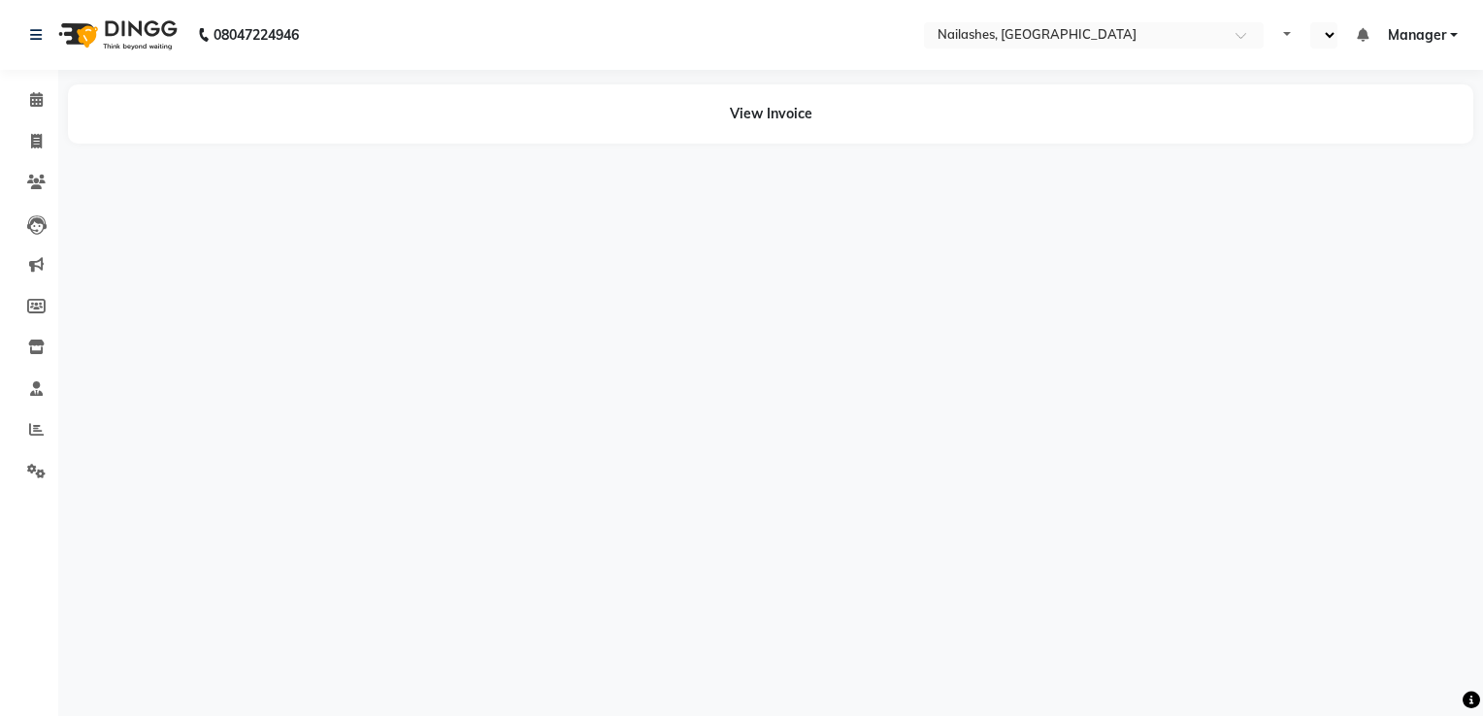
click at [482, 329] on div "08047224946 Select Location × [GEOGRAPHIC_DATA], [GEOGRAPHIC_DATA] Default Pane…" at bounding box center [741, 358] width 1483 height 716
select select "en"
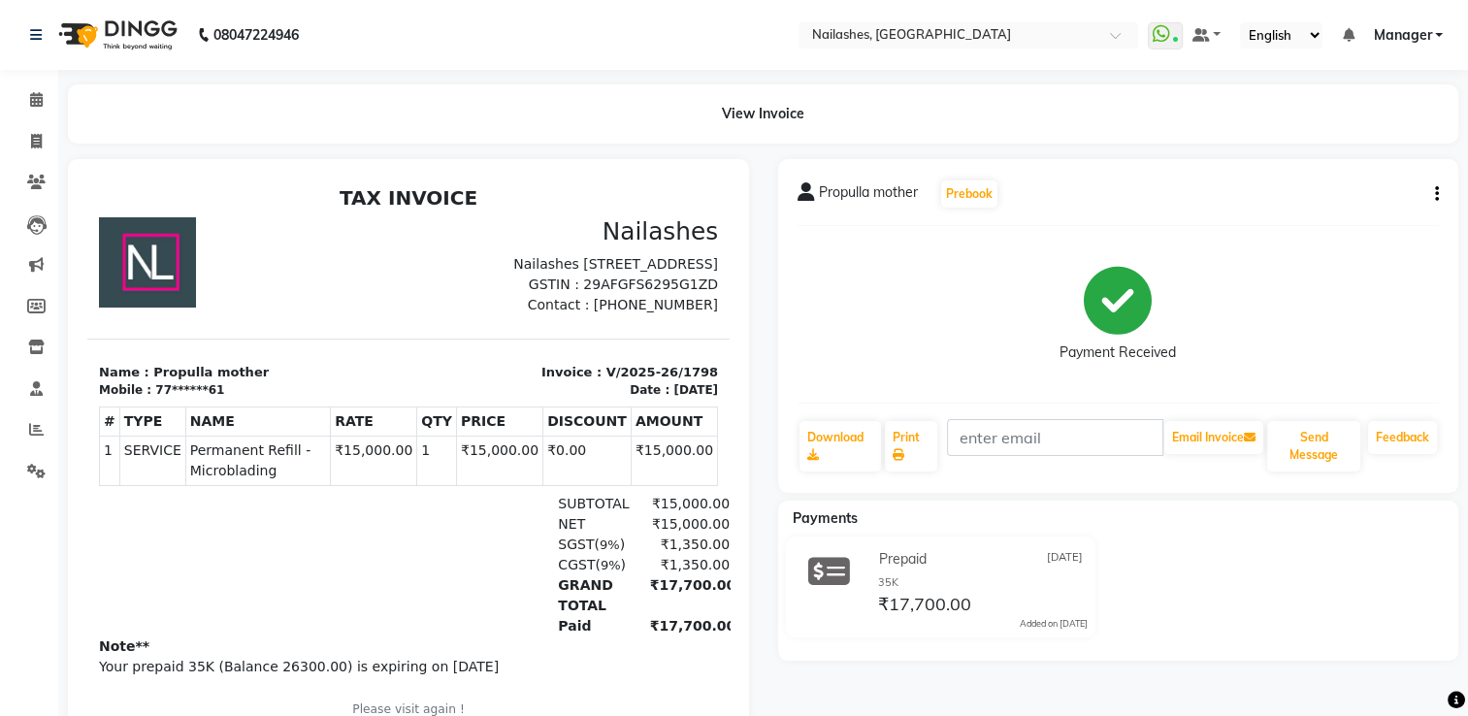
click at [482, 275] on p "Nailashes [STREET_ADDRESS]" at bounding box center [569, 264] width 298 height 20
click at [26, 89] on span at bounding box center [36, 100] width 34 height 22
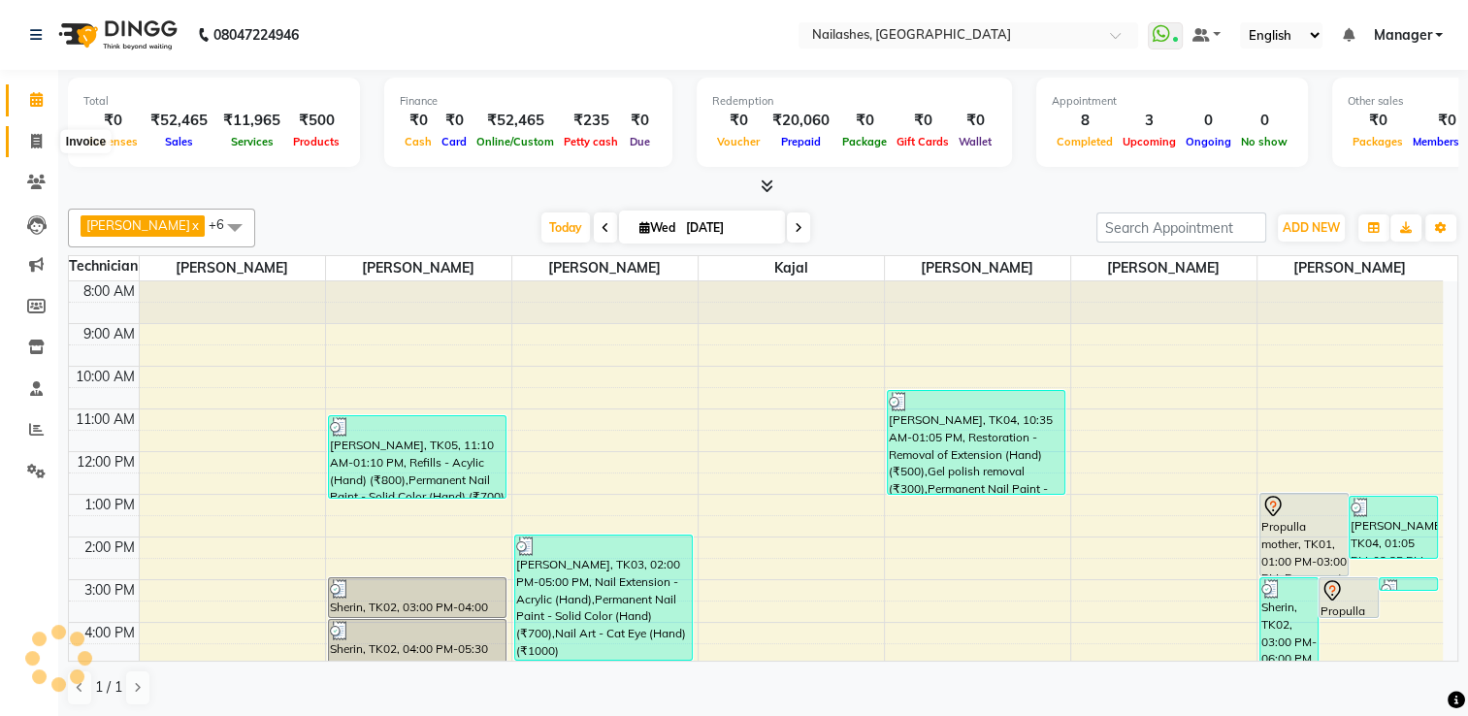
click at [41, 143] on icon at bounding box center [36, 141] width 11 height 15
select select "service"
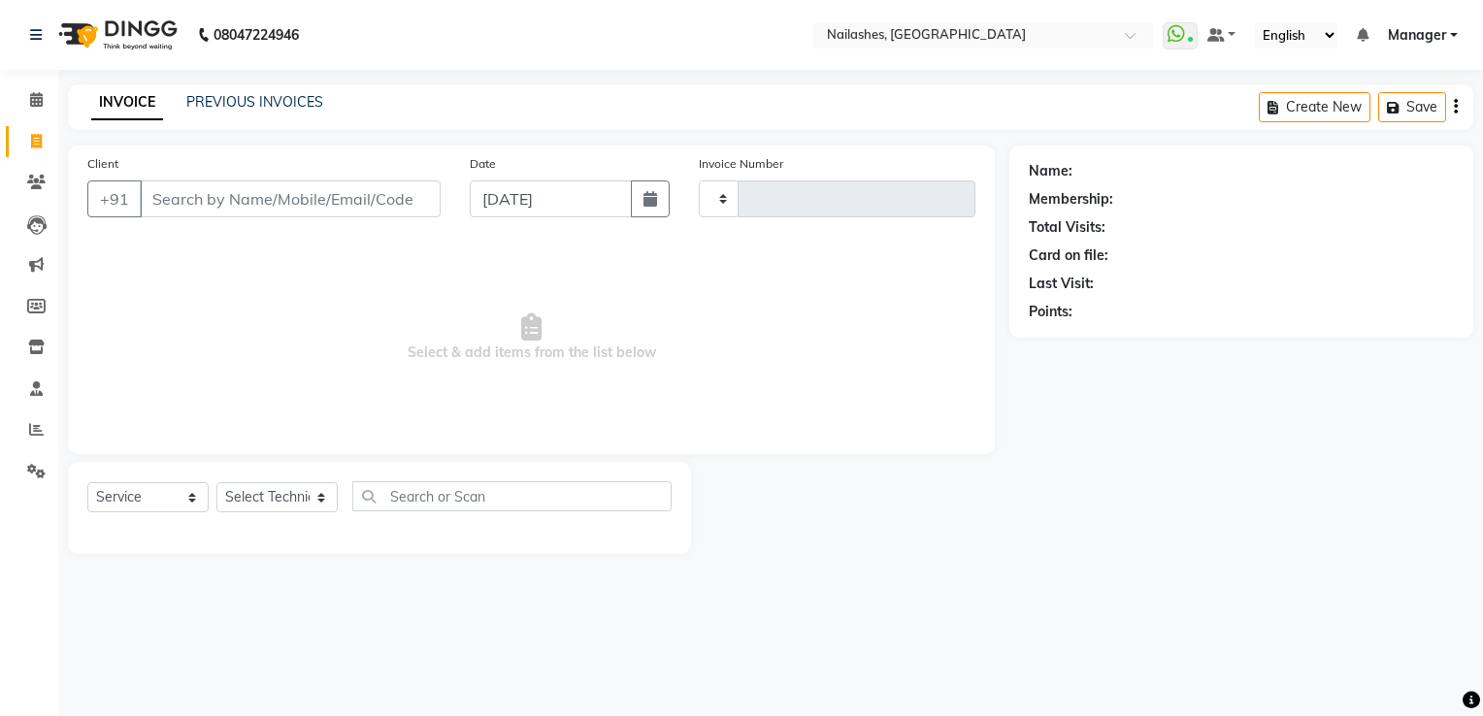
type input "1801"
select select "6579"
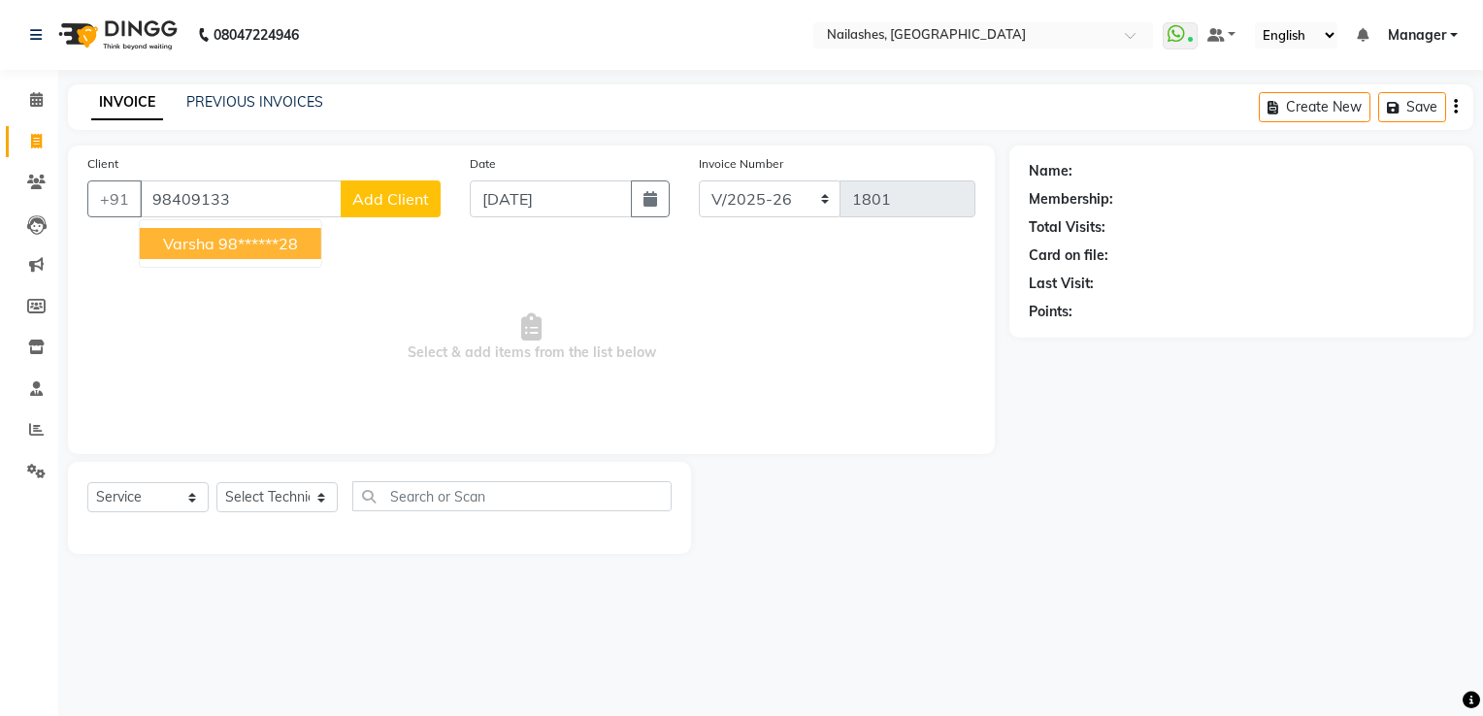
click at [213, 245] on button "[PERSON_NAME] 98******28" at bounding box center [230, 243] width 181 height 31
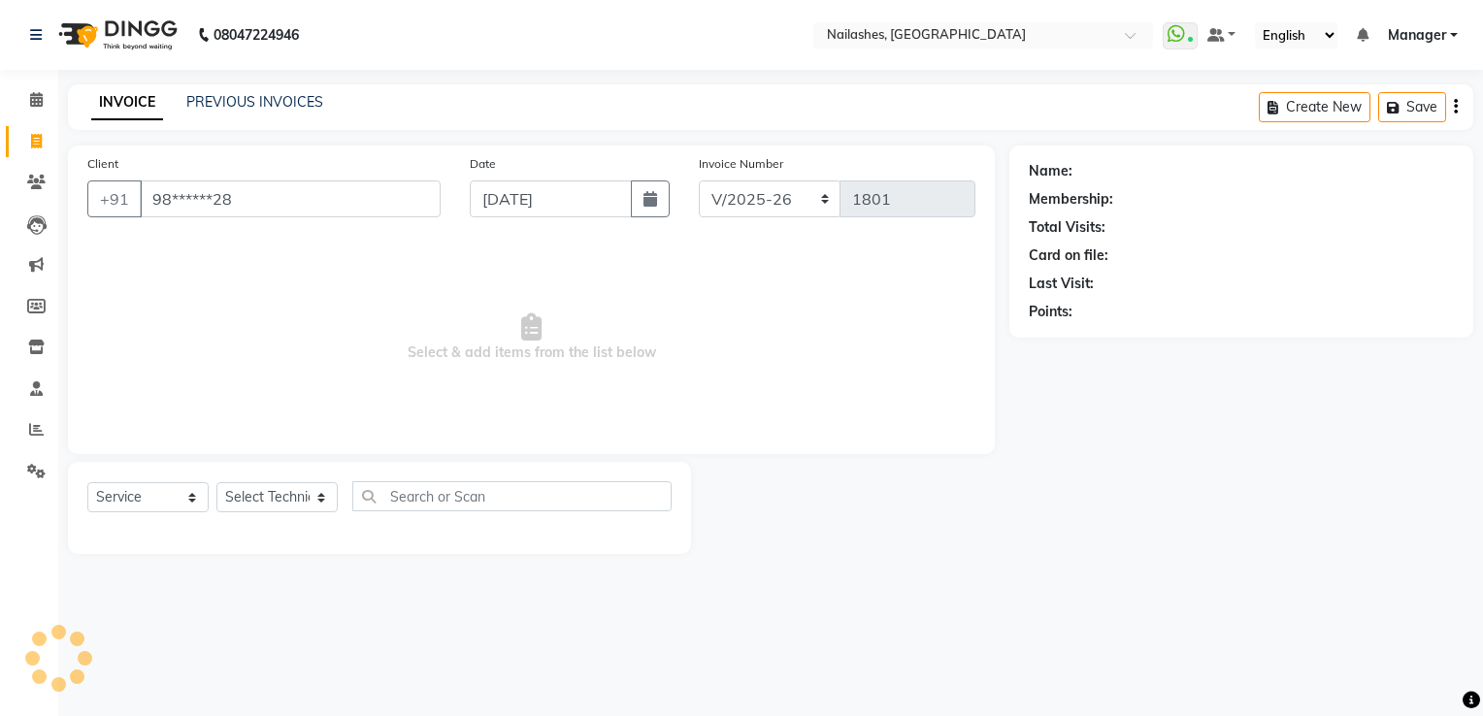
type input "98******28"
click at [273, 503] on select "Select Technician ARISH [PERSON_NAME] [PERSON_NAME] [PERSON_NAME] [PERSON_NAME]…" at bounding box center [276, 497] width 121 height 30
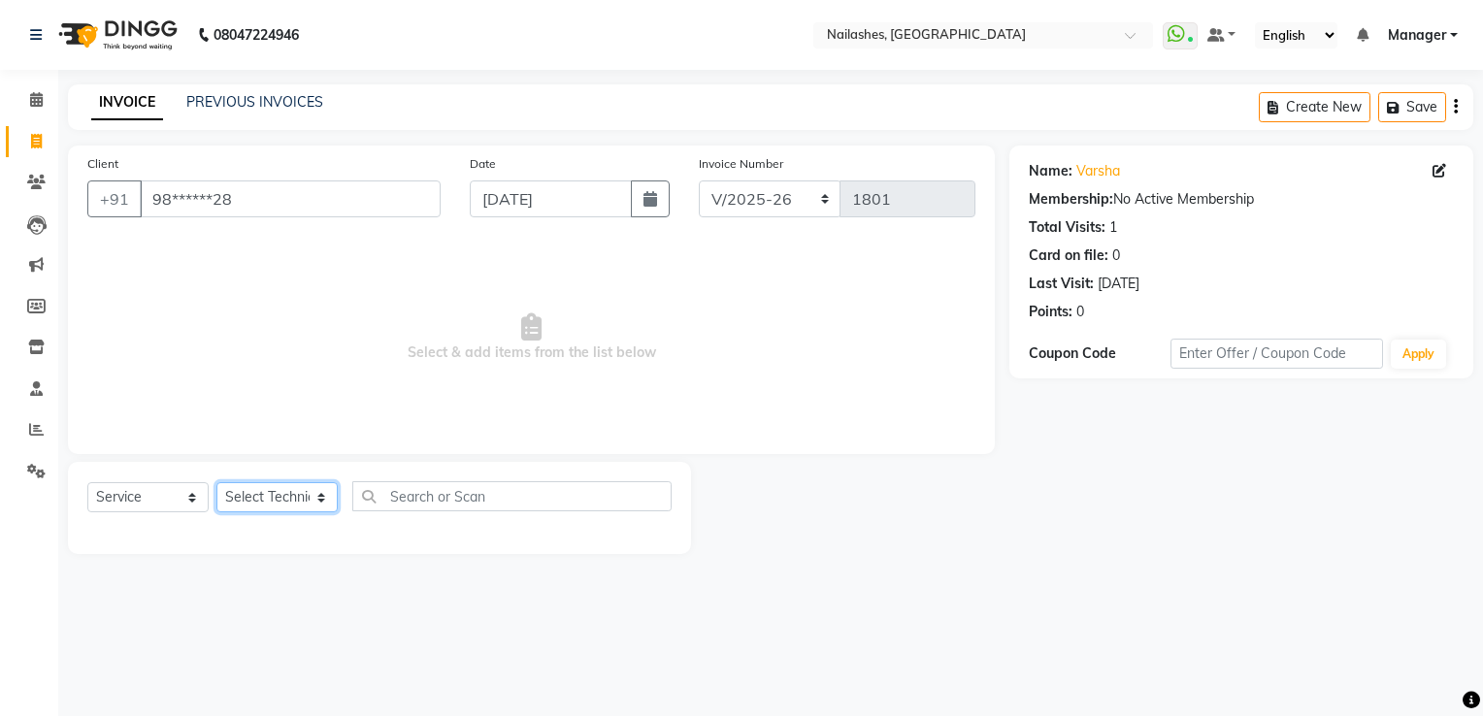
select select "68696"
click at [216, 483] on select "Select Technician ARISH [PERSON_NAME] [PERSON_NAME] [PERSON_NAME] [PERSON_NAME]…" at bounding box center [276, 497] width 121 height 30
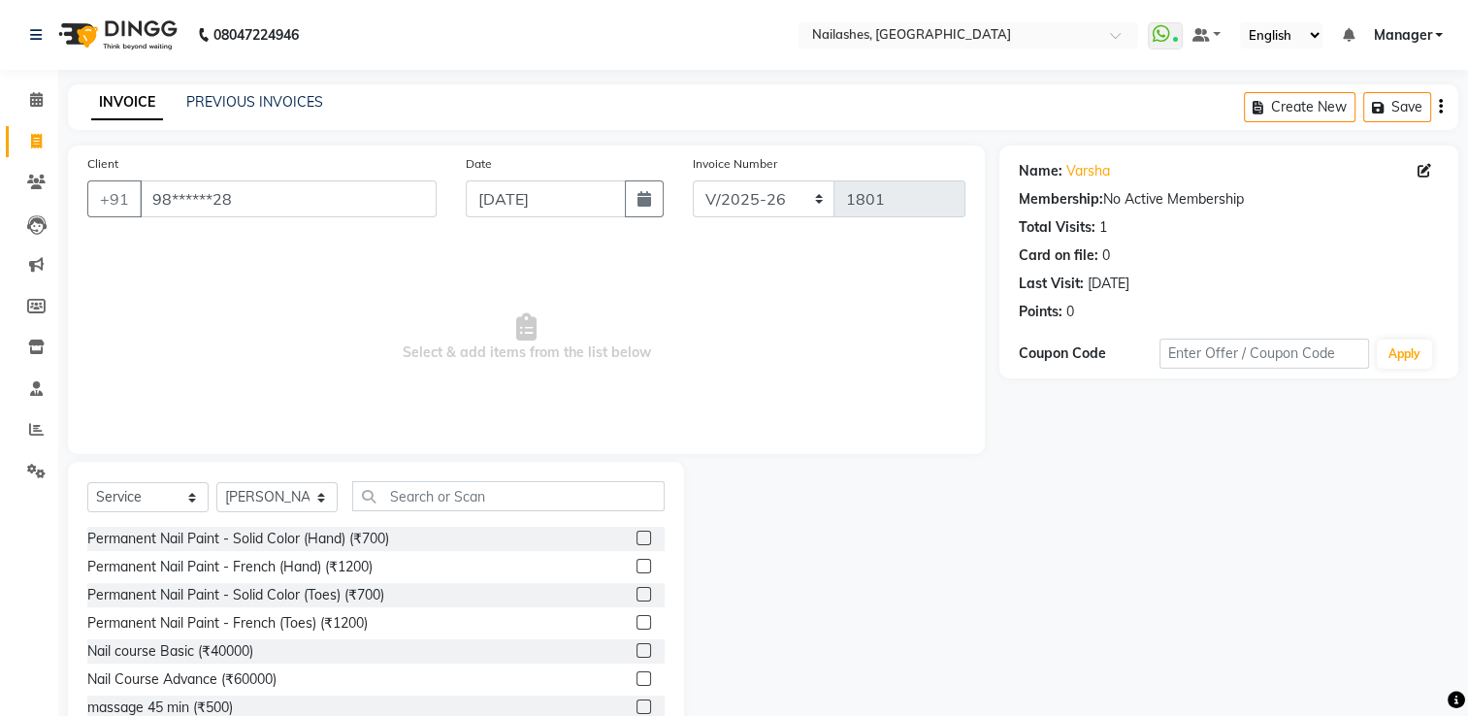
click at [637, 540] on label at bounding box center [644, 538] width 15 height 15
click at [637, 540] on input "checkbox" at bounding box center [643, 539] width 13 height 13
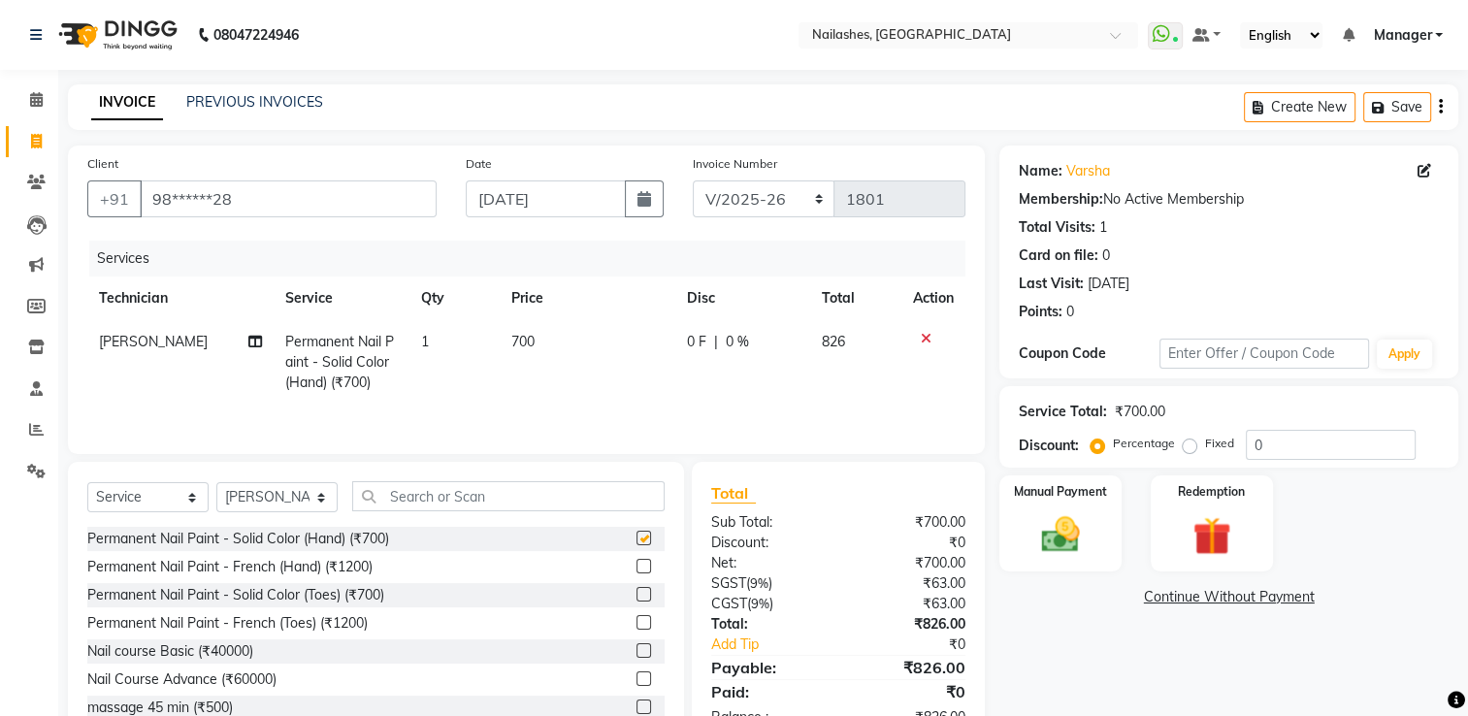
checkbox input "false"
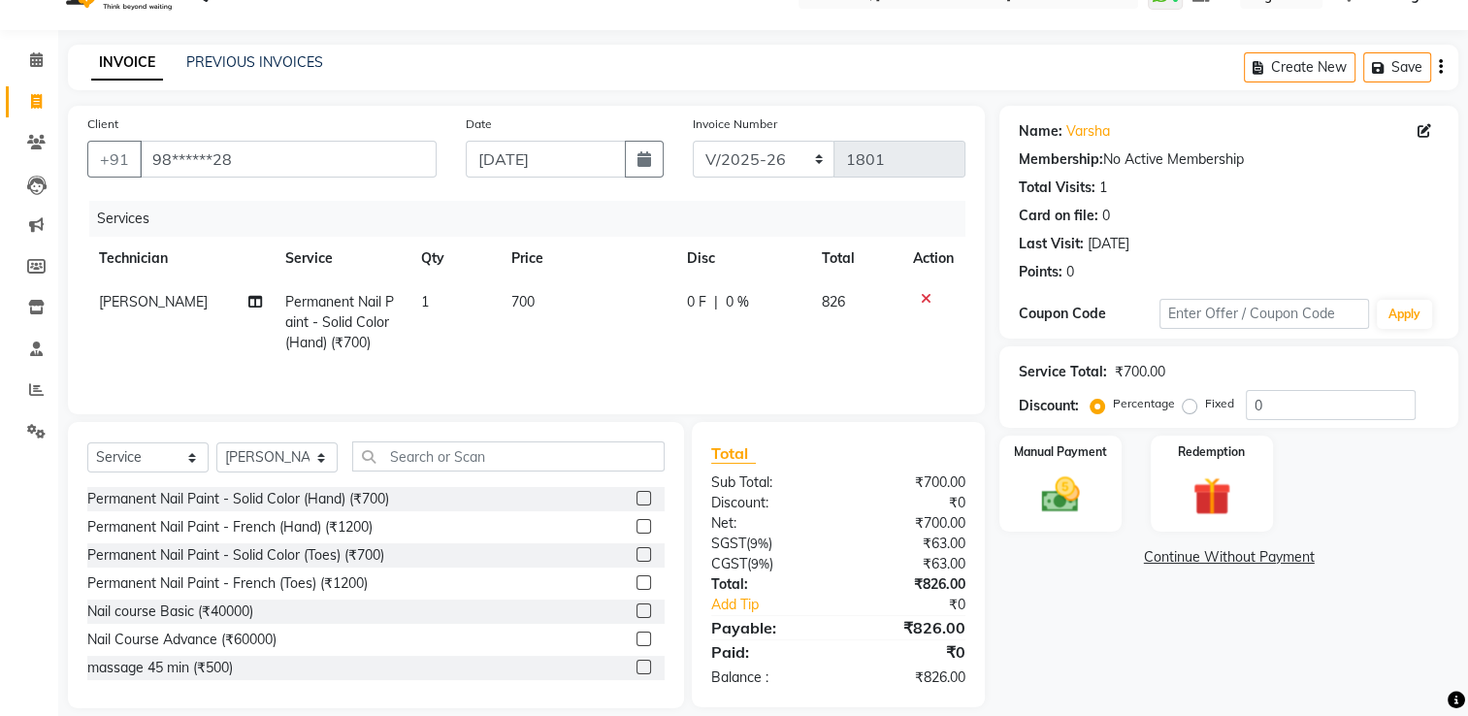
scroll to position [62, 0]
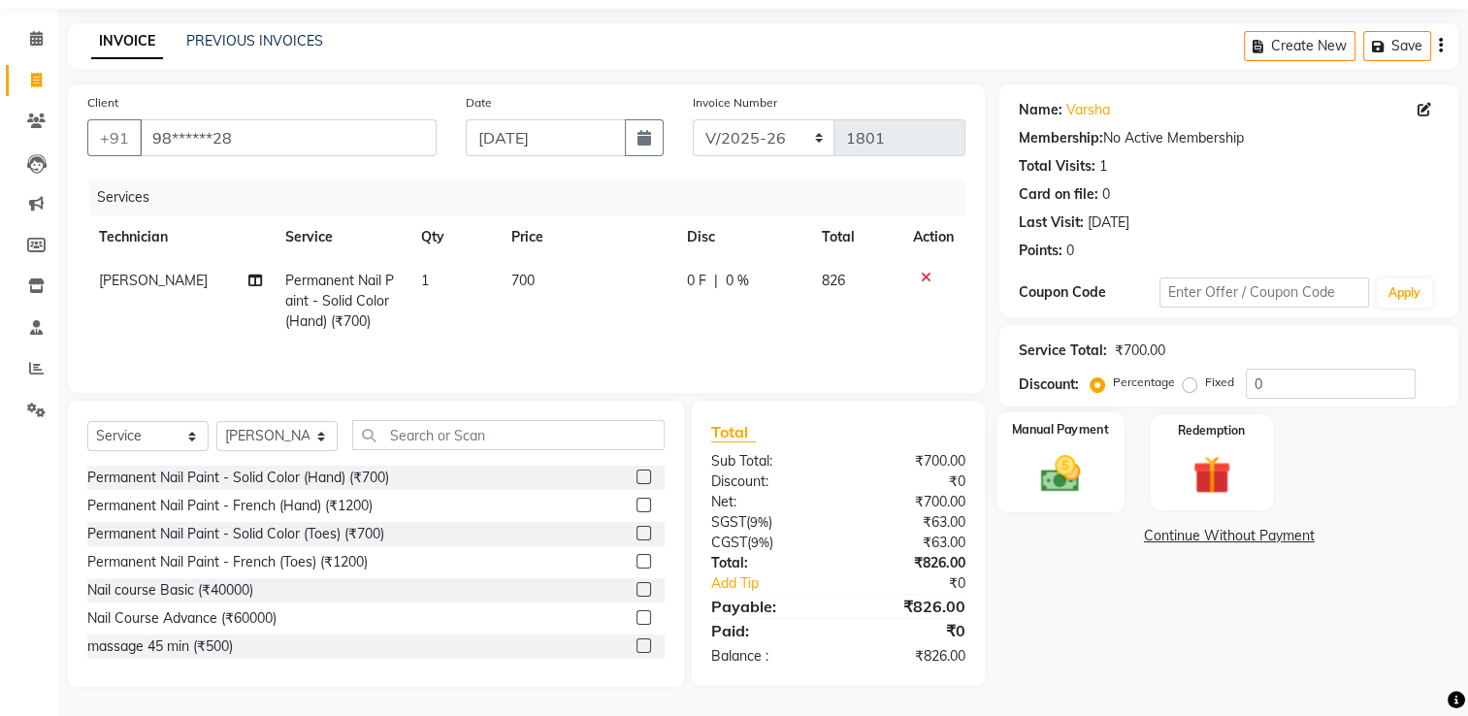
click at [1057, 469] on img at bounding box center [1061, 474] width 65 height 46
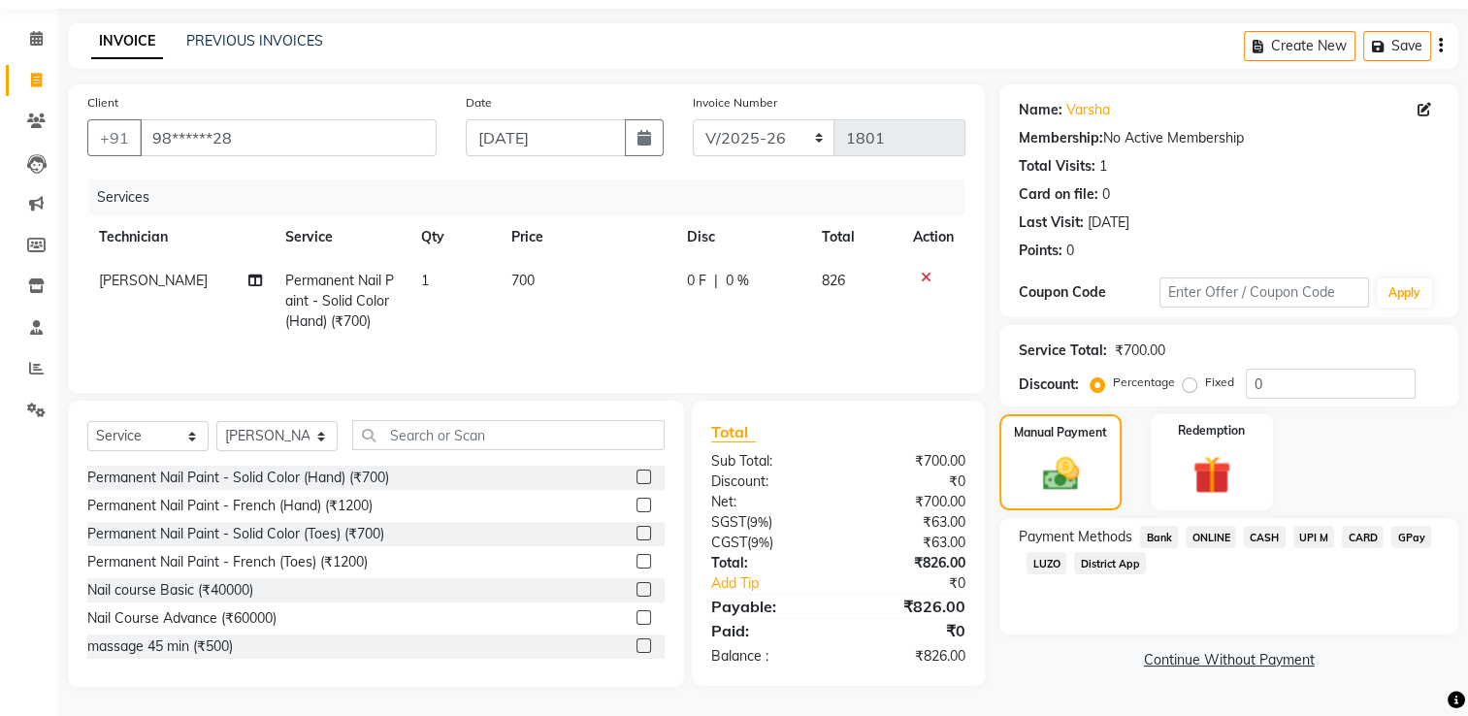
click at [1315, 534] on span "UPI M" at bounding box center [1314, 537] width 42 height 22
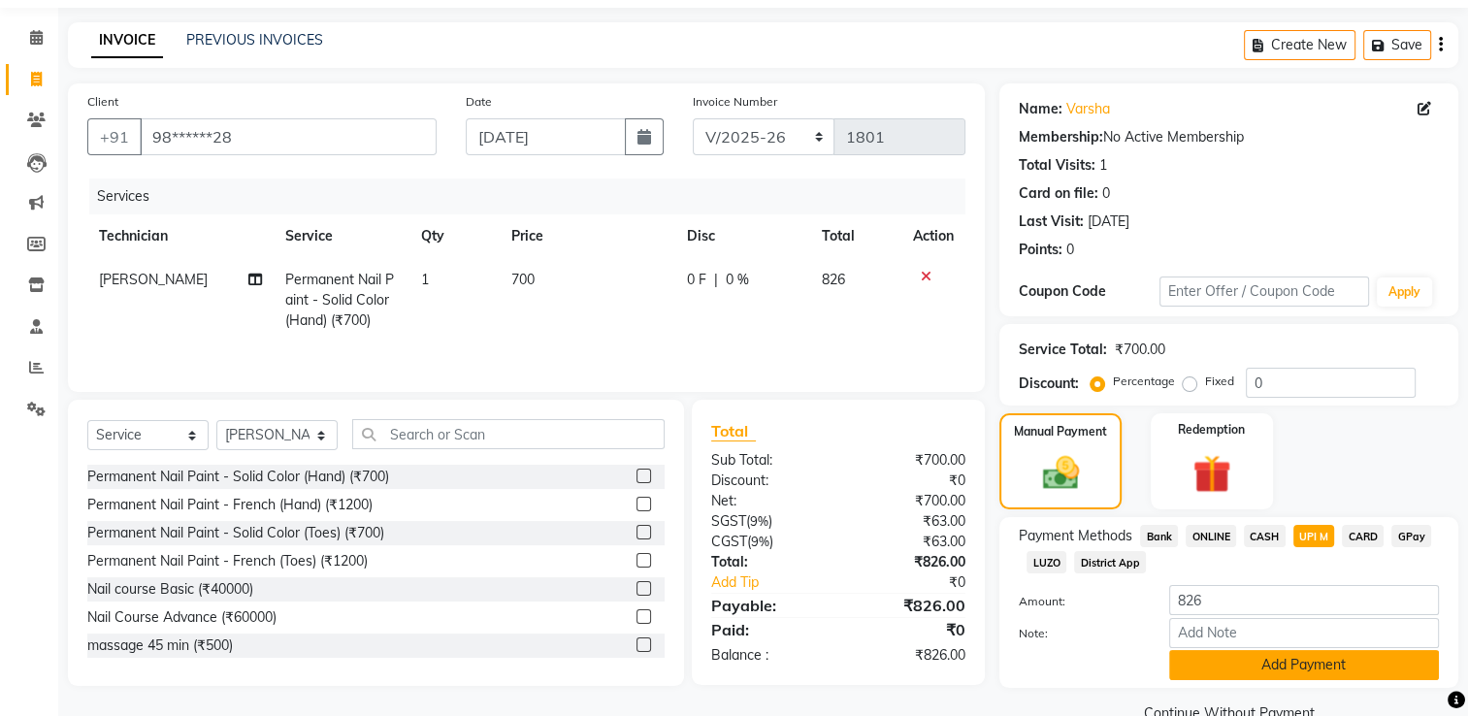
click at [1281, 666] on button "Add Payment" at bounding box center [1304, 665] width 270 height 30
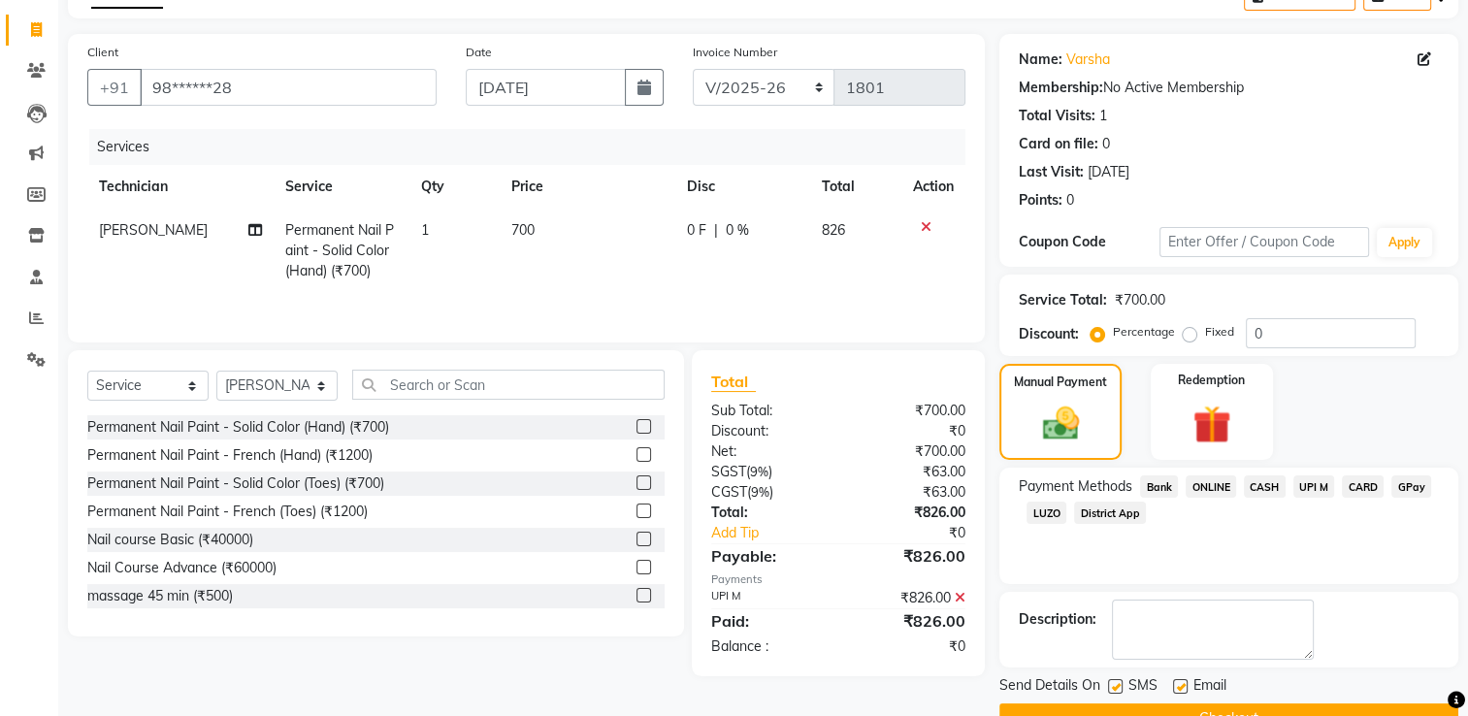
scroll to position [156, 0]
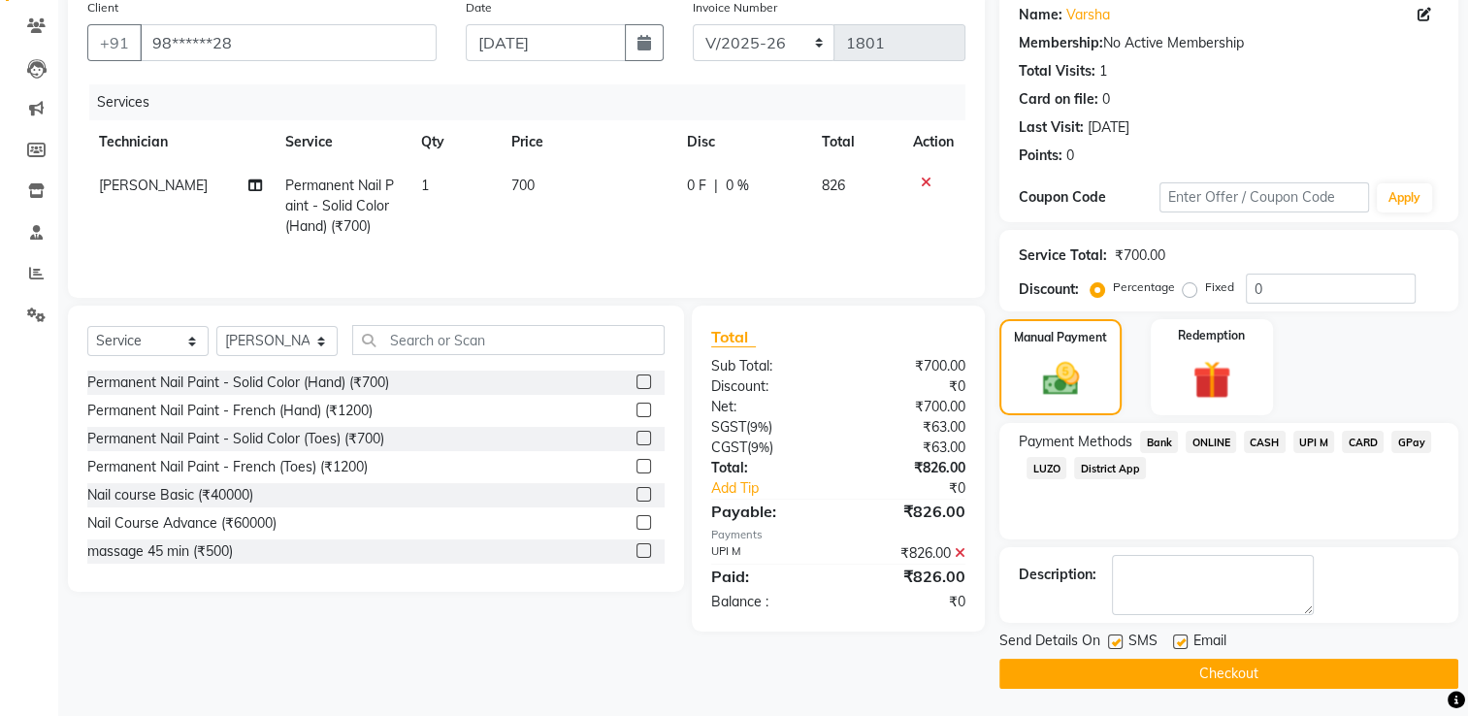
click at [1058, 665] on button "Checkout" at bounding box center [1228, 674] width 459 height 30
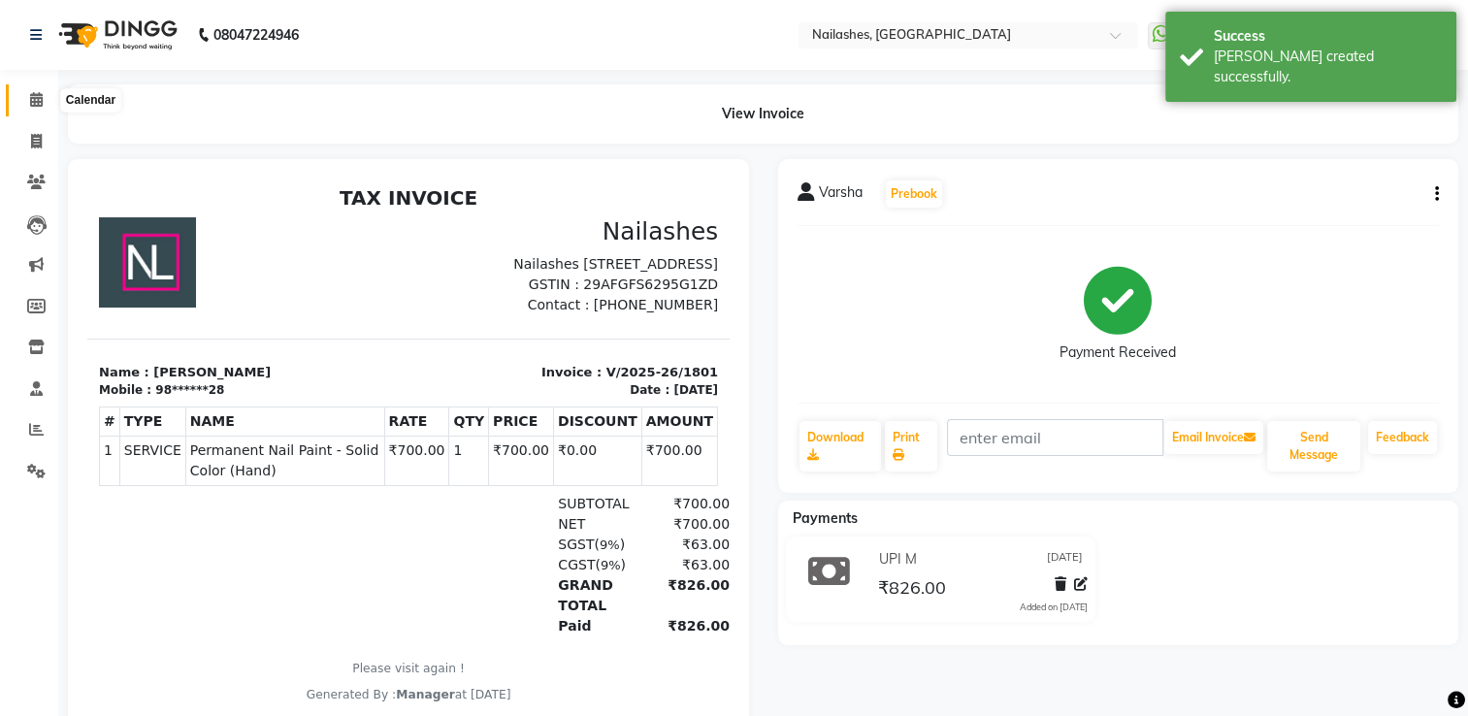
click at [36, 98] on icon at bounding box center [36, 99] width 13 height 15
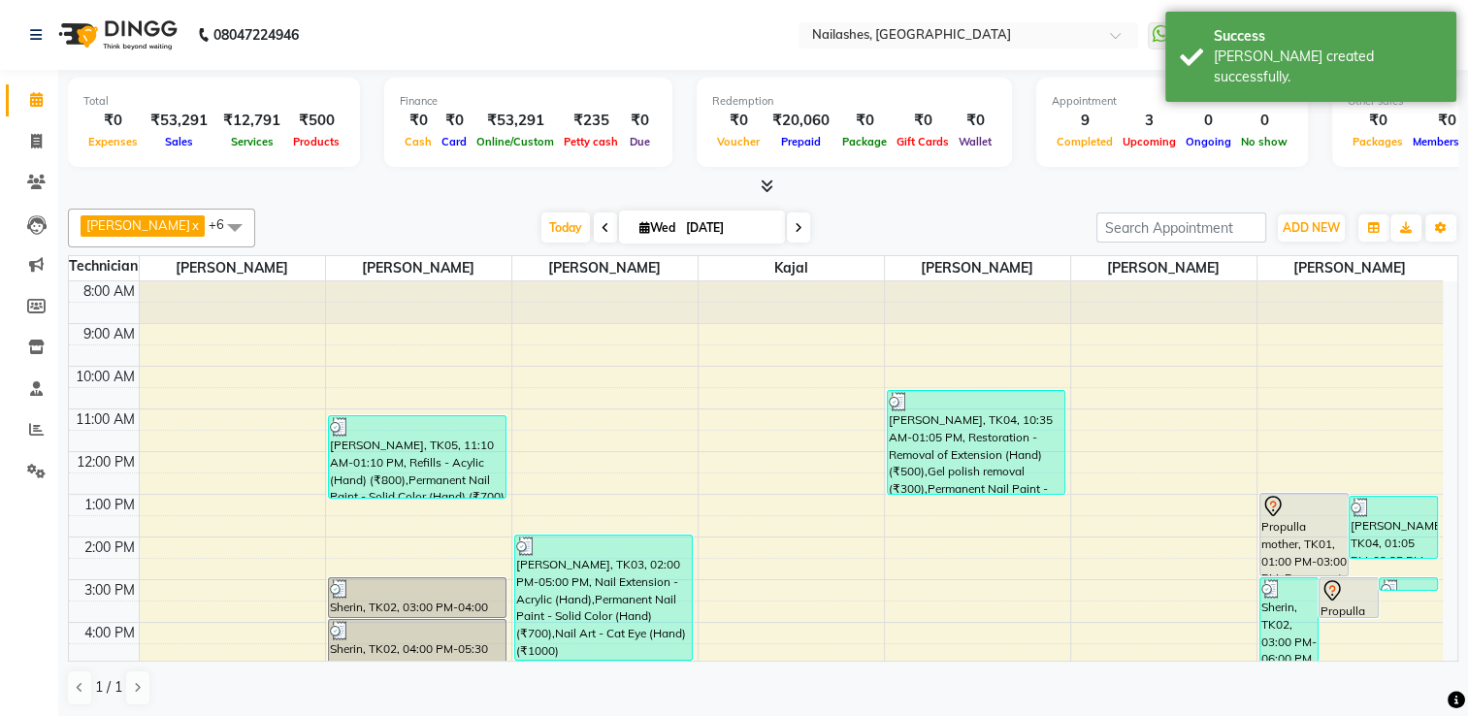
click at [762, 182] on icon at bounding box center [767, 186] width 13 height 15
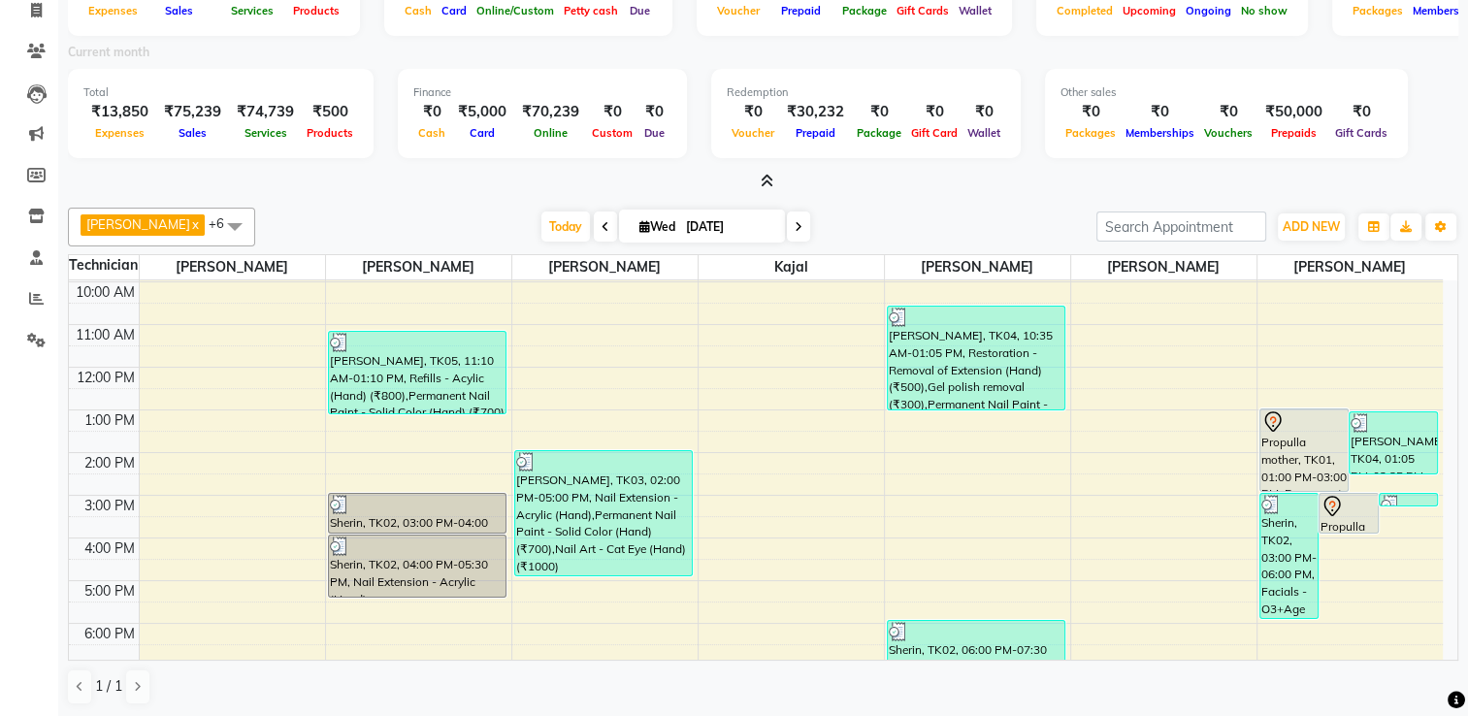
scroll to position [169, 0]
